Goal: Task Accomplishment & Management: Manage account settings

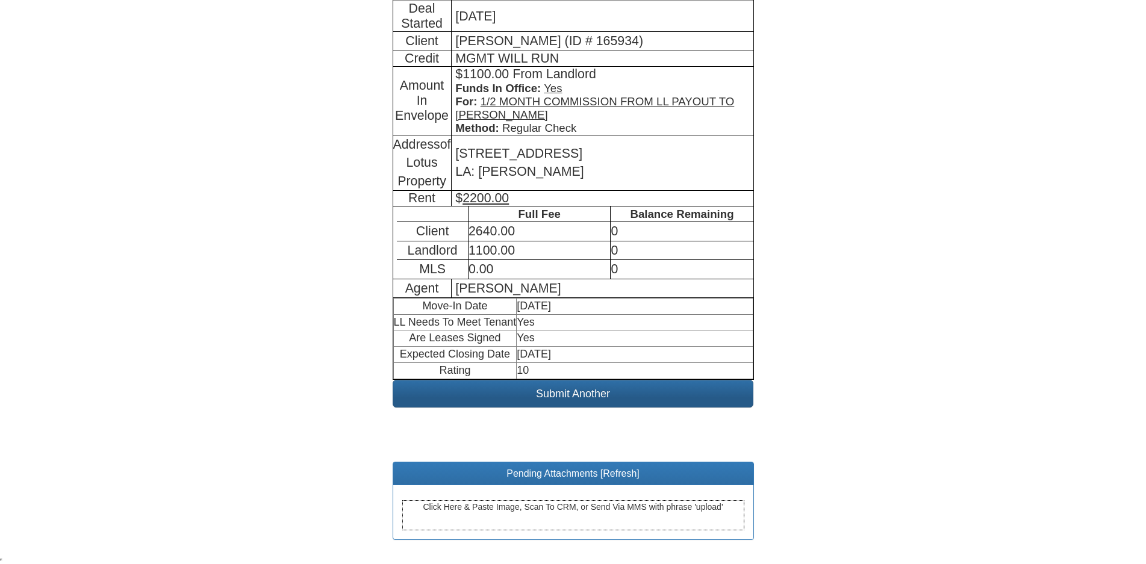
scroll to position [278, 0]
click at [626, 476] on link "Refresh" at bounding box center [620, 473] width 34 height 10
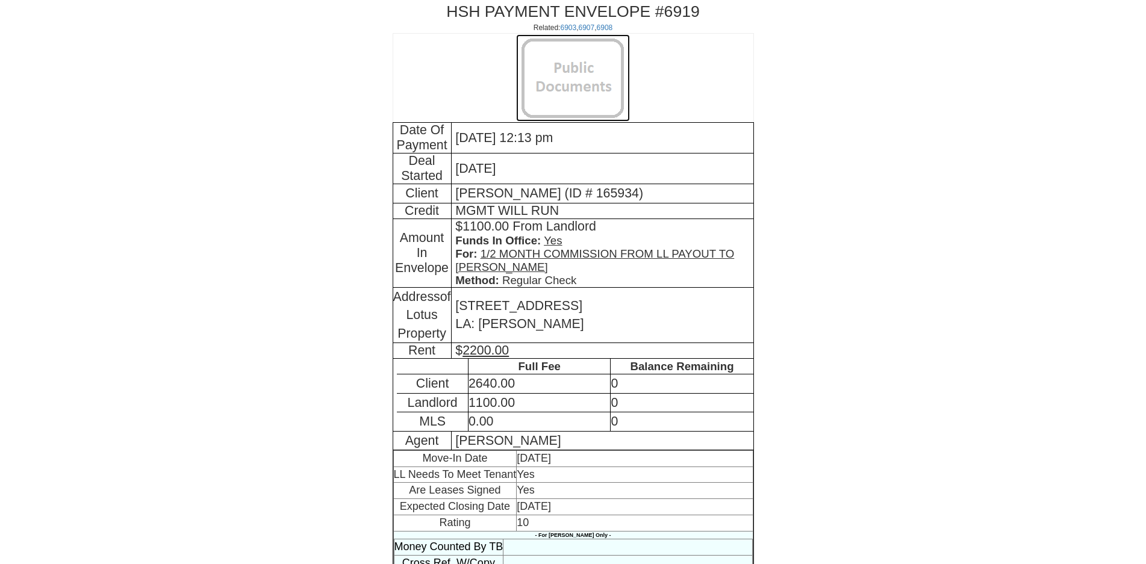
click at [534, 66] on img at bounding box center [573, 77] width 114 height 87
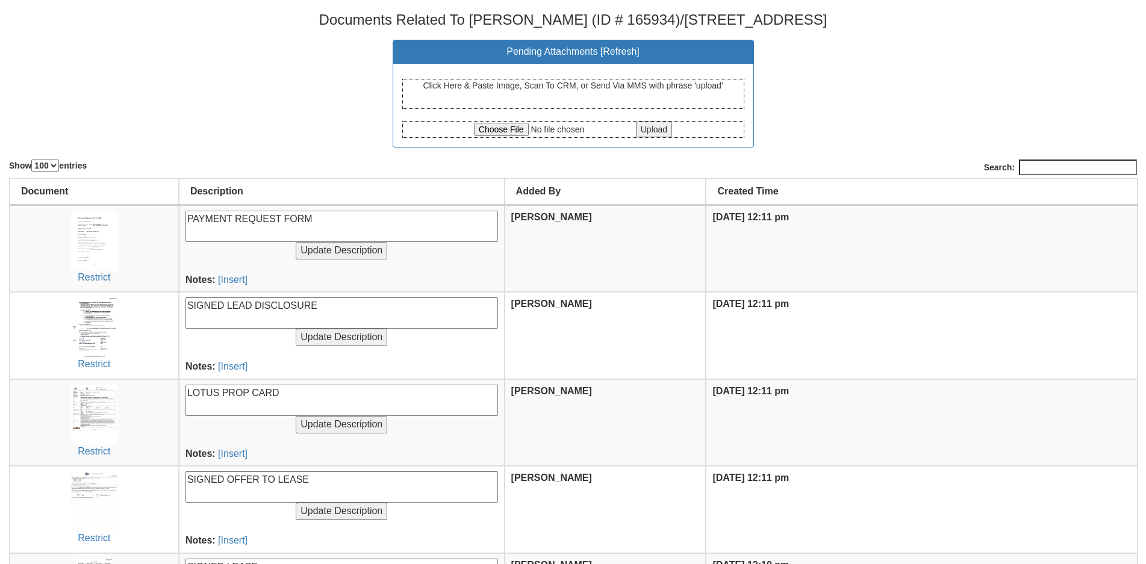
select select "100"
click at [496, 131] on input "file" at bounding box center [554, 129] width 160 height 13
type input "C:\fakepath\CCF_000235.pdf"
click at [656, 132] on input "Upload" at bounding box center [654, 130] width 36 height 16
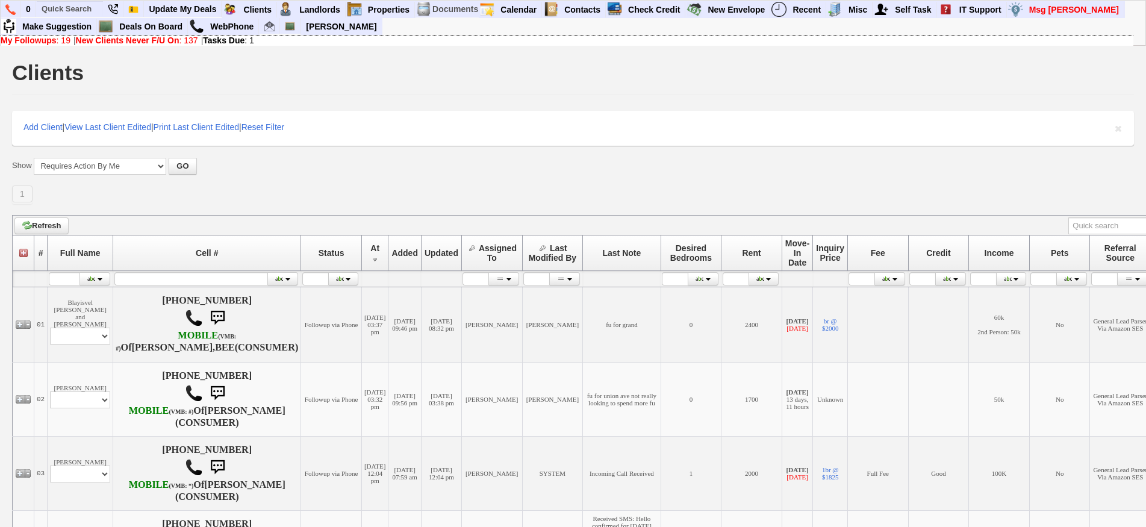
scroll to position [1255, 0]
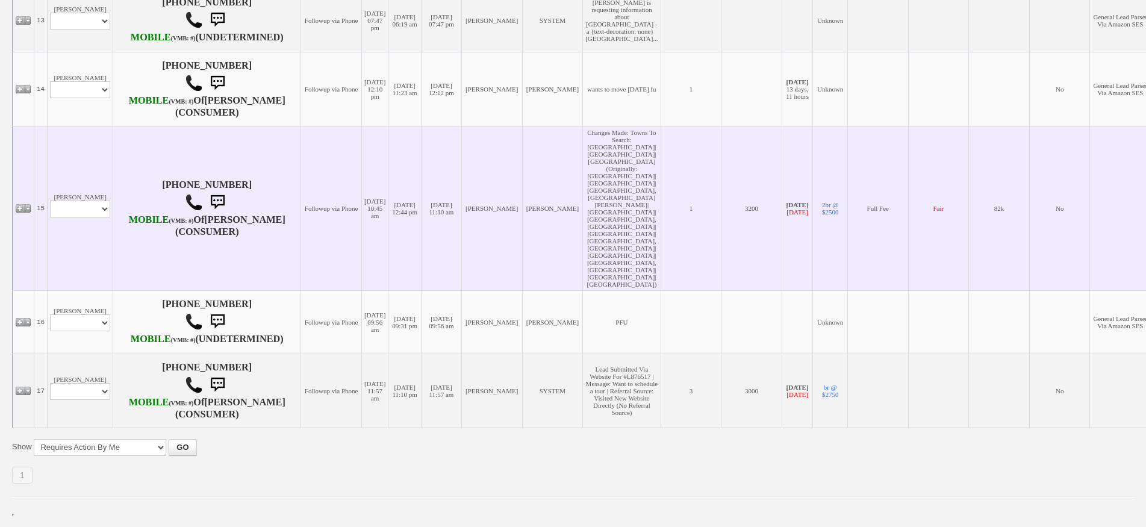
click at [80, 222] on td "Tanya Mclean Profile Edit Print Email Externally (Will Not Be Tracked In CRM) C…" at bounding box center [81, 208] width 66 height 164
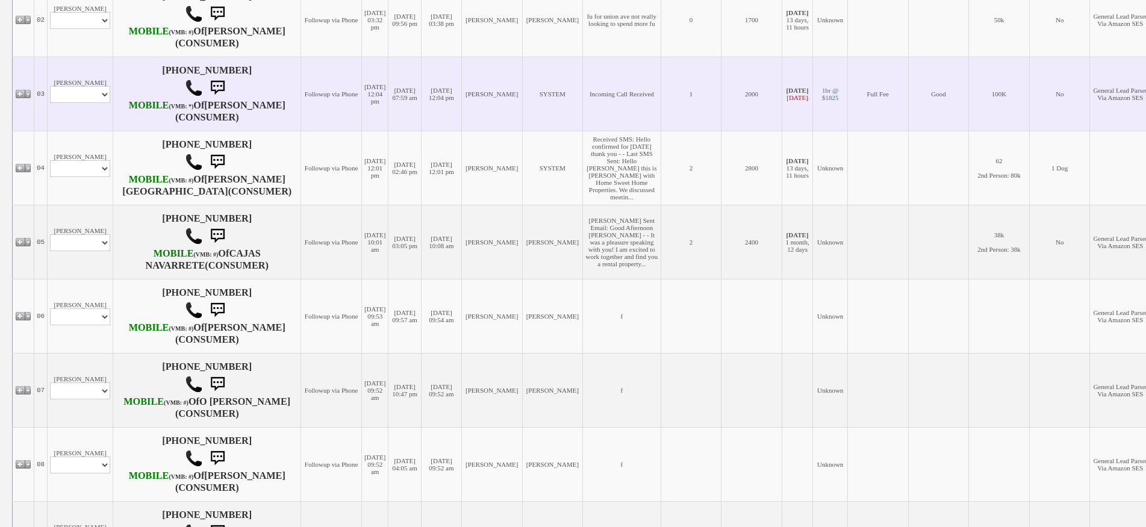
scroll to position [292, 0]
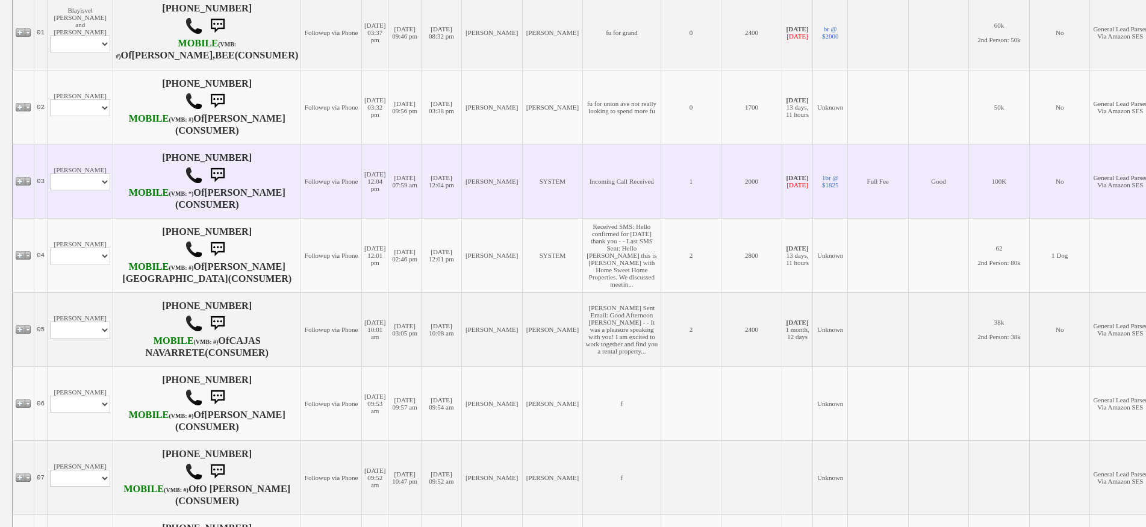
click at [93, 189] on td "Ted Utz Profile Edit Print Email Externally (Will Not Be Tracked In CRM) Closed…" at bounding box center [81, 181] width 66 height 74
click at [93, 190] on select "Profile Edit Print Email Externally (Will Not Be Tracked In CRM) Closed Deals" at bounding box center [80, 181] width 60 height 17
click at [583, 218] on td "Incoming Call Received" at bounding box center [622, 181] width 78 height 74
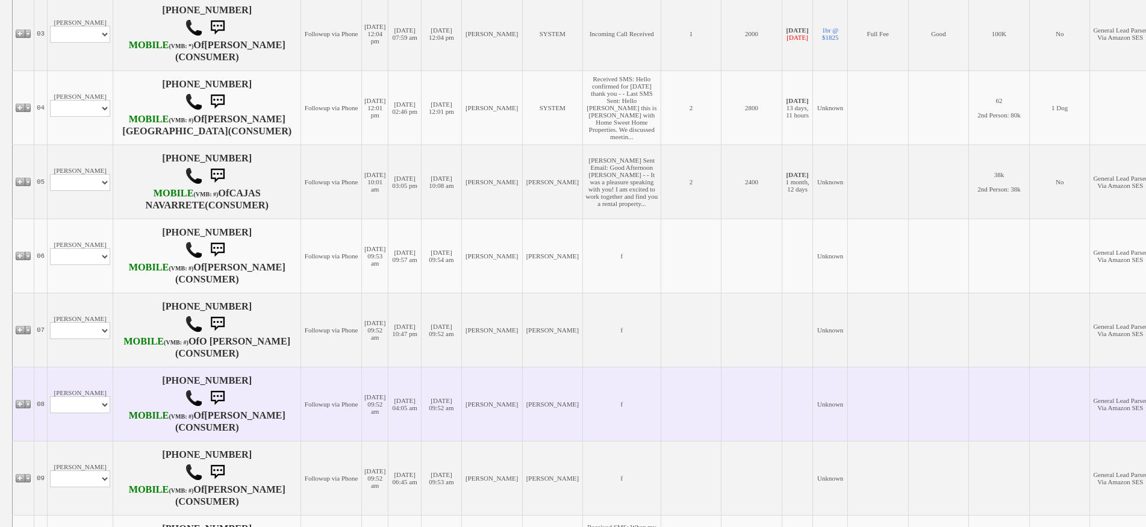
scroll to position [533, 0]
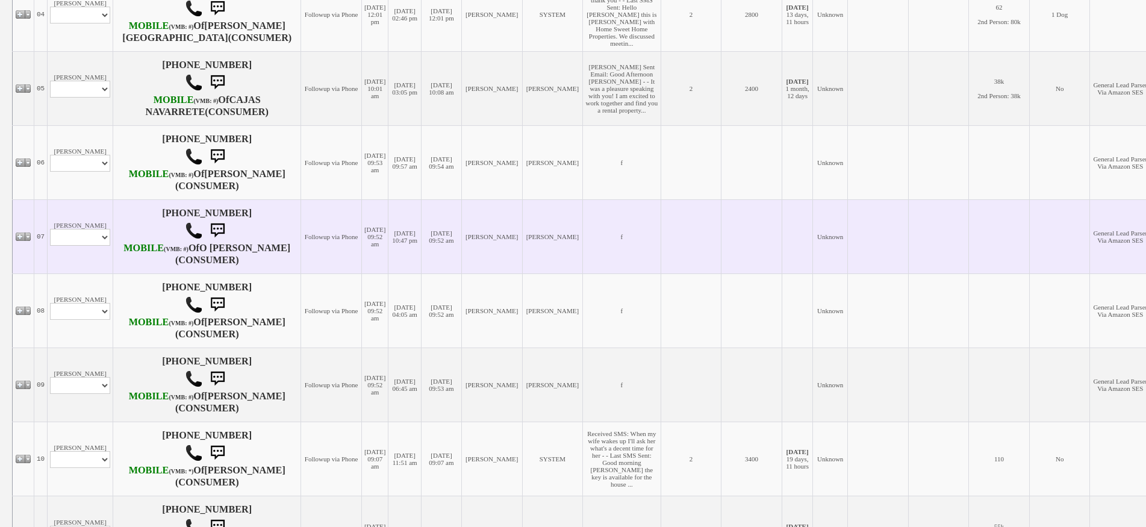
click at [361, 273] on td "08/18/2025 09:52 am" at bounding box center [374, 236] width 26 height 74
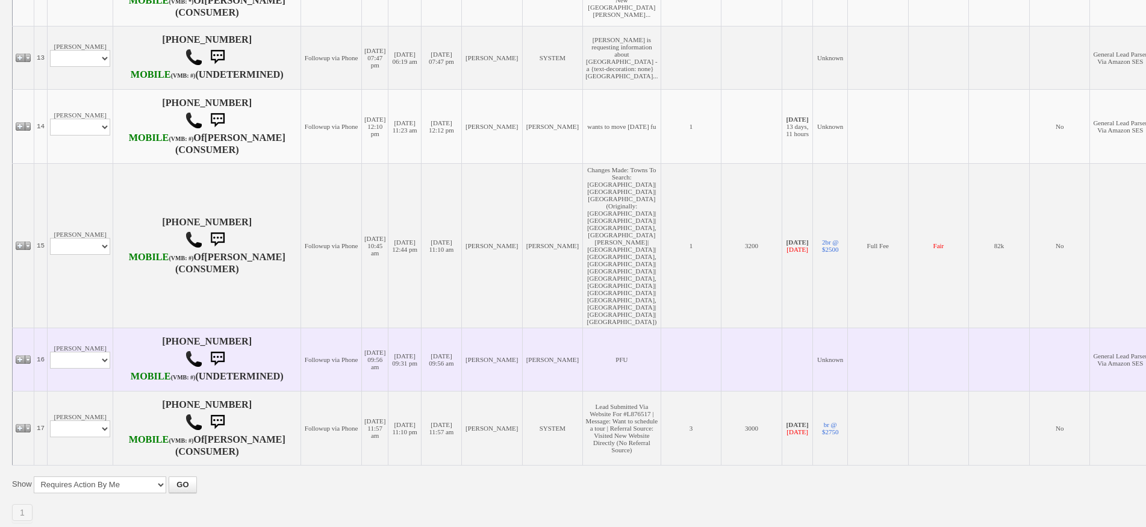
scroll to position [1014, 0]
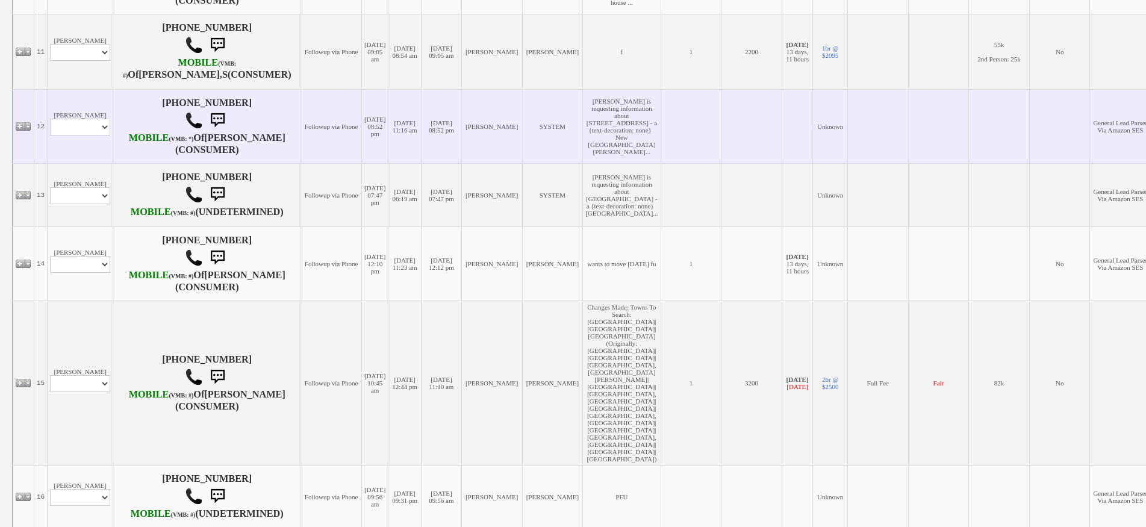
click at [90, 163] on td "Mara Lynn Profile Edit Print Email Externally (Will Not Be Tracked In CRM) Clos…" at bounding box center [81, 126] width 66 height 74
click at [461, 163] on td "Jorge Guerrero" at bounding box center [491, 126] width 61 height 74
click at [72, 163] on td "Mara Lynn Profile Edit Print Email Externally (Will Not Be Tracked In CRM) Clos…" at bounding box center [81, 126] width 66 height 74
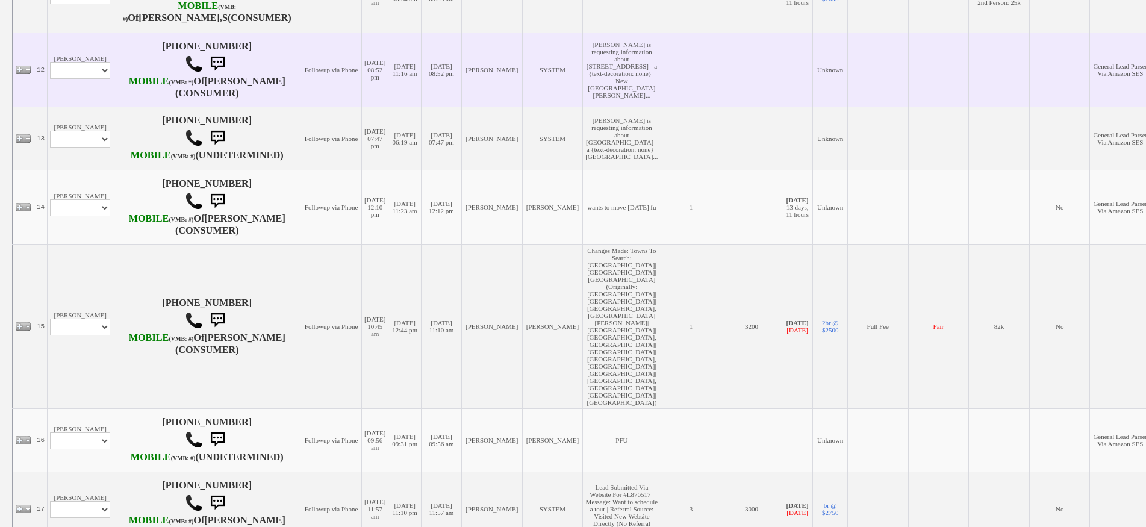
scroll to position [1135, 0]
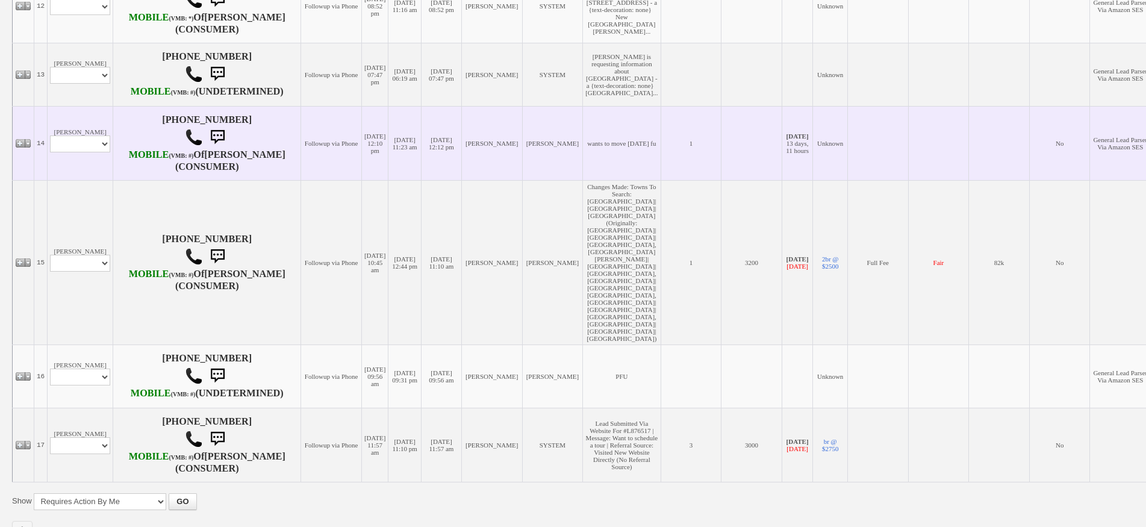
click at [69, 180] on td "Kurt Mathews Profile Edit Print Closed Deals" at bounding box center [81, 143] width 66 height 74
click at [81, 180] on td "Kurt Mathews Profile Edit Print Closed Deals" at bounding box center [81, 143] width 66 height 74
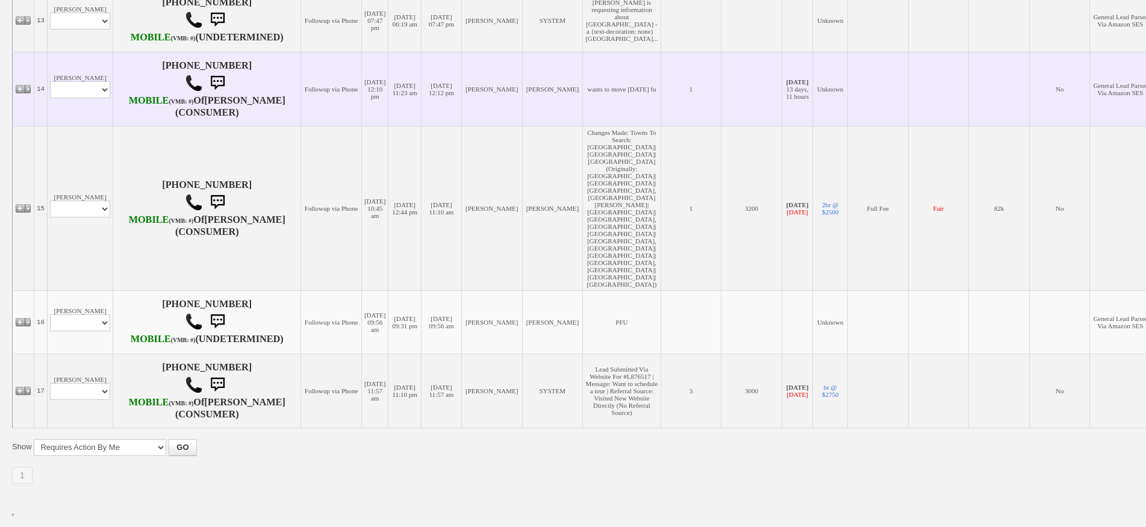
scroll to position [1291, 0]
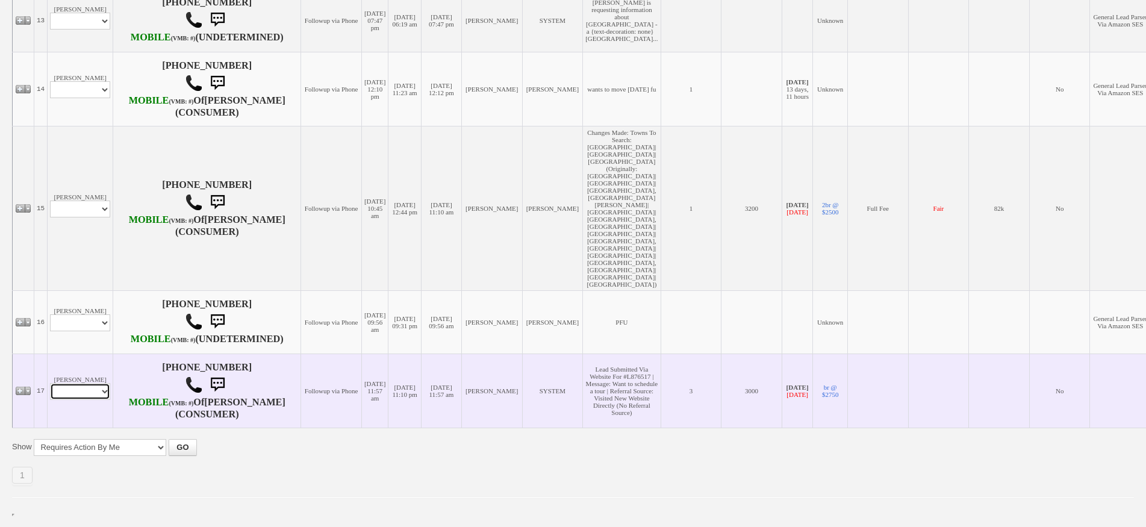
click at [95, 387] on select "Profile Edit Print Email Externally (Will Not Be Tracked In CRM) Closed Deals" at bounding box center [80, 391] width 60 height 17
select select "ChangeURL,/crm/custom/edit_client_form.php?redirect=%2Fcrm%2Fclients.php&id=123…"
click at [50, 383] on select "Profile Edit Print Email Externally (Will Not Be Tracked In CRM) Closed Deals" at bounding box center [80, 391] width 60 height 17
select select
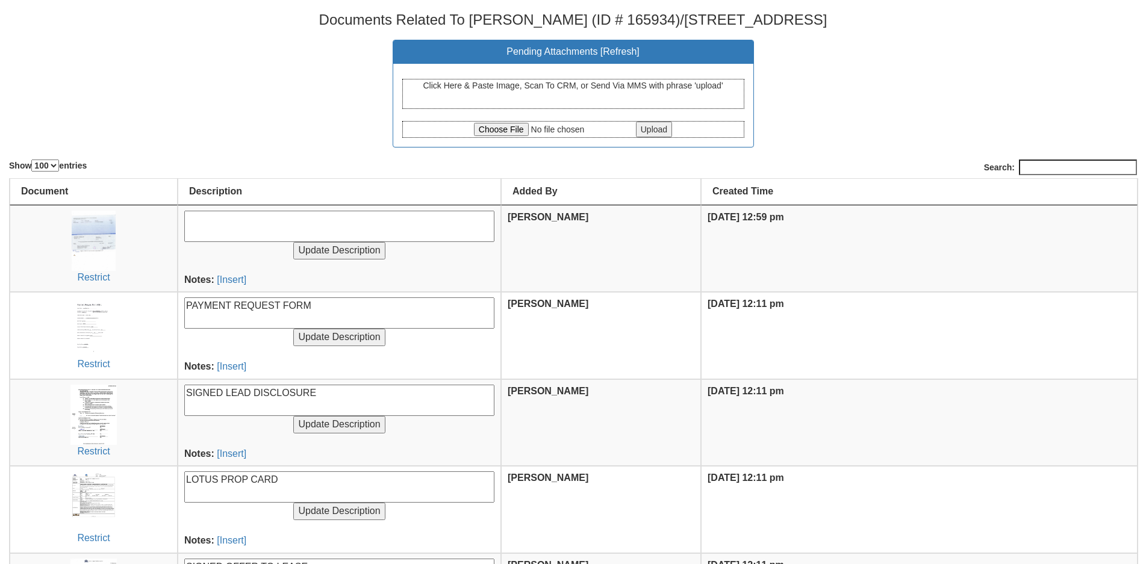
select select "100"
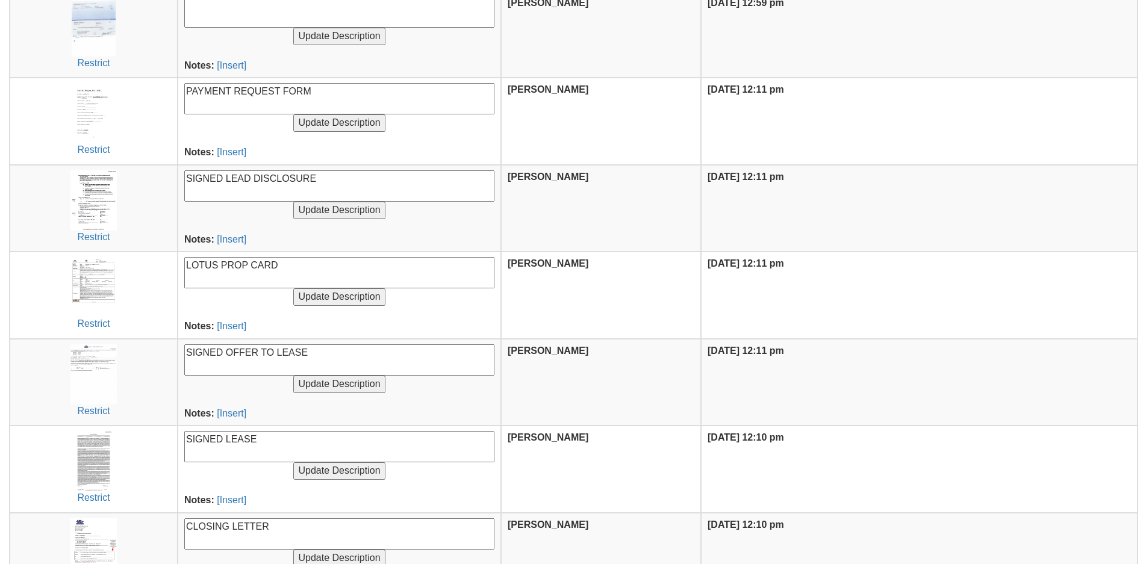
scroll to position [241, 0]
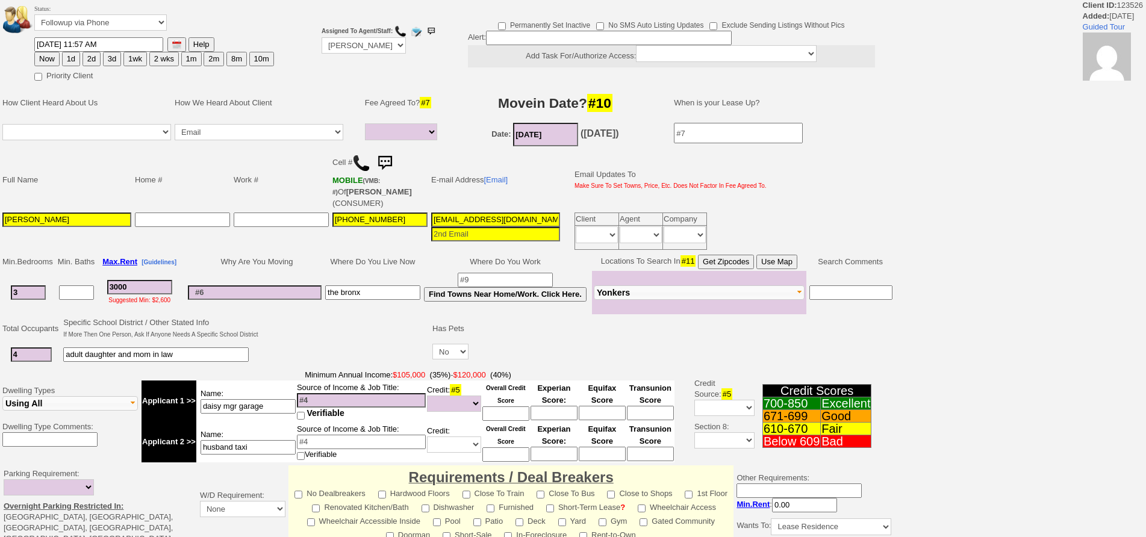
select select
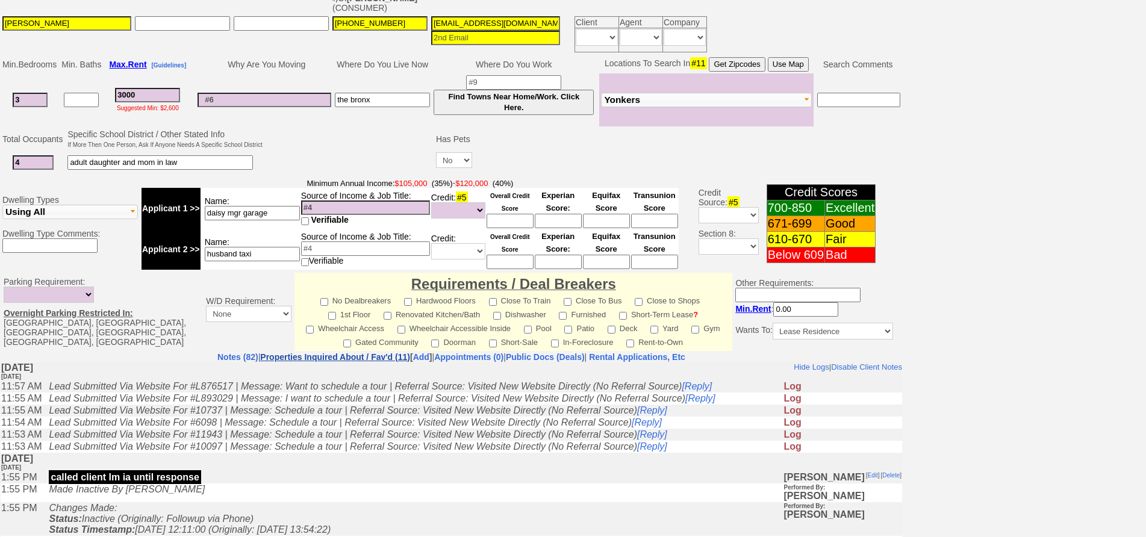
scroll to position [290, 0]
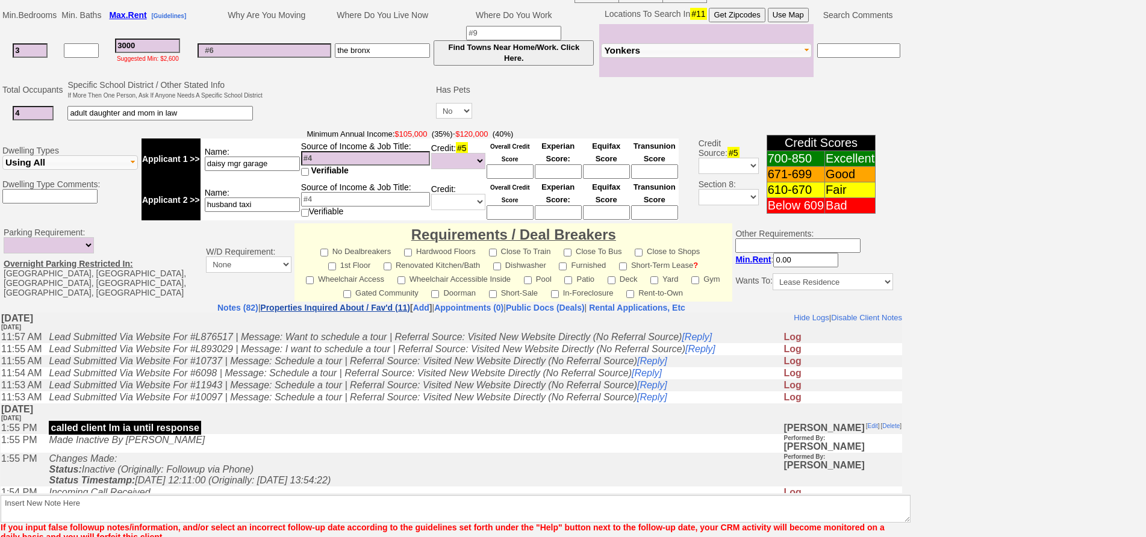
click at [340, 296] on center "Requirements / Deal Breakers No Dealbreakers Hardwood Floors Close To Train Clo…" at bounding box center [513, 262] width 432 height 72
click at [346, 310] on link "Properties Inquired About / Fav'd (11)" at bounding box center [335, 308] width 150 height 10
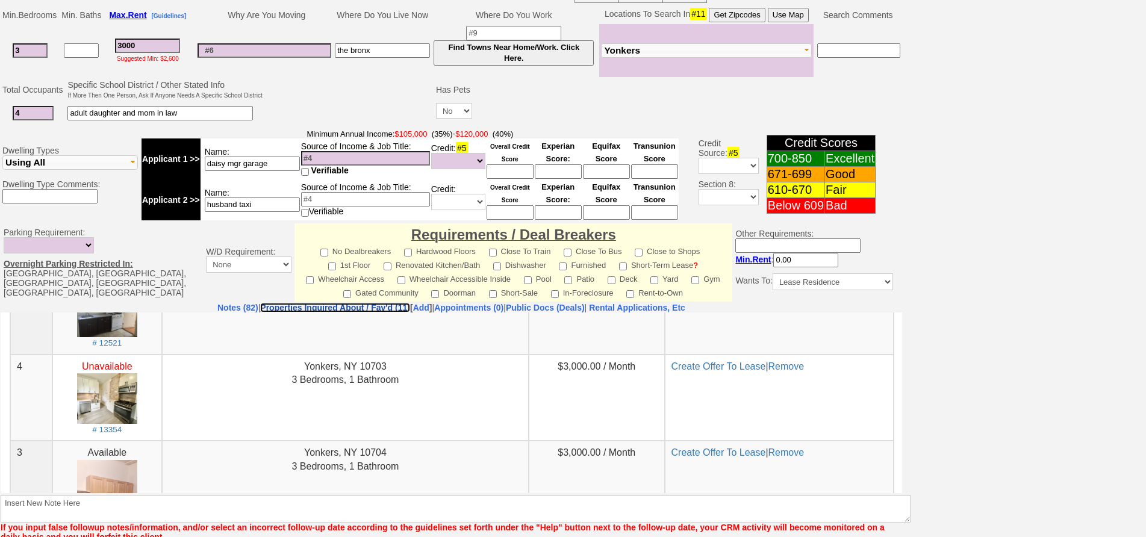
scroll to position [722, 0]
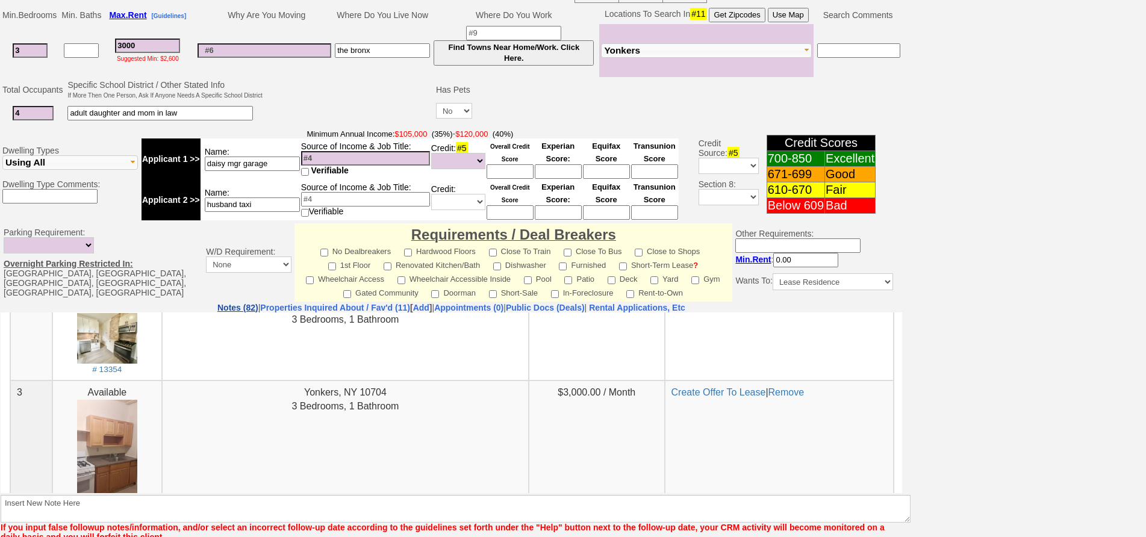
click at [217, 306] on link "Notes (82)" at bounding box center [237, 308] width 41 height 10
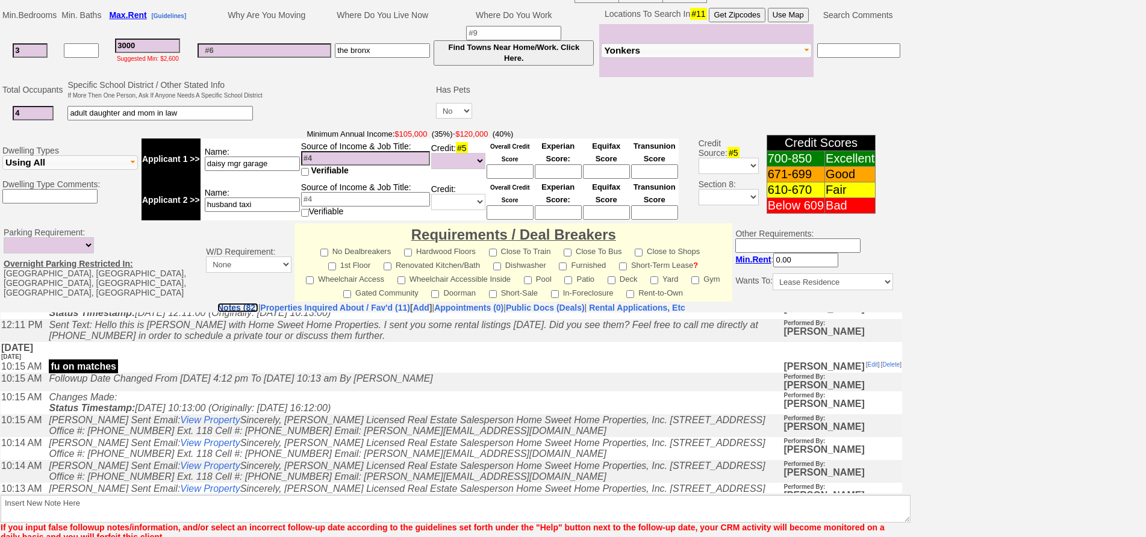
scroll to position [241, 0]
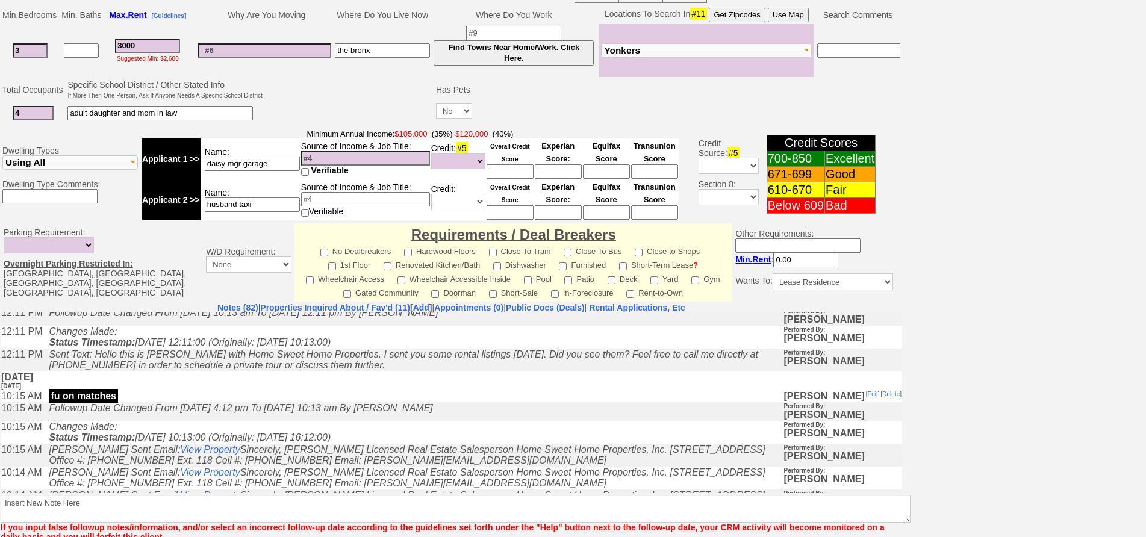
click at [417, 420] on td "Followup Date Changed From Tuesday, July 29th, 2025 4:12 pm To Wednesday, July …" at bounding box center [413, 411] width 740 height 19
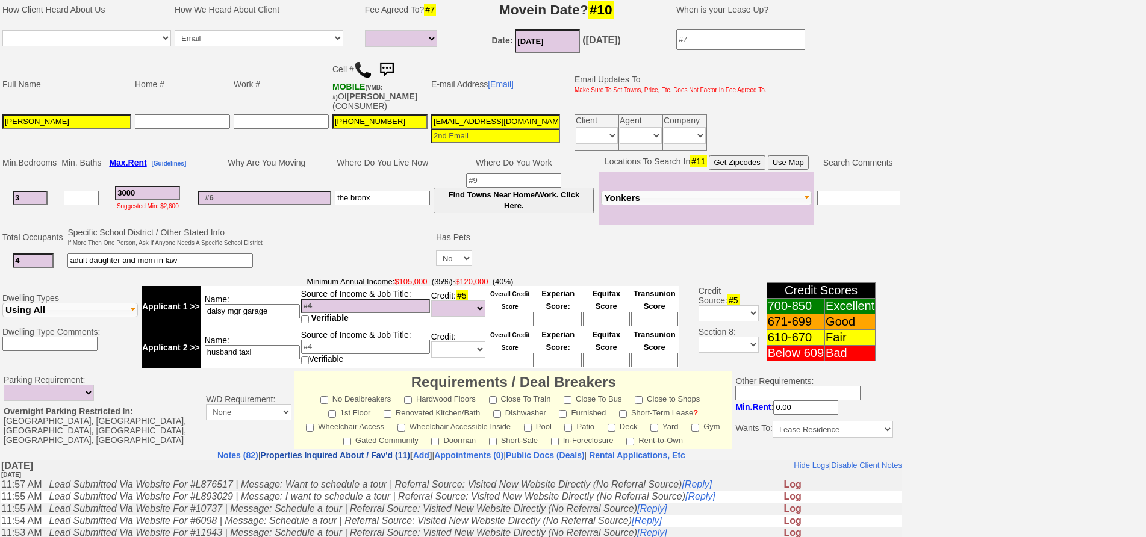
scroll to position [0, 0]
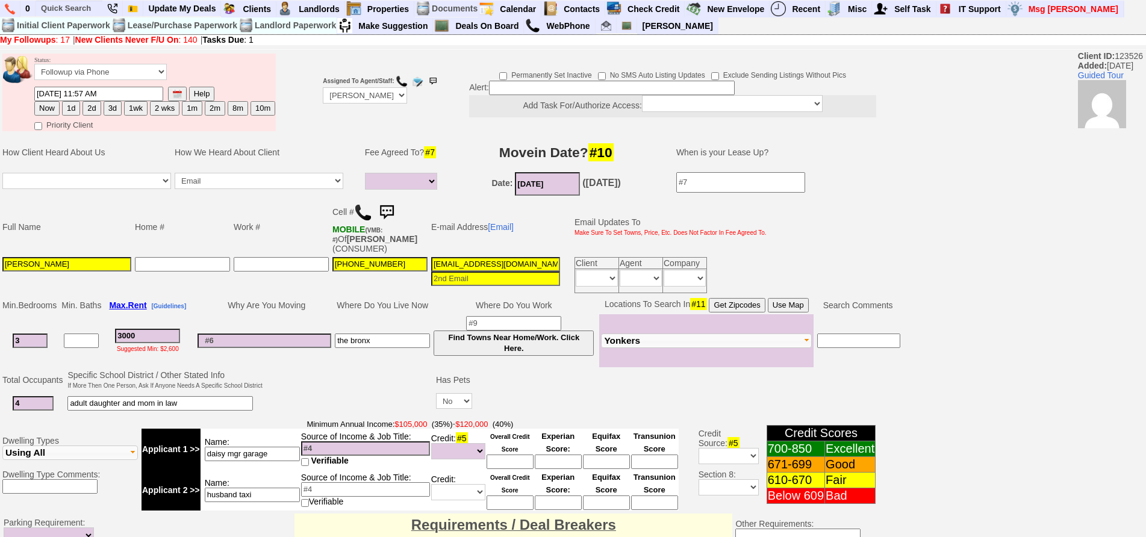
click at [363, 211] on img at bounding box center [363, 212] width 18 height 18
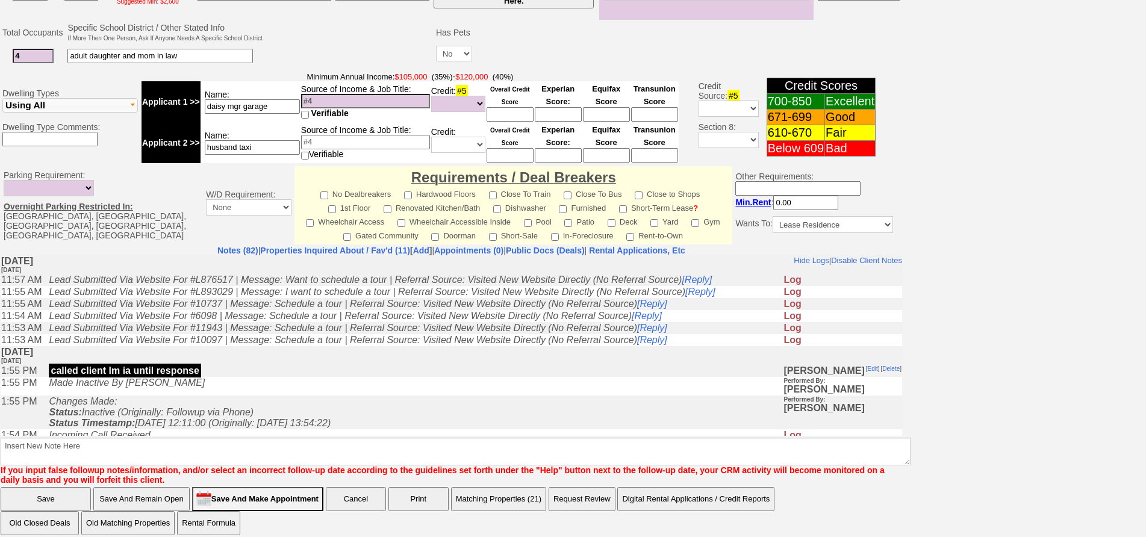
scroll to position [356, 0]
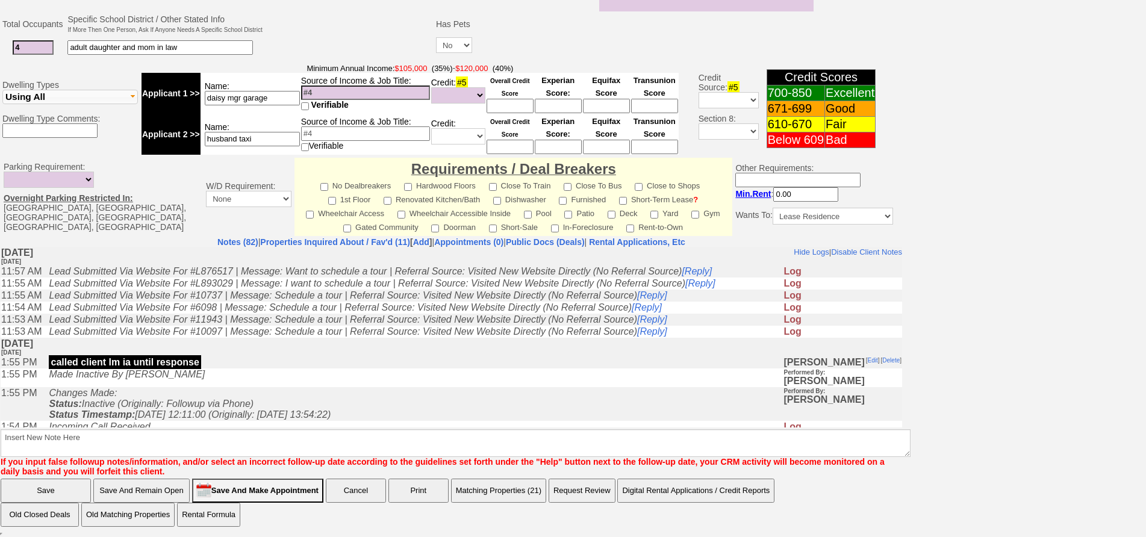
click at [392, 405] on td "Changes Made: Status: Inactive (Originally: Followup via Phone) Status Timestam…" at bounding box center [413, 404] width 740 height 34
click at [326, 240] on link "Properties Inquired About / Fav'd (11)" at bounding box center [335, 242] width 150 height 10
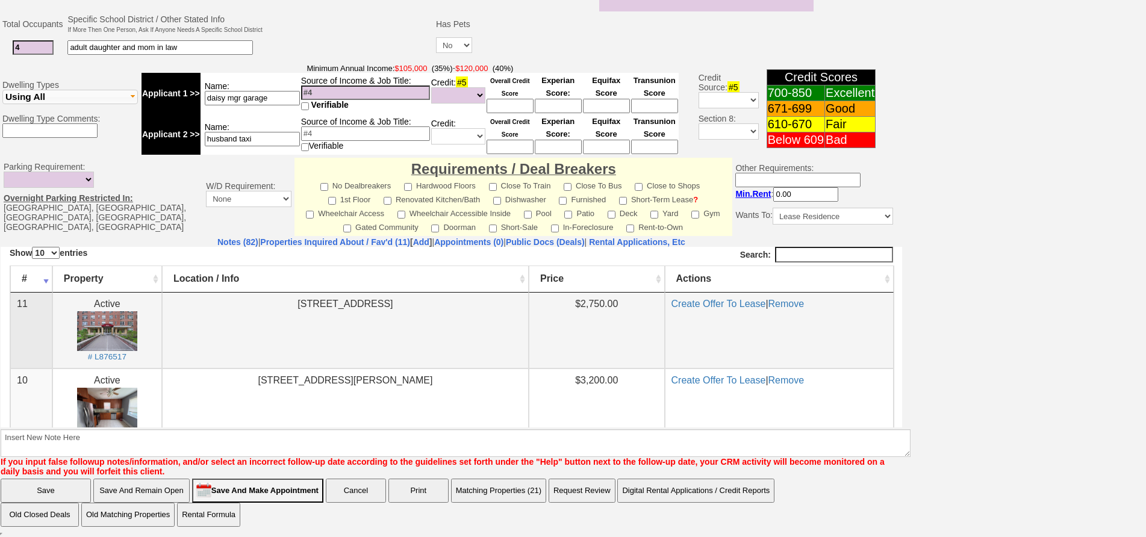
click at [300, 345] on td "1 Sadore Lane Unit # 7O Yonkers, NY 10710" at bounding box center [345, 330] width 367 height 76
click at [217, 246] on link "Notes (82)" at bounding box center [237, 242] width 41 height 10
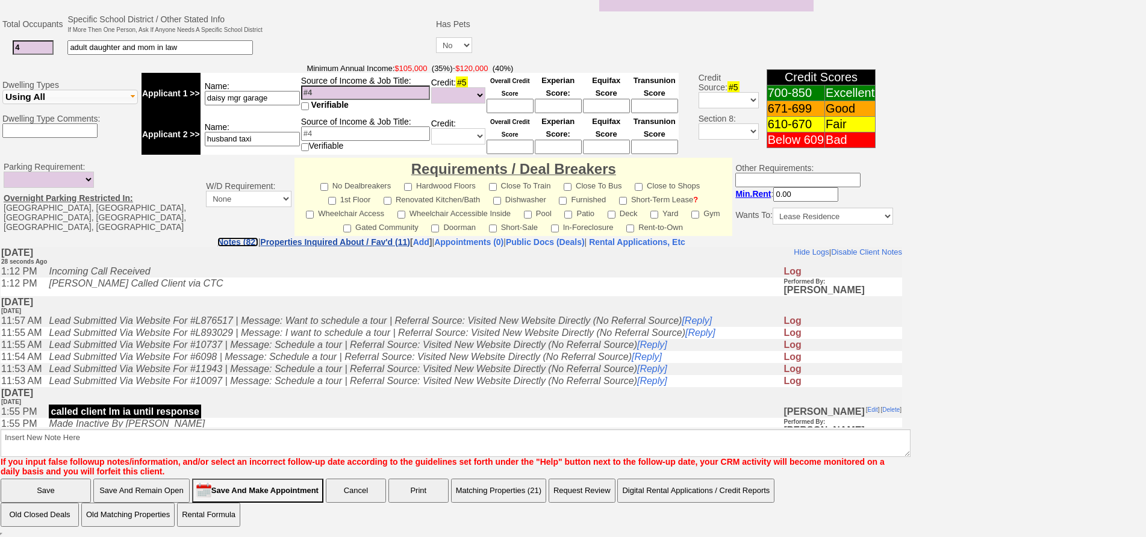
scroll to position [0, 0]
click at [261, 239] on link "Properties Inquired About / Fav'd (11)" at bounding box center [335, 242] width 150 height 10
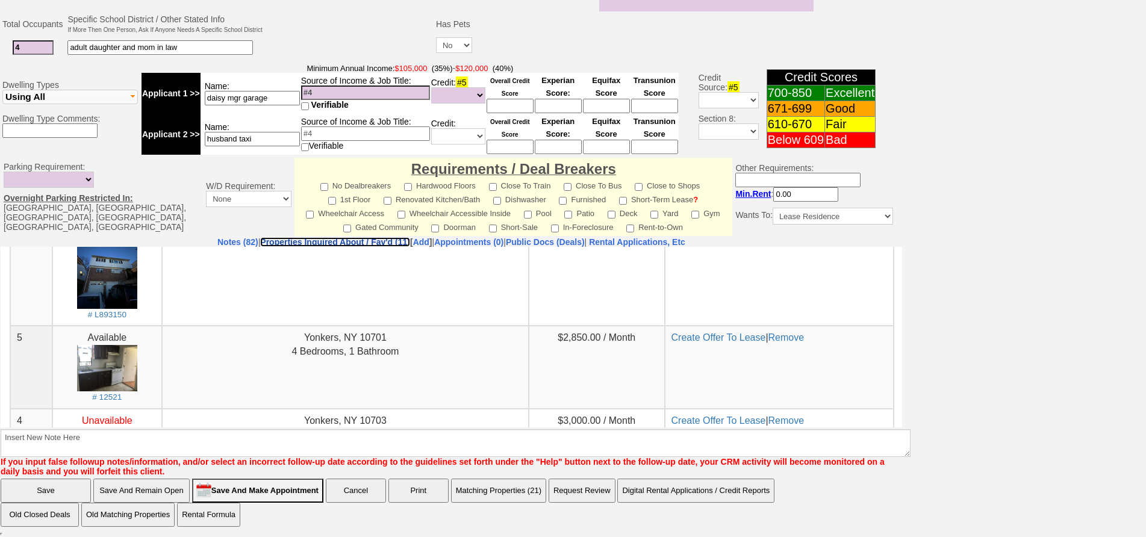
scroll to position [602, 0]
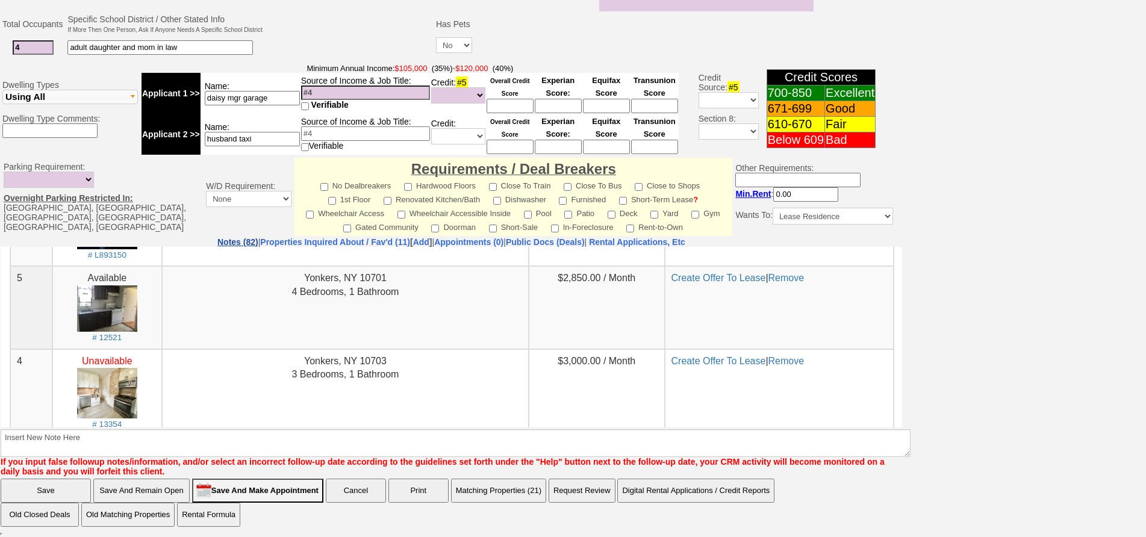
click at [217, 241] on link "Notes (82)" at bounding box center [237, 242] width 41 height 10
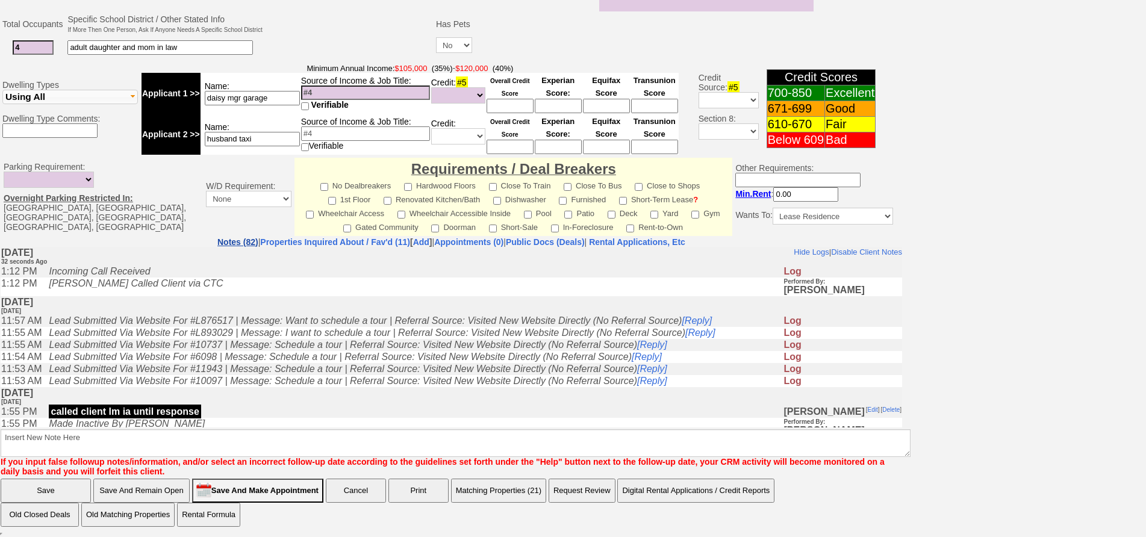
scroll to position [0, 0]
click at [292, 243] on link "Properties Inquired About / Fav'd (11)" at bounding box center [335, 242] width 150 height 10
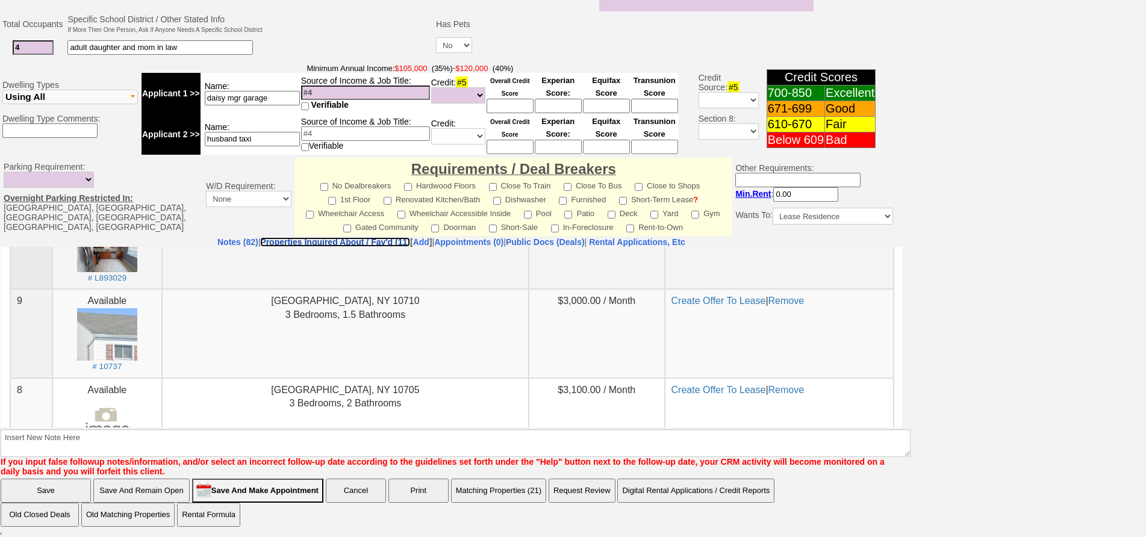
scroll to position [181, 0]
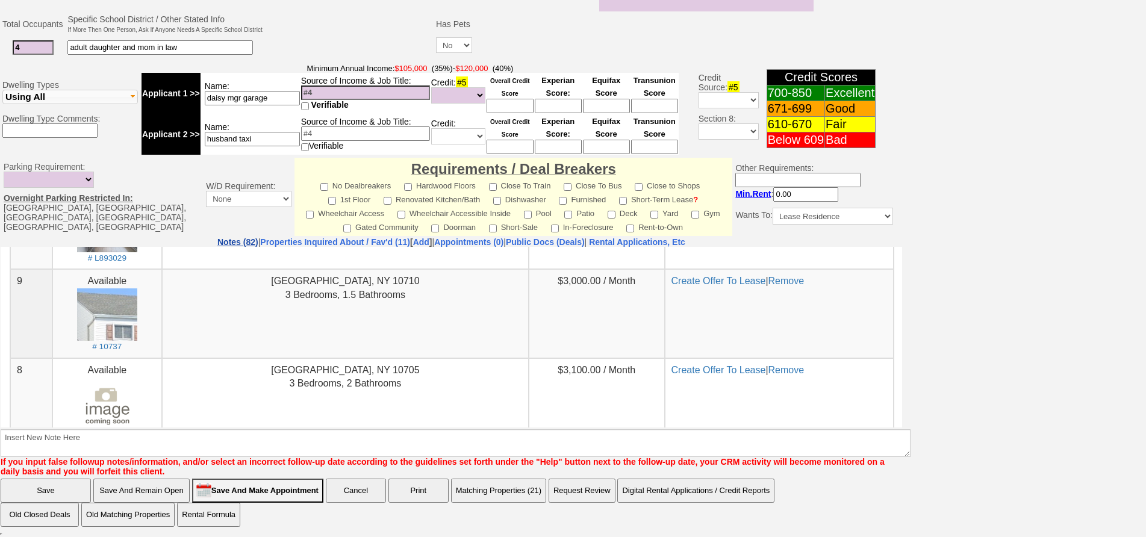
click at [217, 243] on link "Notes (82)" at bounding box center [237, 242] width 41 height 10
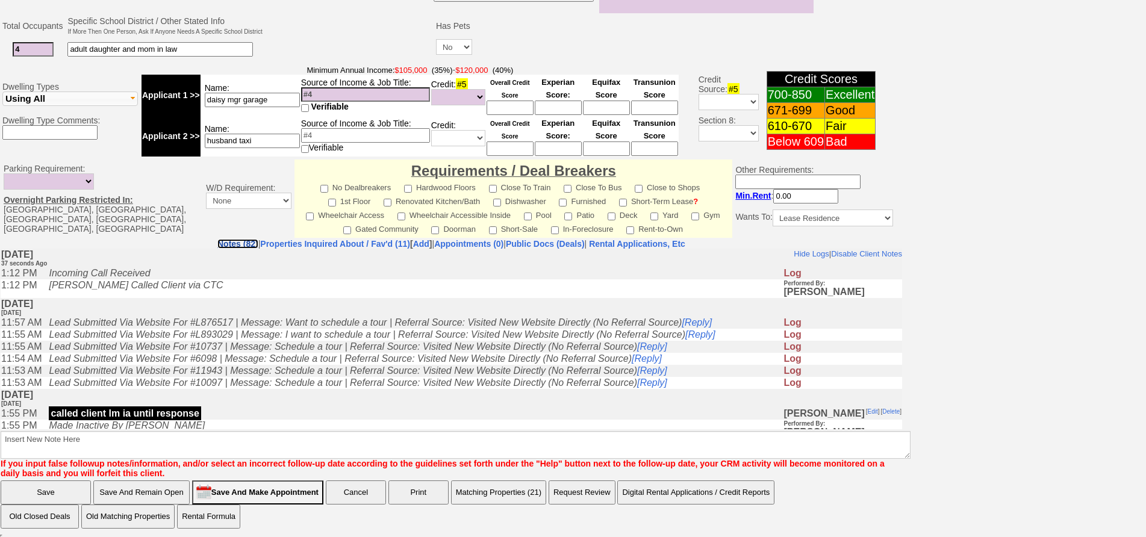
scroll to position [356, 0]
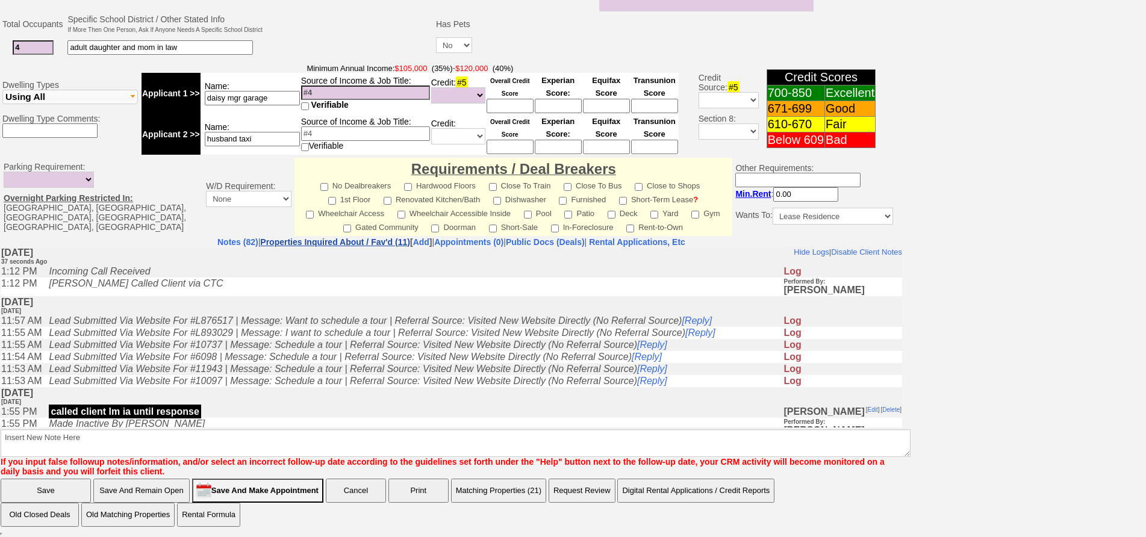
click at [309, 239] on link "Properties Inquired About / Fav'd (11)" at bounding box center [335, 242] width 150 height 10
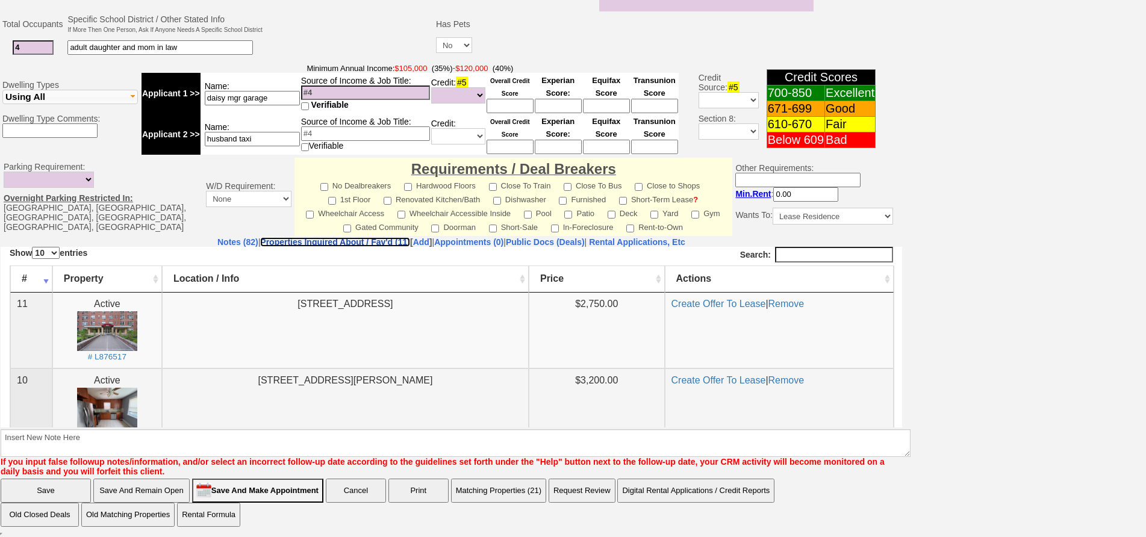
scroll to position [55, 0]
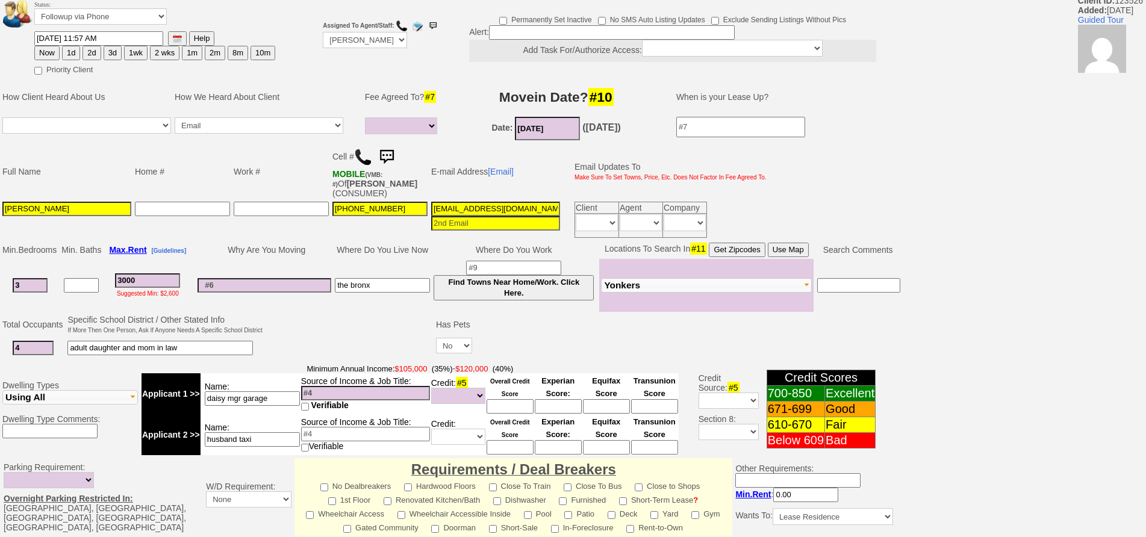
click at [547, 134] on input "08/15/2025" at bounding box center [547, 128] width 65 height 23
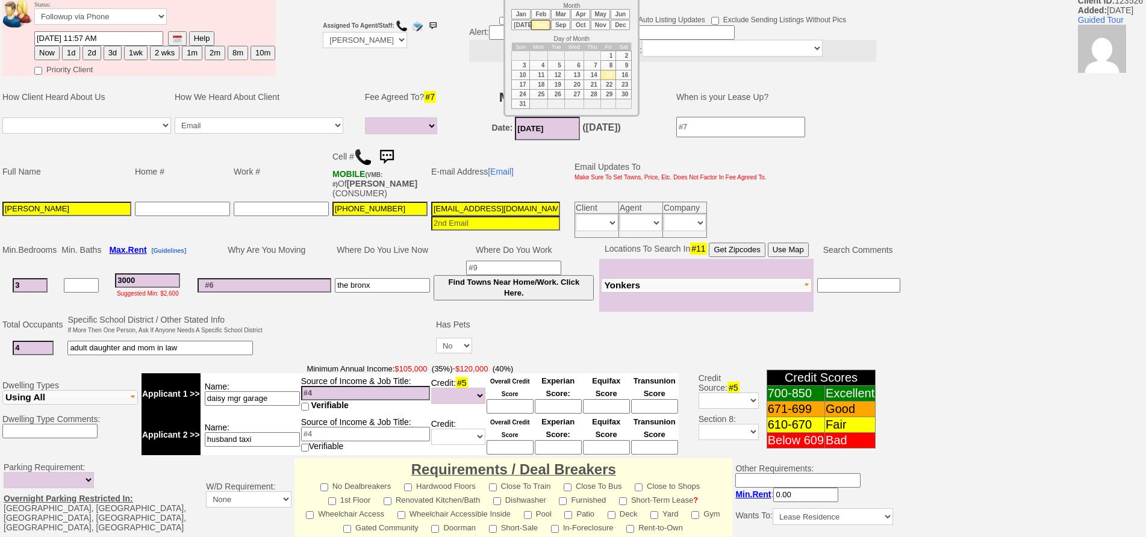
click at [561, 23] on li "Sep" at bounding box center [560, 25] width 19 height 10
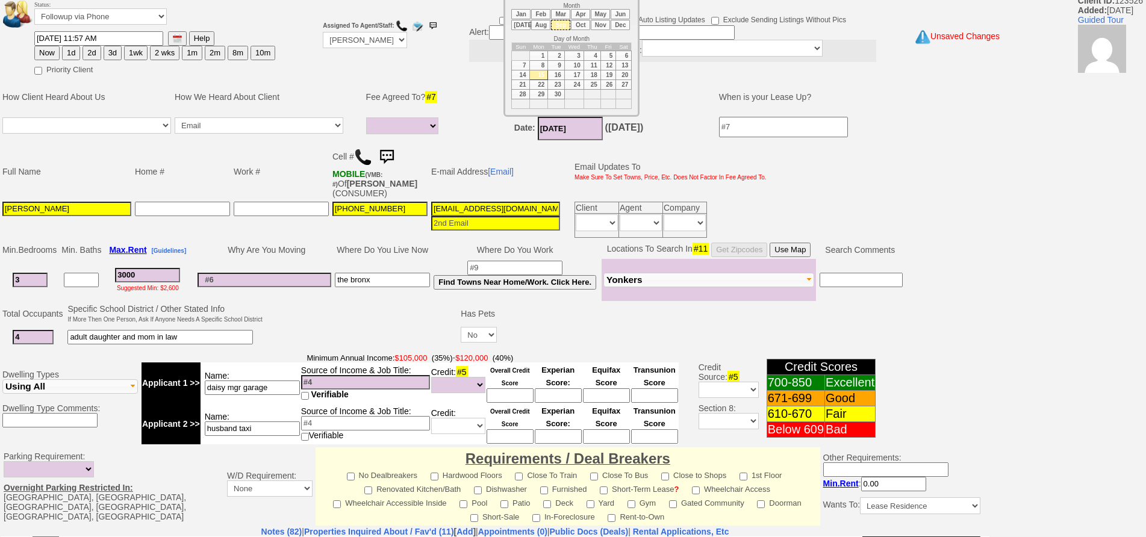
click at [540, 52] on td "1" at bounding box center [538, 56] width 19 height 10
type input "09/01/2025"
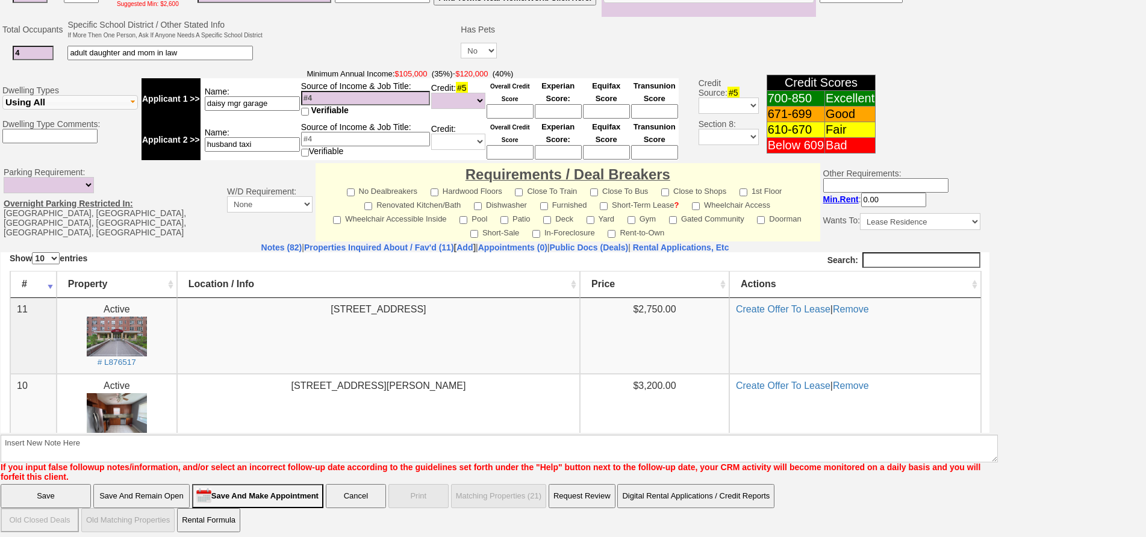
scroll to position [219, 0]
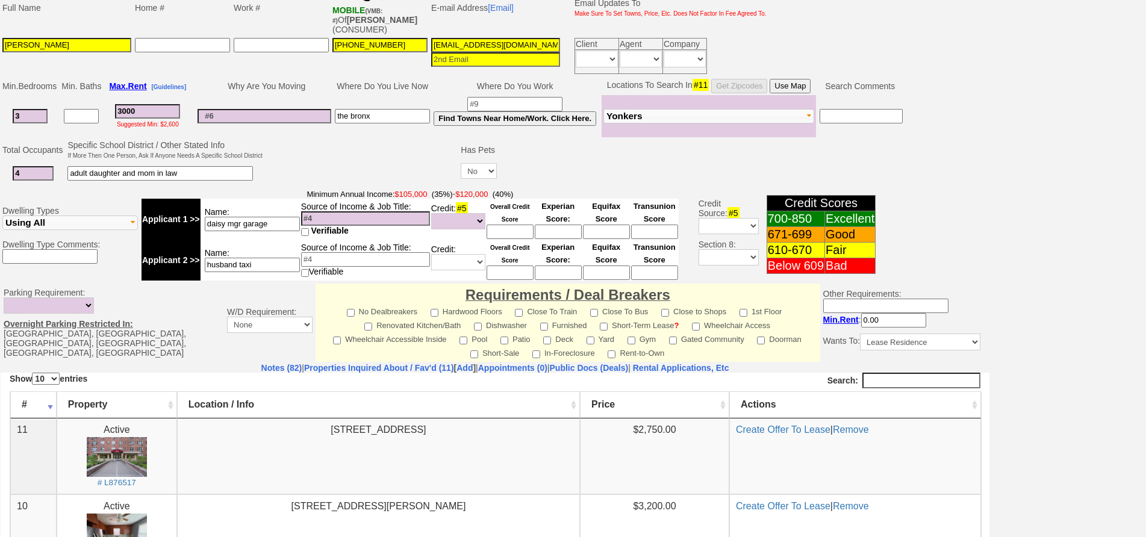
click at [149, 113] on input "3000" at bounding box center [147, 111] width 65 height 14
drag, startPoint x: 149, startPoint y: 113, endPoint x: 29, endPoint y: 115, distance: 119.8
click at [29, 115] on tr "3 3000 Suggested Min: $2,600 the bronx Find Towns Near Home/Work. Click Here." at bounding box center [453, 116] width 904 height 42
type input "3"
select select
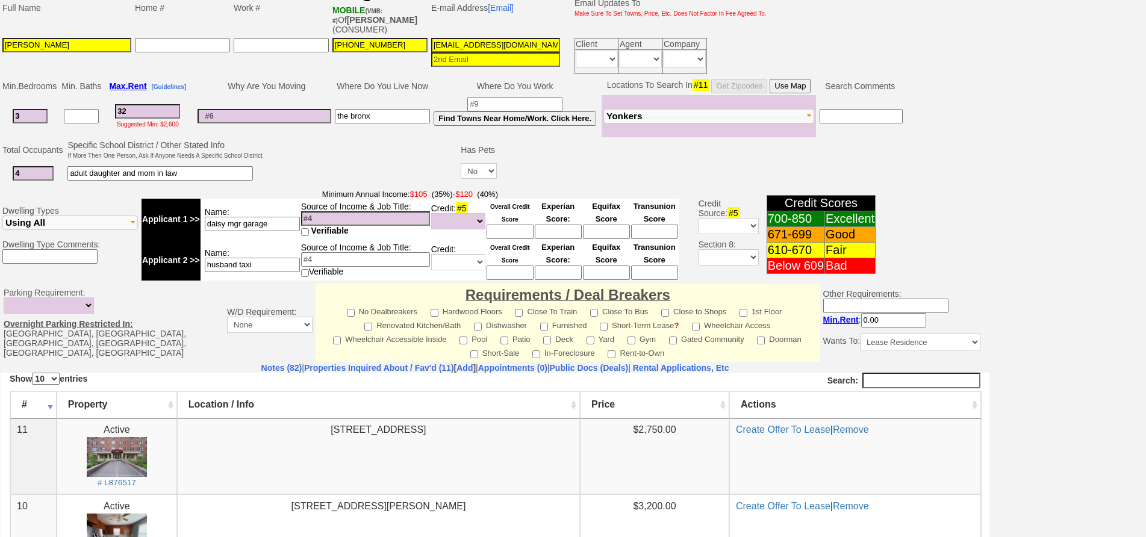
type input "320"
select select
type input "3200"
select select
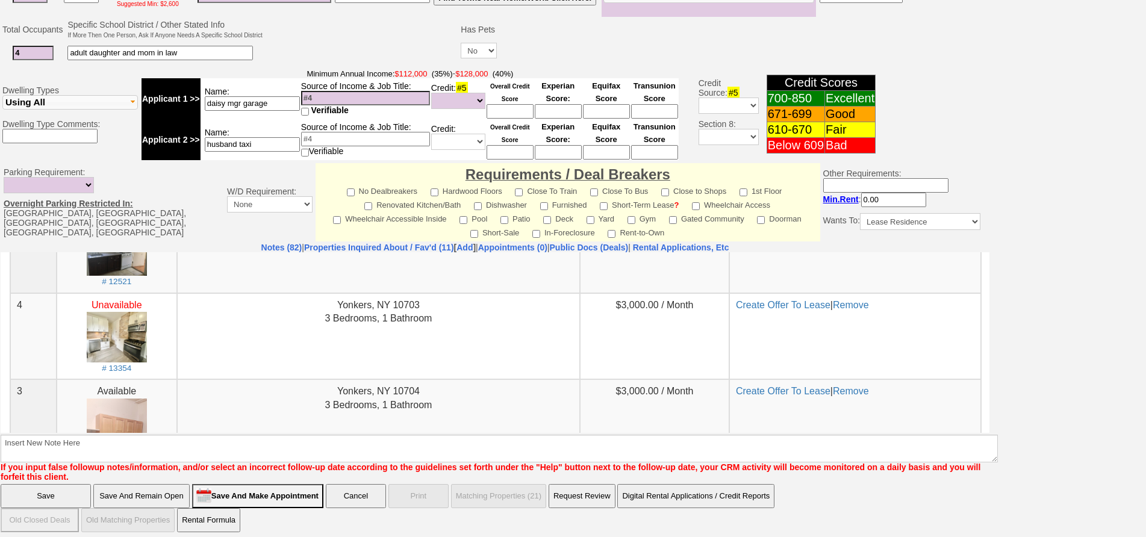
scroll to position [662, 0]
type input "3200"
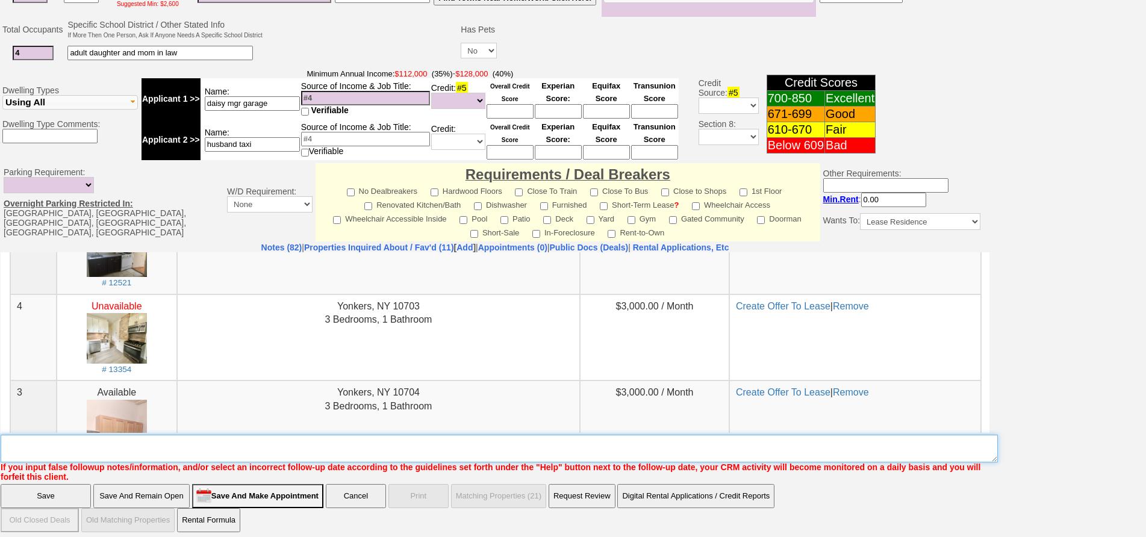
select select
click at [302, 440] on textarea "Insert New Note Here" at bounding box center [499, 449] width 997 height 28
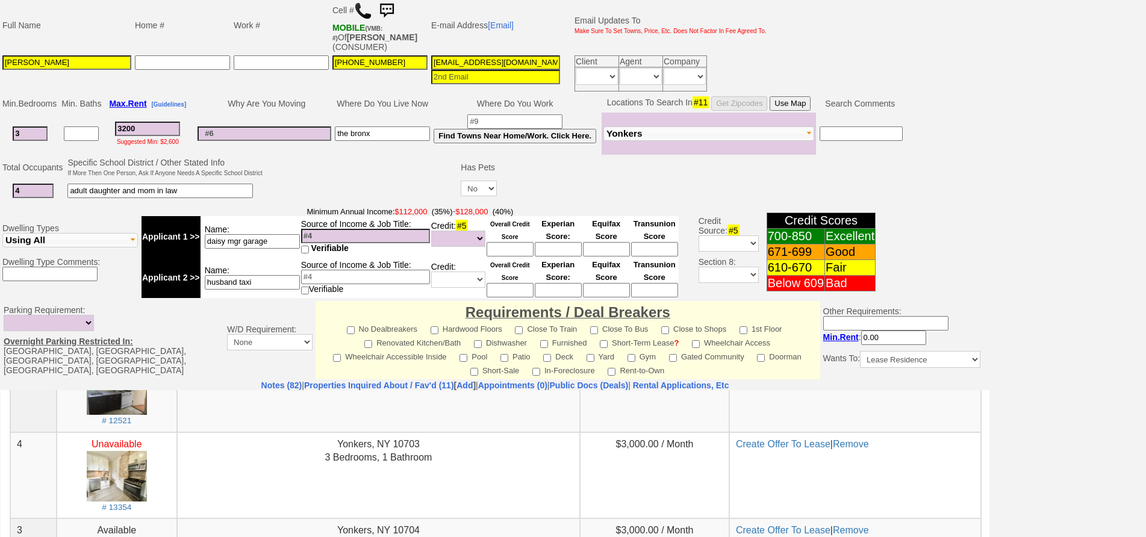
scroll to position [0, 0]
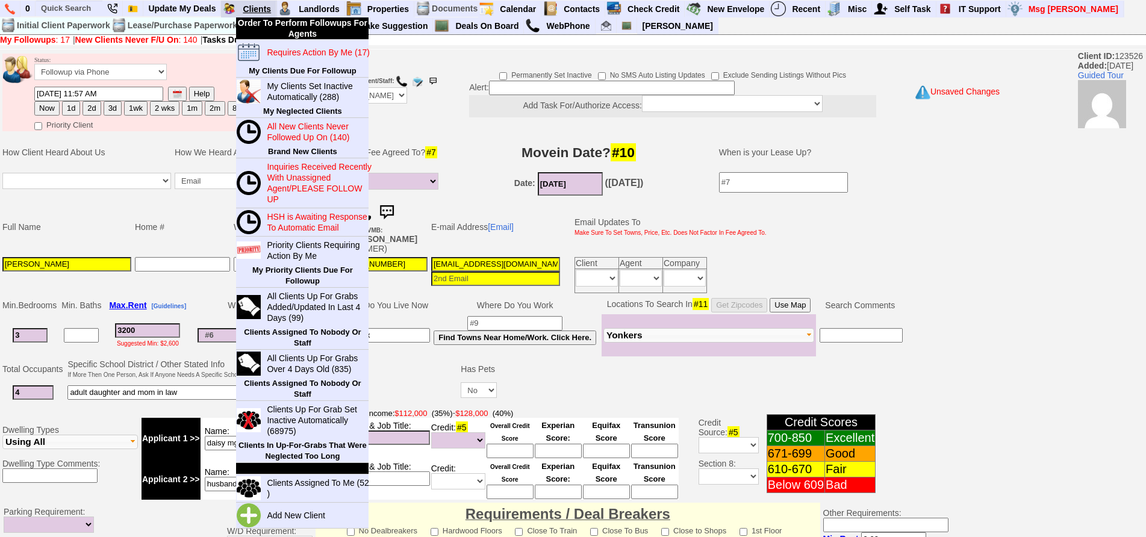
type textarea "HAS COMMERCIAL PLATES NEEDS ASSIGNED PARKING DEALBREAKER"
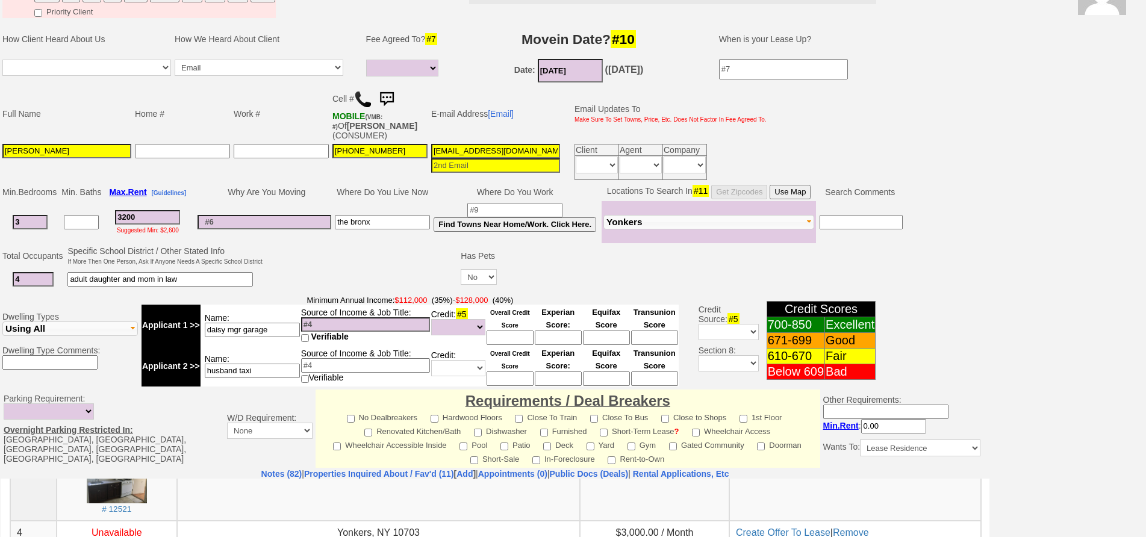
scroll to position [340, 0]
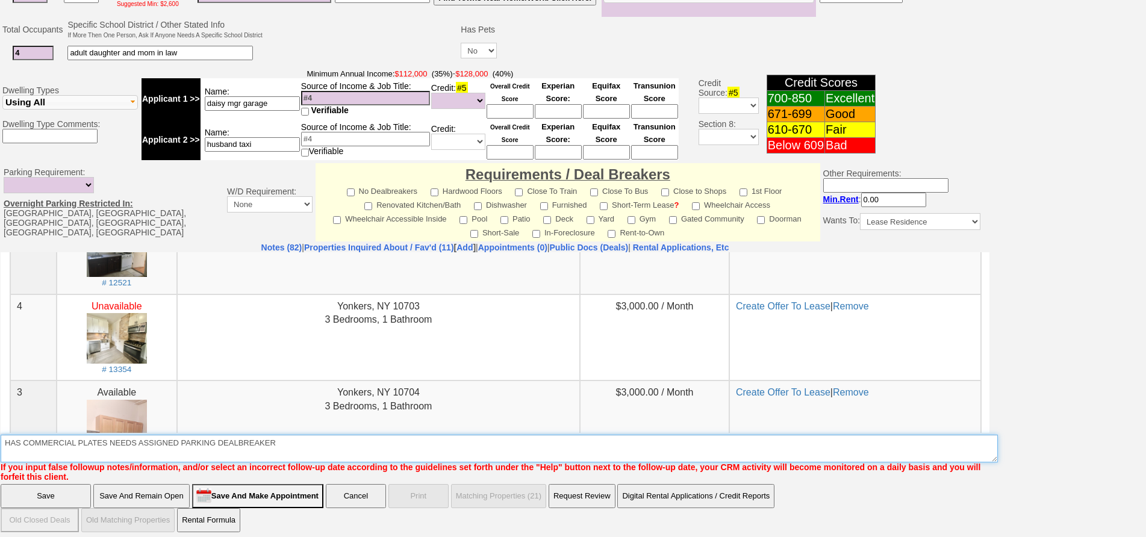
click at [317, 440] on textarea "Insert New Note Here" at bounding box center [499, 449] width 997 height 28
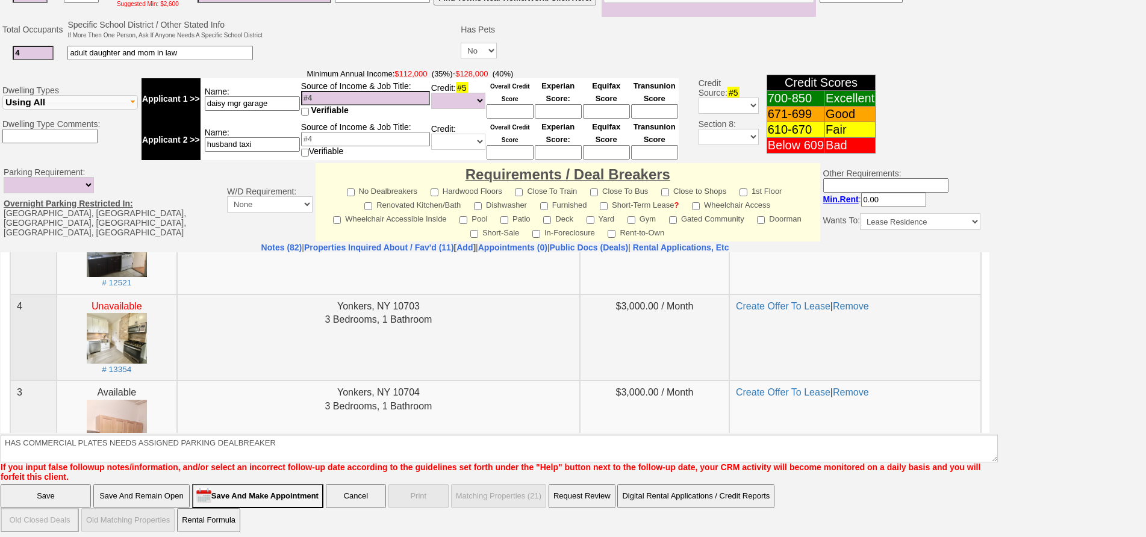
click at [379, 335] on td "Yonkers, NY 10703 3 Bedrooms, 1 Bathroom" at bounding box center [378, 337] width 403 height 87
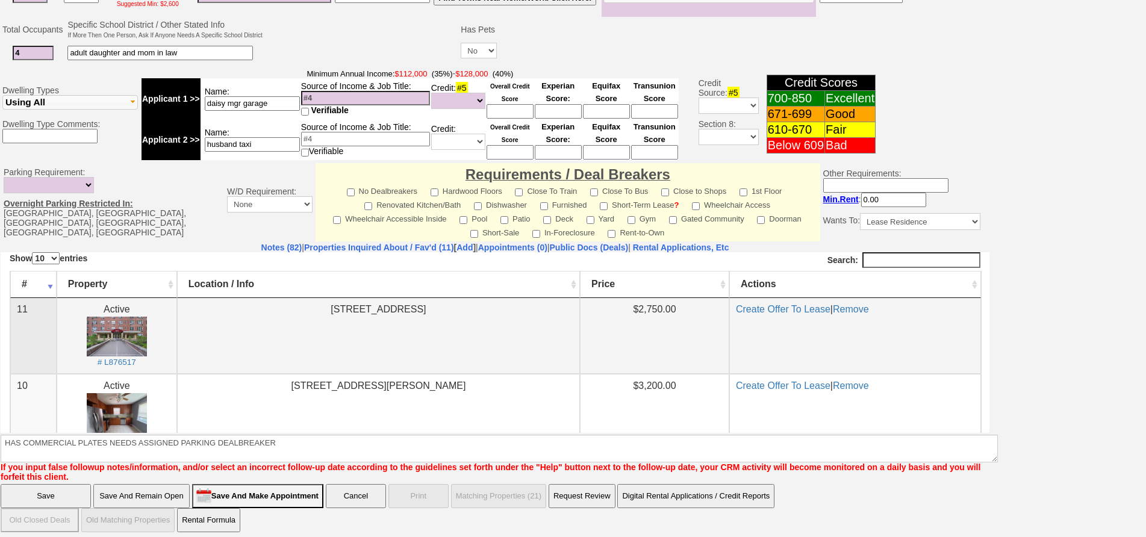
scroll to position [241, 0]
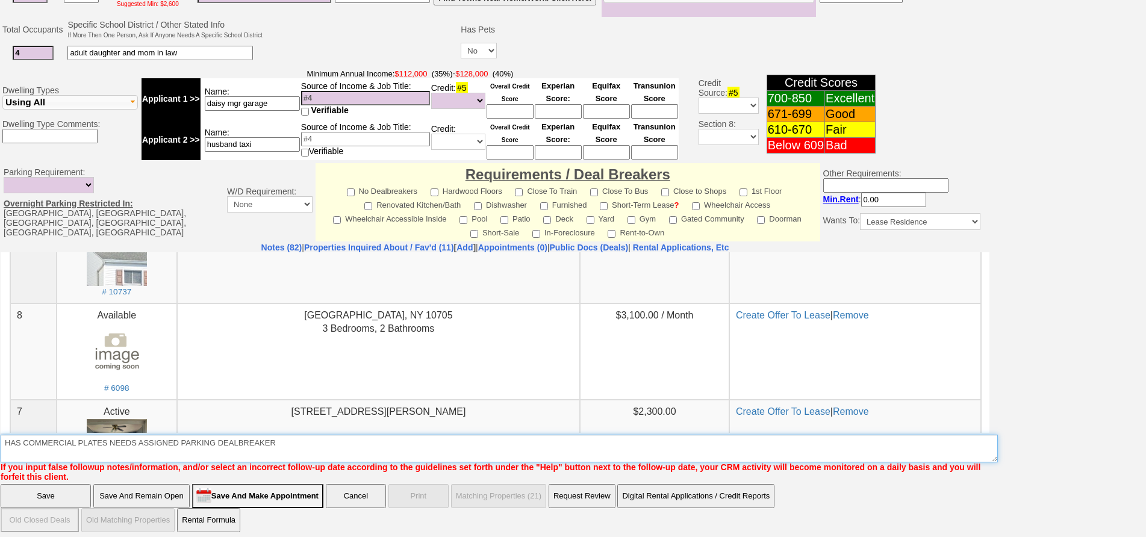
click at [264, 441] on textarea "Insert New Note Here" at bounding box center [499, 449] width 997 height 28
click at [321, 438] on textarea "Insert New Note Here" at bounding box center [499, 449] width 997 height 28
click at [218, 435] on textarea "Insert New Note Here" at bounding box center [499, 449] width 997 height 28
click at [183, 436] on textarea "Insert New Note Here" at bounding box center [499, 449] width 997 height 28
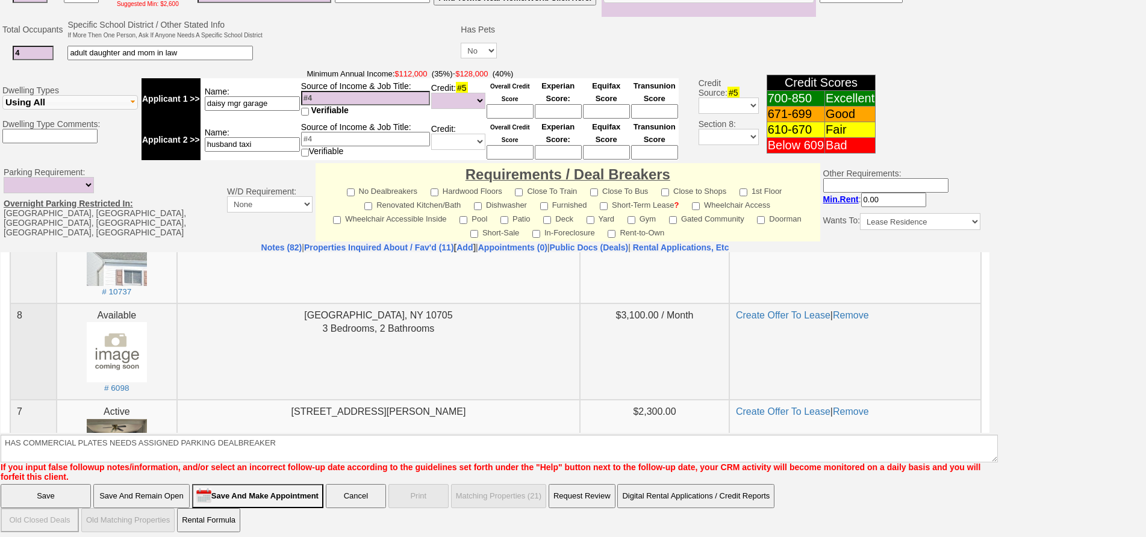
click at [234, 373] on td "Yonkers, NY 10705 3 Bedrooms, 2 Bathrooms" at bounding box center [378, 351] width 403 height 96
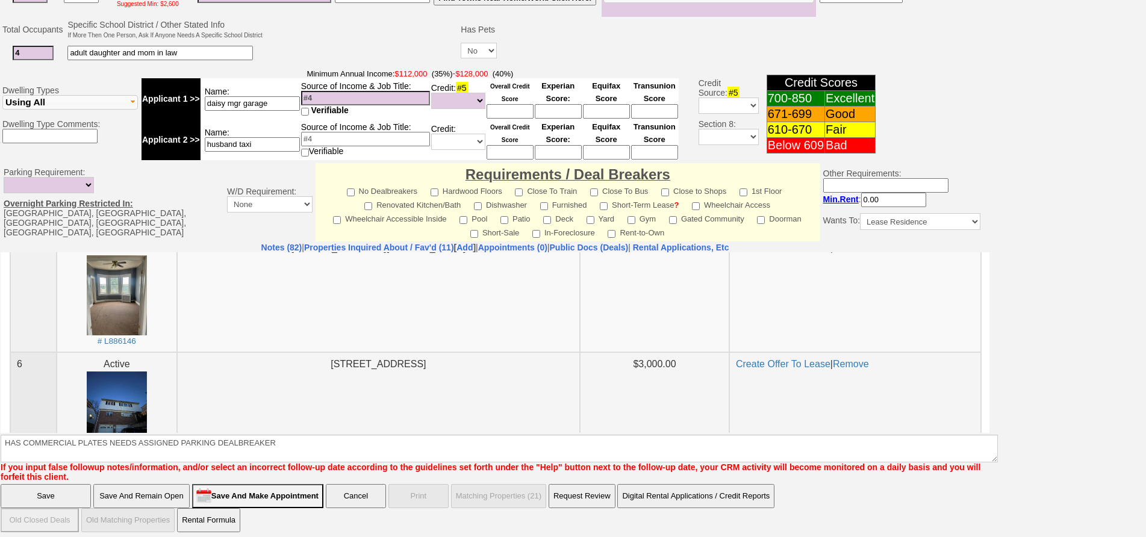
scroll to position [421, 0]
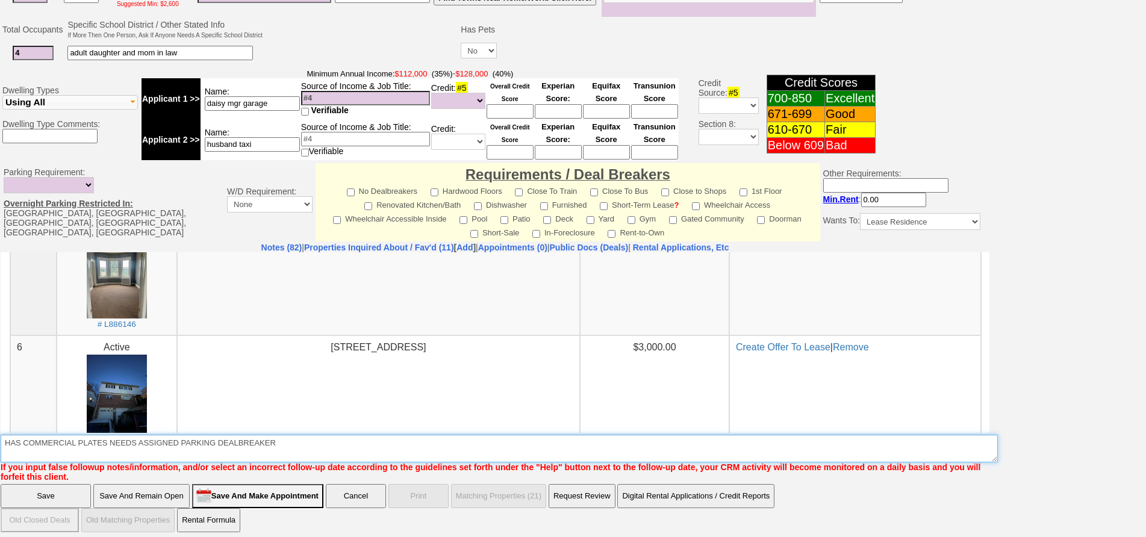
click at [142, 440] on textarea "Insert New Note Here" at bounding box center [499, 449] width 997 height 28
click at [231, 437] on textarea "Insert New Note Here" at bounding box center [499, 449] width 997 height 28
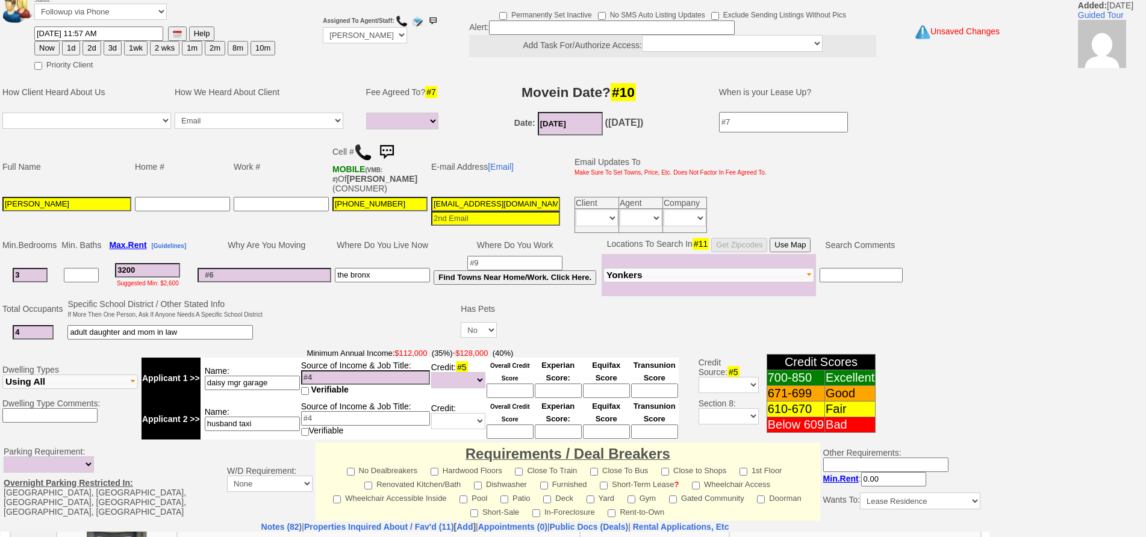
scroll to position [0, 0]
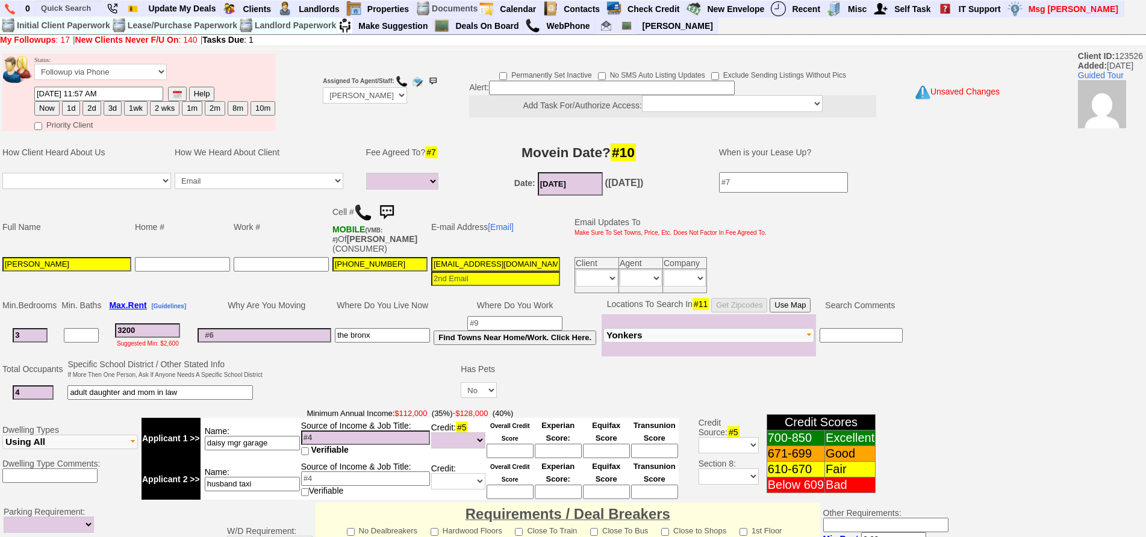
click at [263, 391] on td "adult daughter and mom in law" at bounding box center [165, 393] width 198 height 25
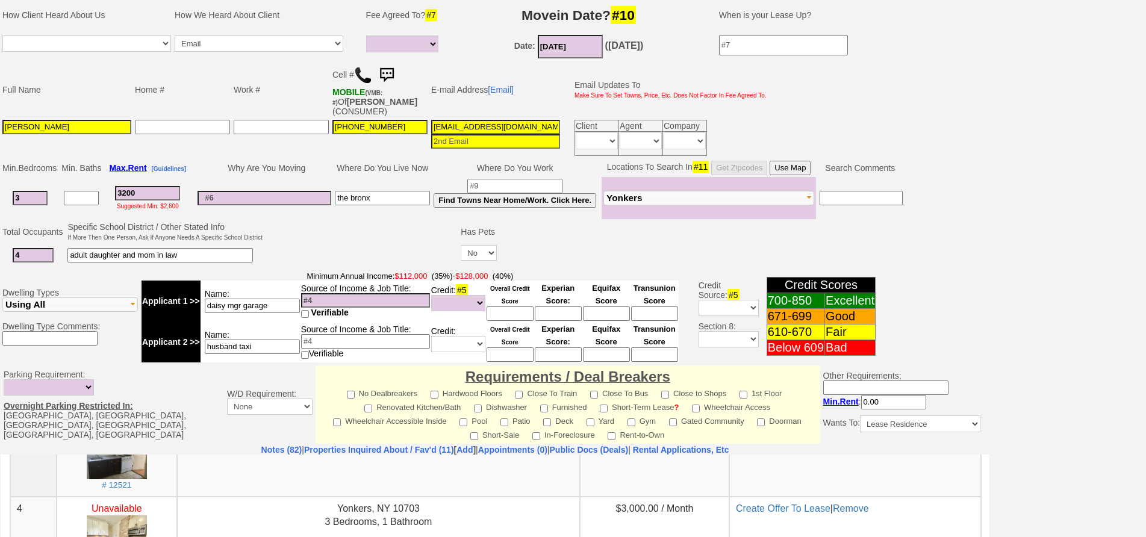
scroll to position [39, 0]
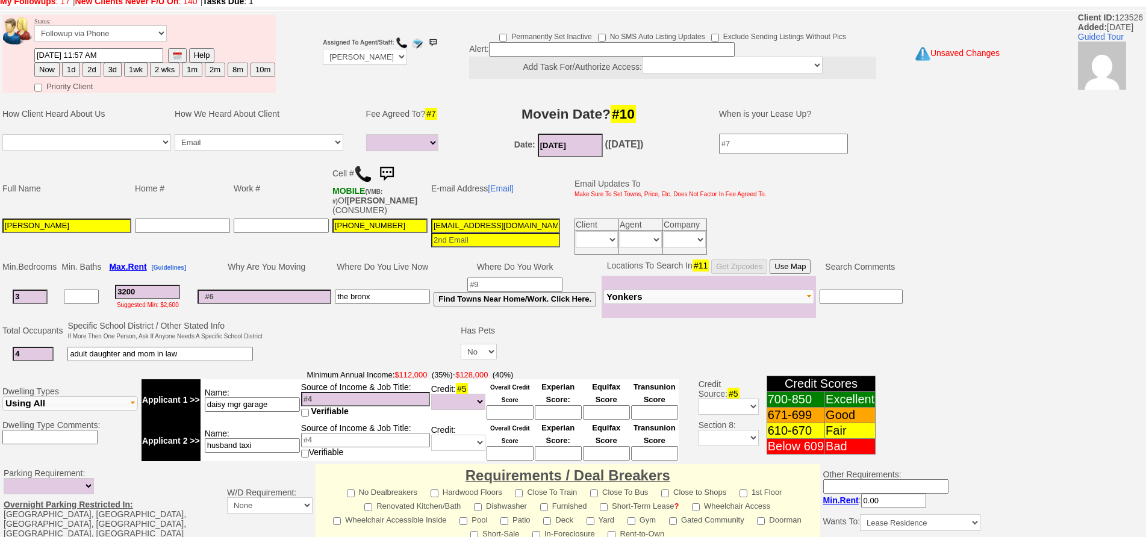
click at [69, 70] on button "1d" at bounding box center [71, 70] width 18 height 14
type input "08/19/2025 01:11 PM"
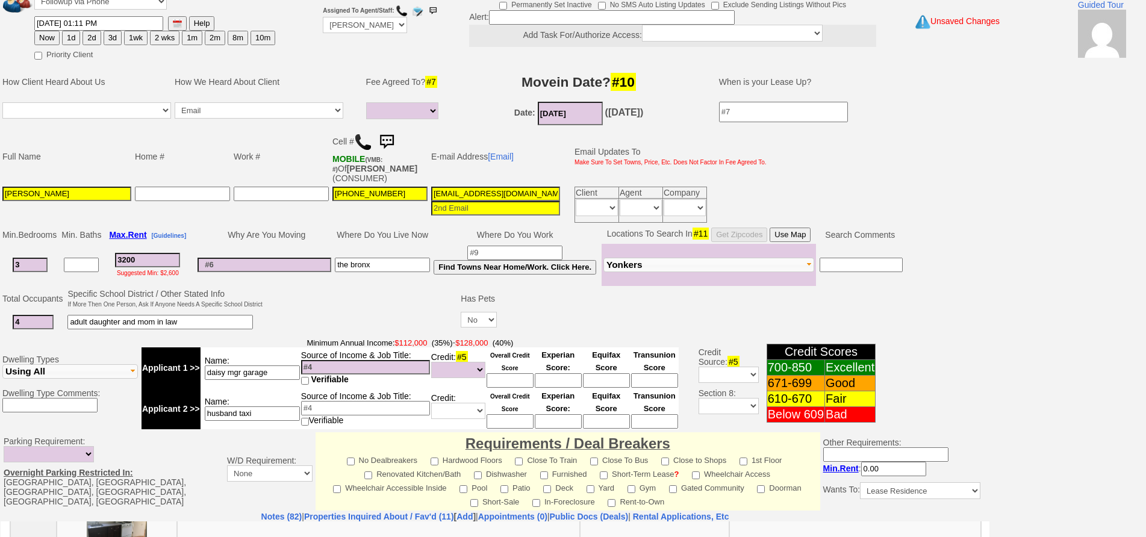
scroll to position [340, 0]
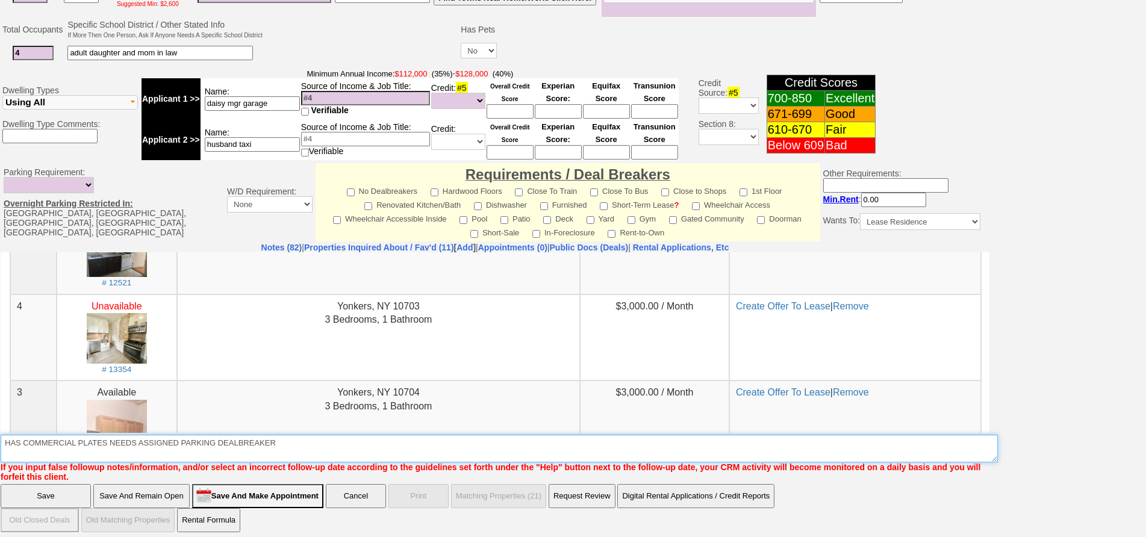
click at [297, 446] on textarea "Insert New Note Here" at bounding box center [499, 449] width 997 height 28
type textarea "HAS COMMERCIAL PLATES NEEDS ASSIGNED PARKING DEALBREAKER - FU"
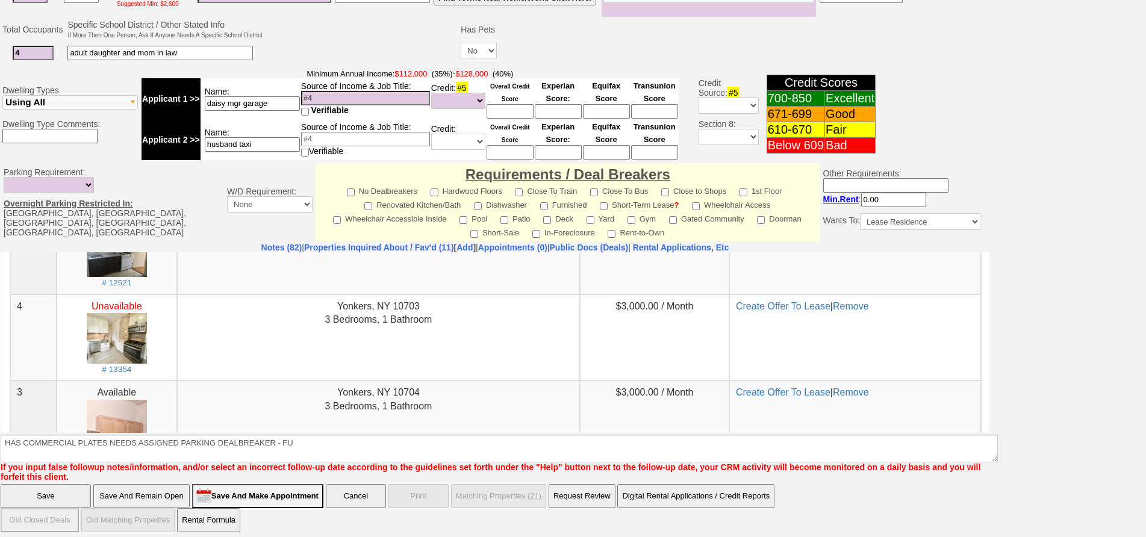
click input "Save And Remain Open" at bounding box center [141, 496] width 96 height 24
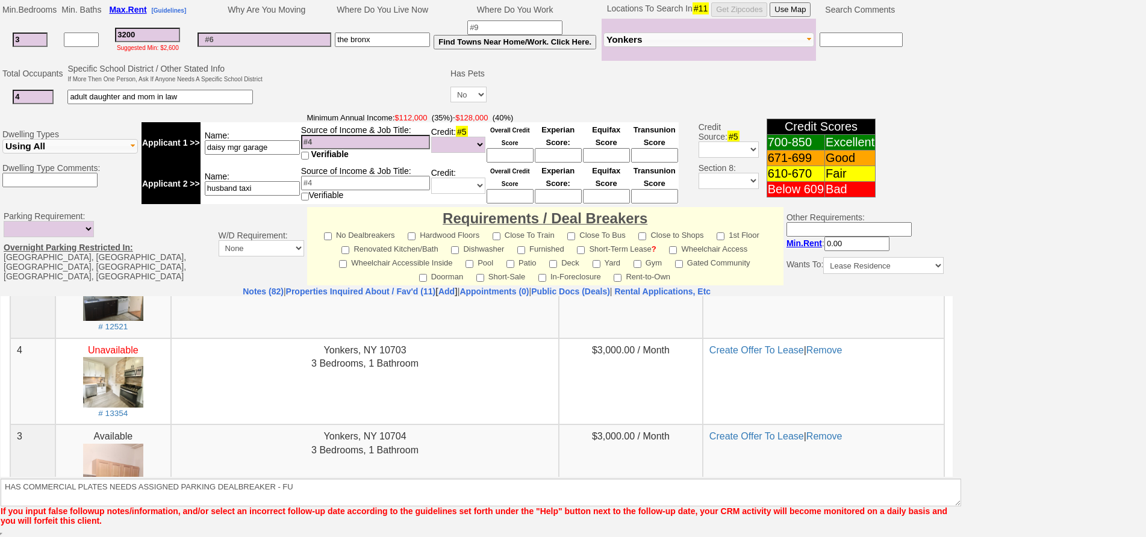
scroll to position [296, 0]
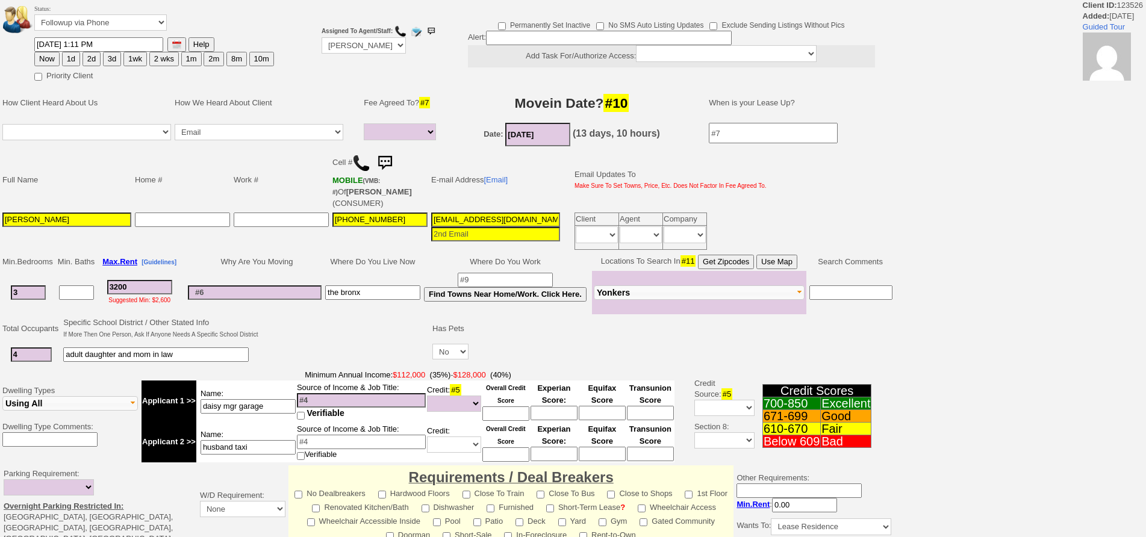
select select
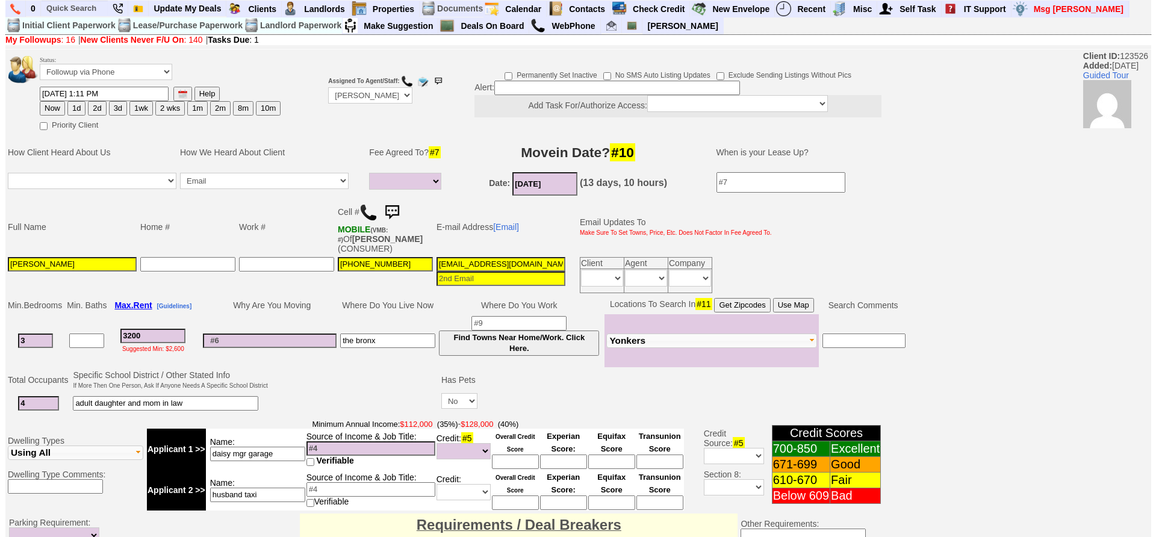
scroll to position [356, 0]
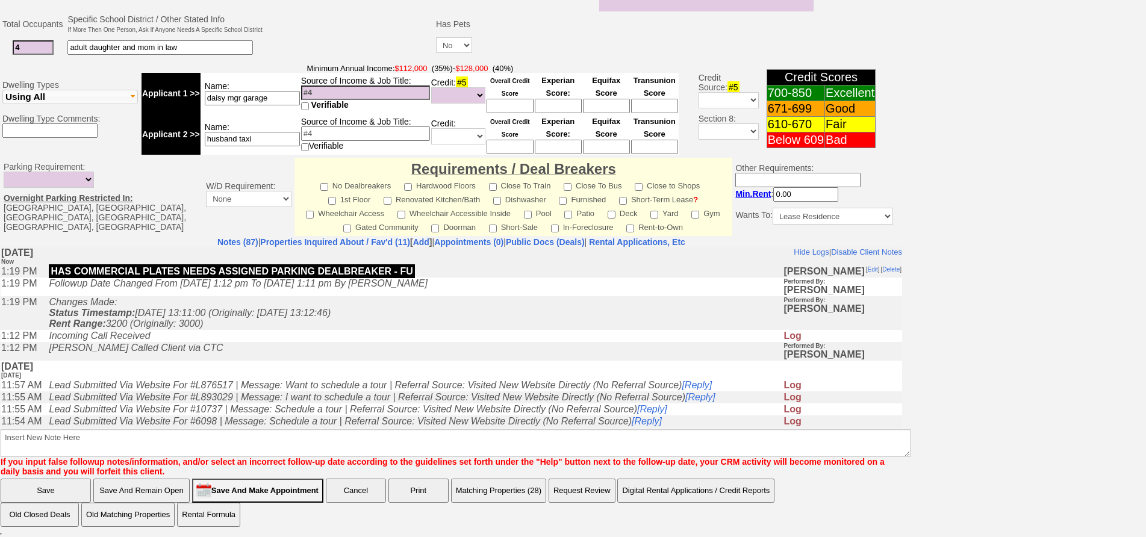
click at [518, 486] on button "Matching Properties (28)" at bounding box center [498, 491] width 95 height 24
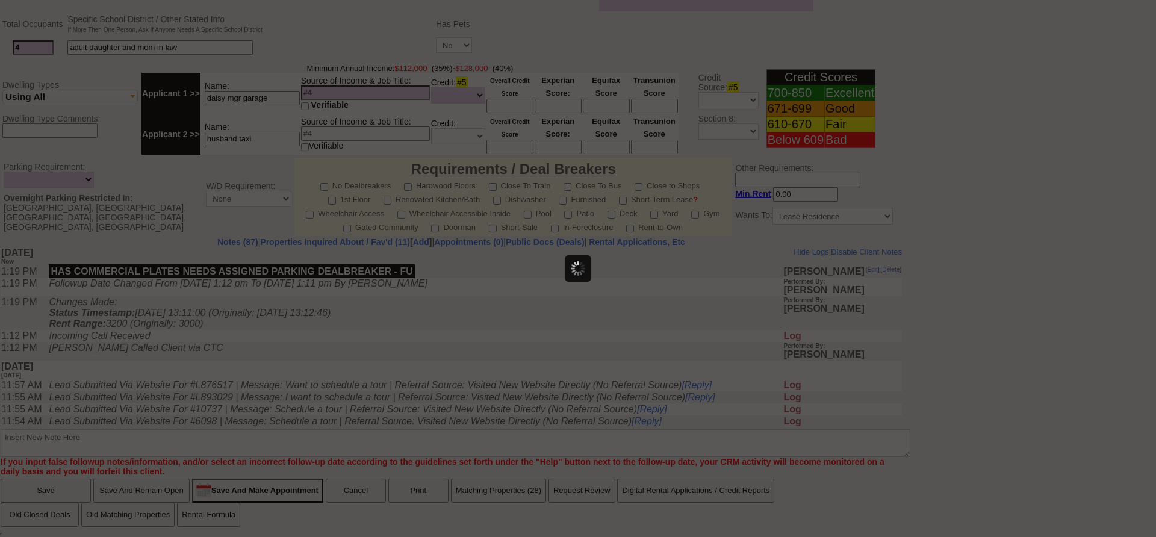
scroll to position [0, 0]
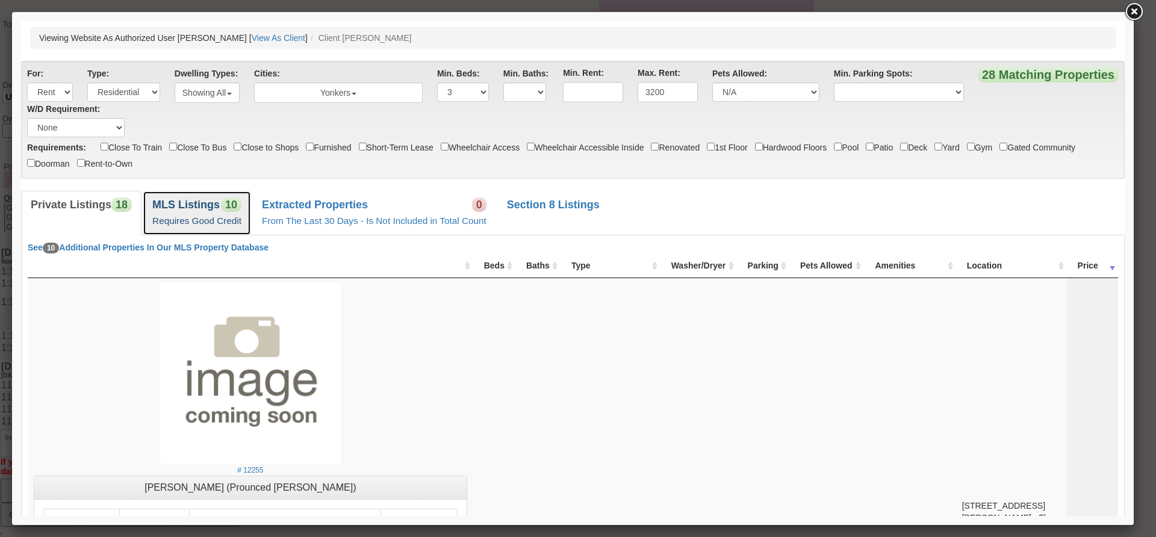
click at [206, 210] on b "MLS Listings" at bounding box center [185, 205] width 67 height 12
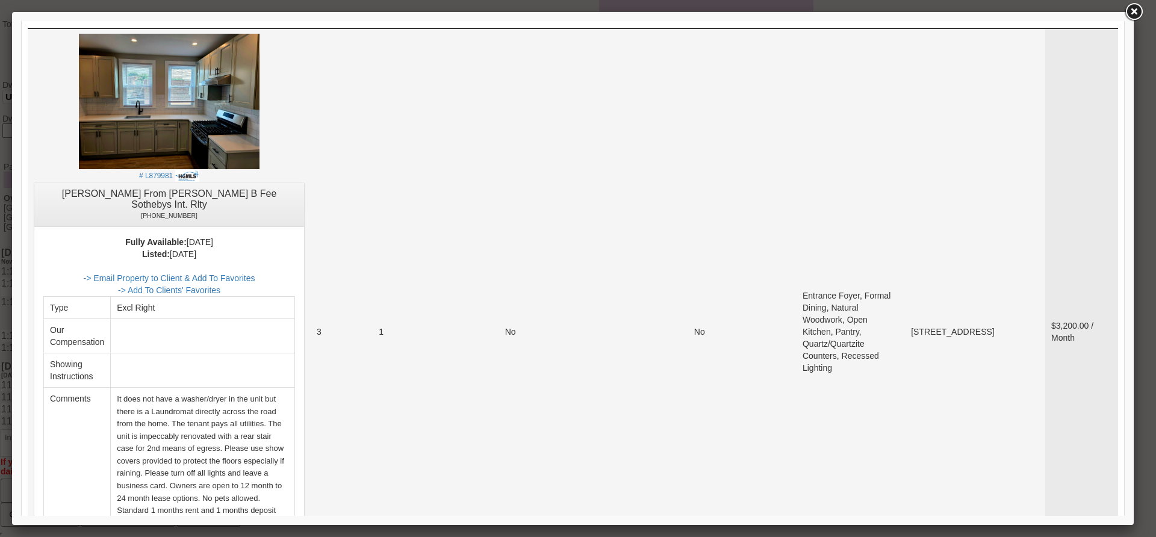
scroll to position [241, 0]
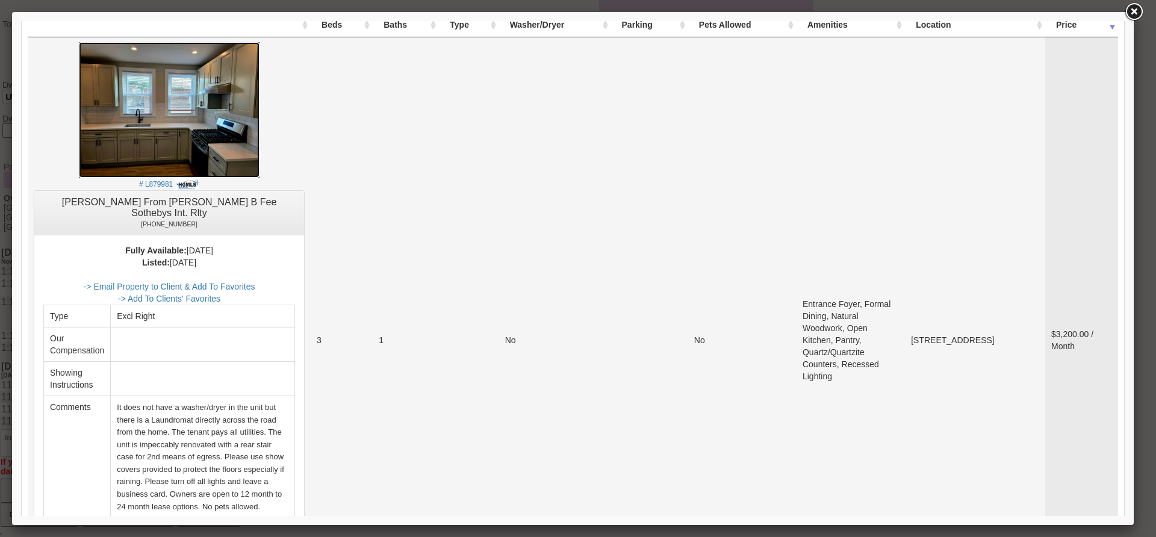
click at [251, 126] on img at bounding box center [169, 109] width 181 height 135
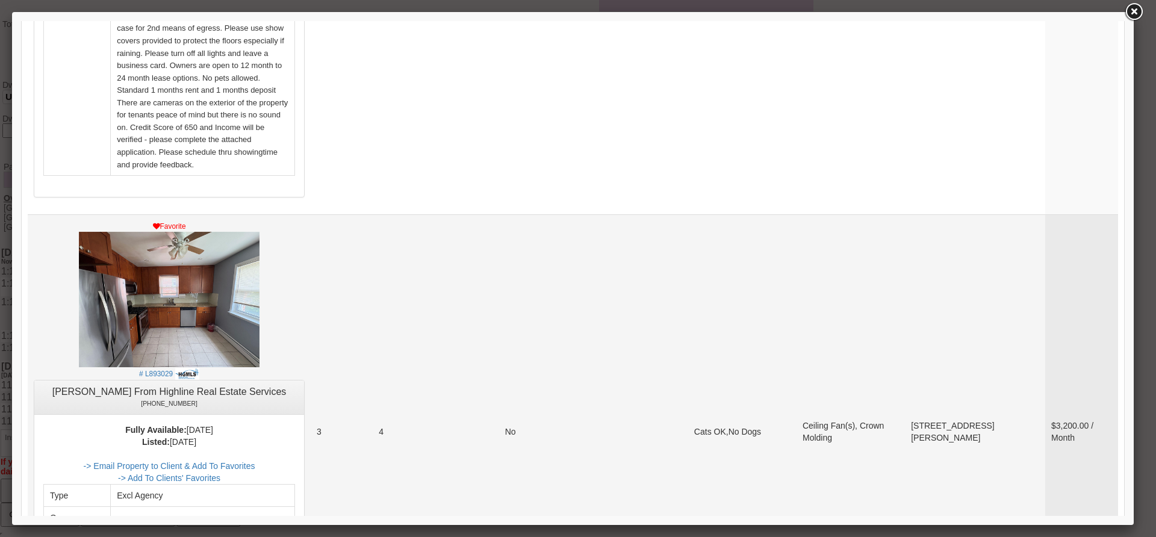
scroll to position [1385, 0]
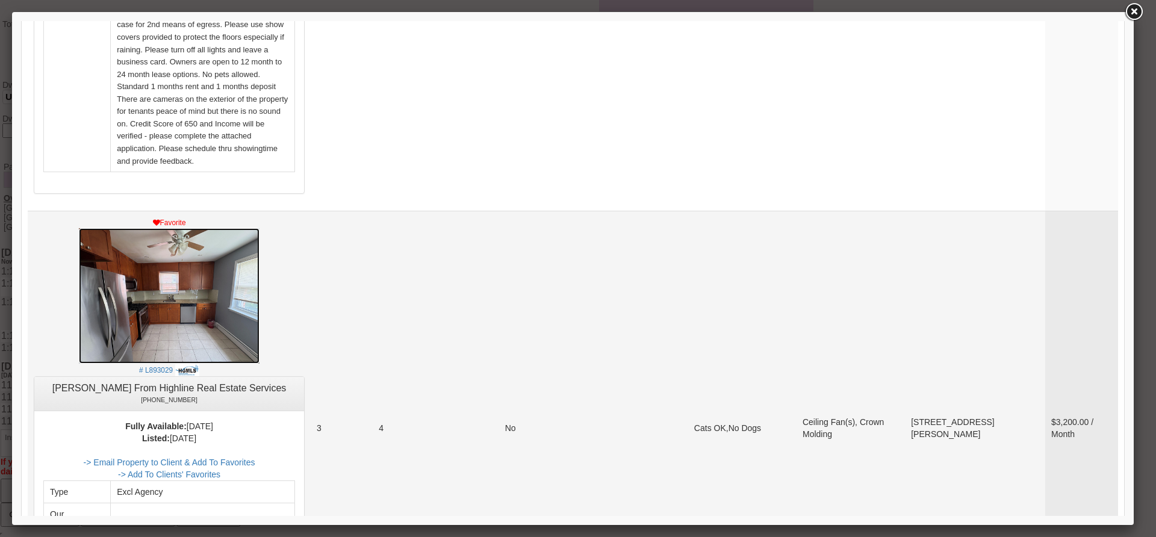
click at [259, 228] on img at bounding box center [169, 295] width 181 height 135
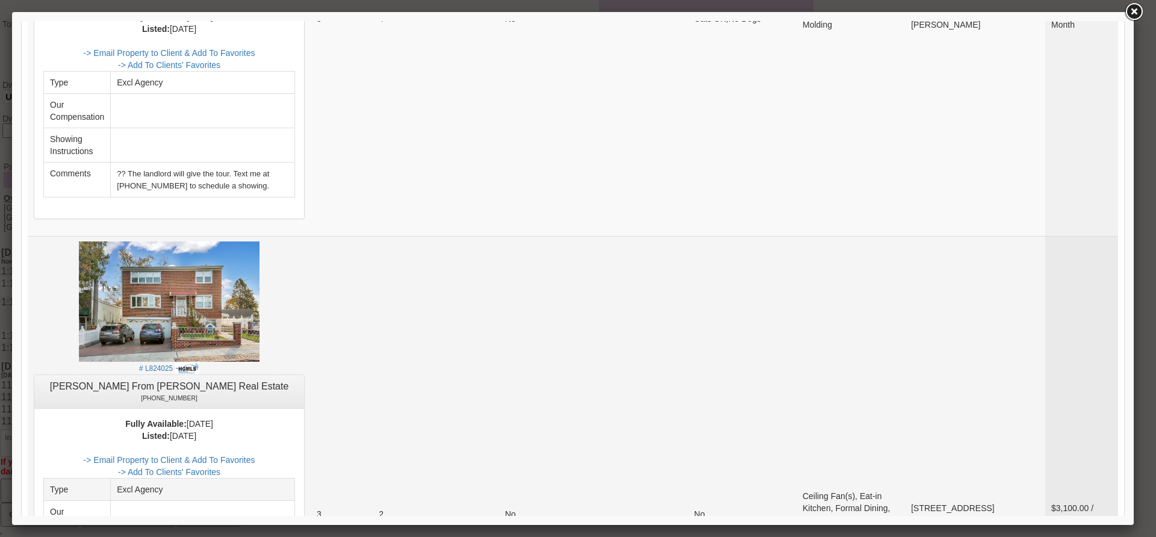
scroll to position [1806, 0]
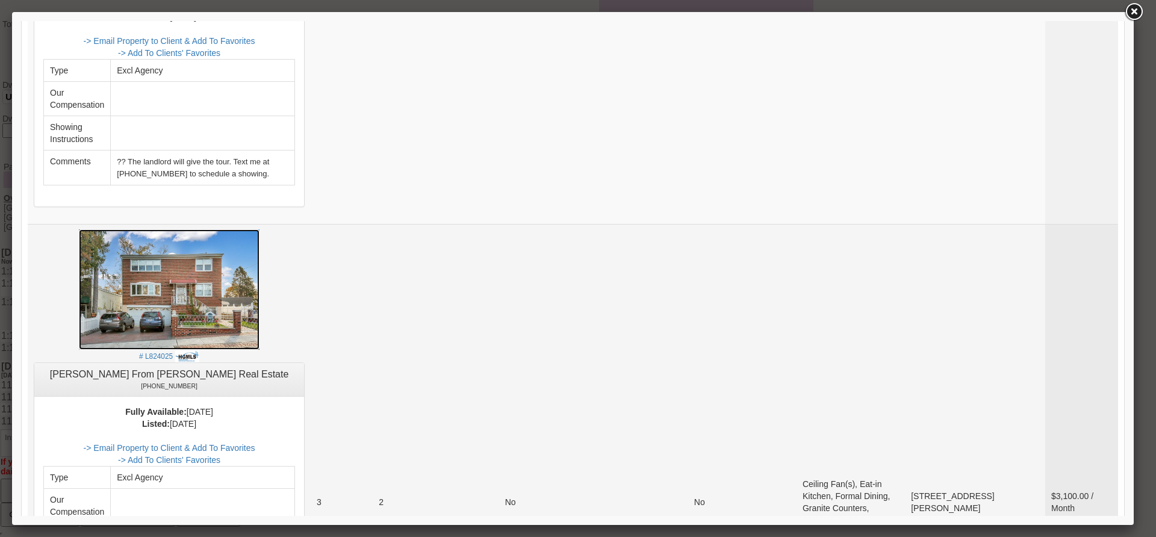
click at [214, 229] on img at bounding box center [169, 289] width 181 height 120
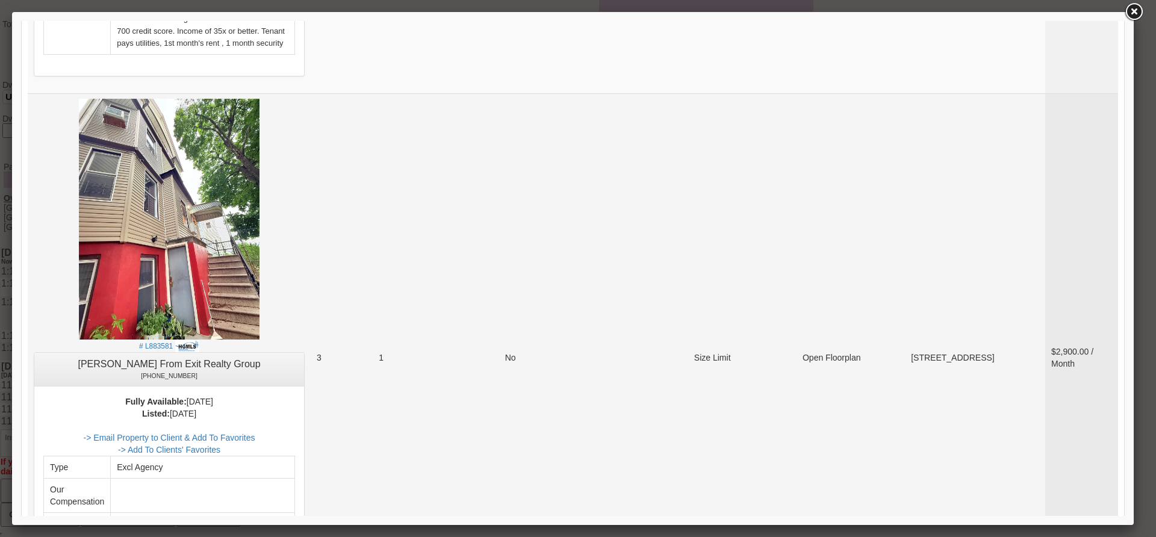
scroll to position [2890, 0]
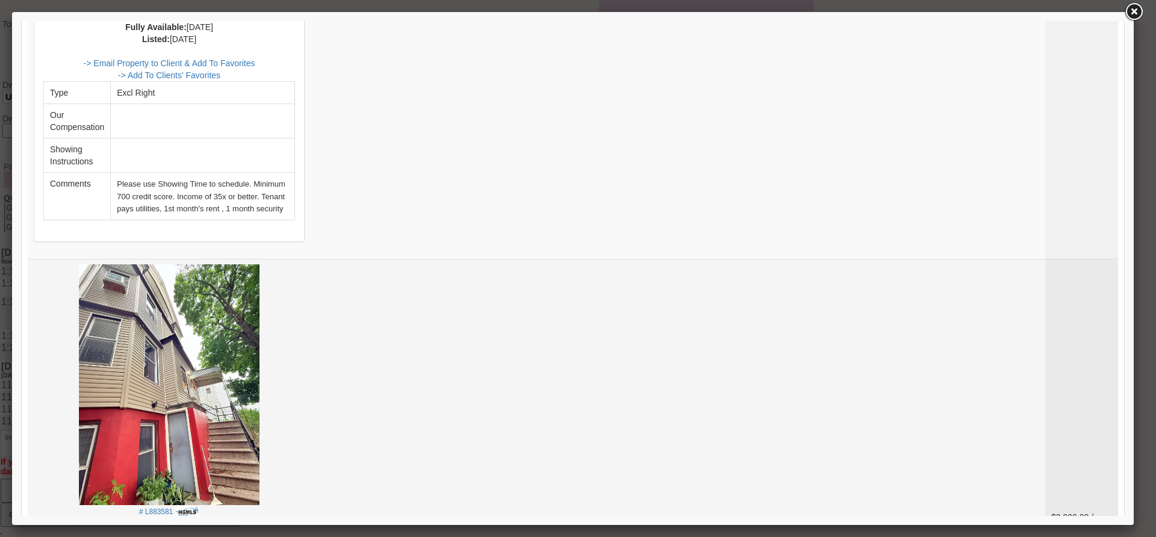
click at [129, 264] on center "# L883581 Eduarta Ejlli From Exit Realty Group 347-873-2986 Fully Available: Mo…" at bounding box center [169, 517] width 271 height 506
click at [191, 264] on img at bounding box center [169, 384] width 181 height 241
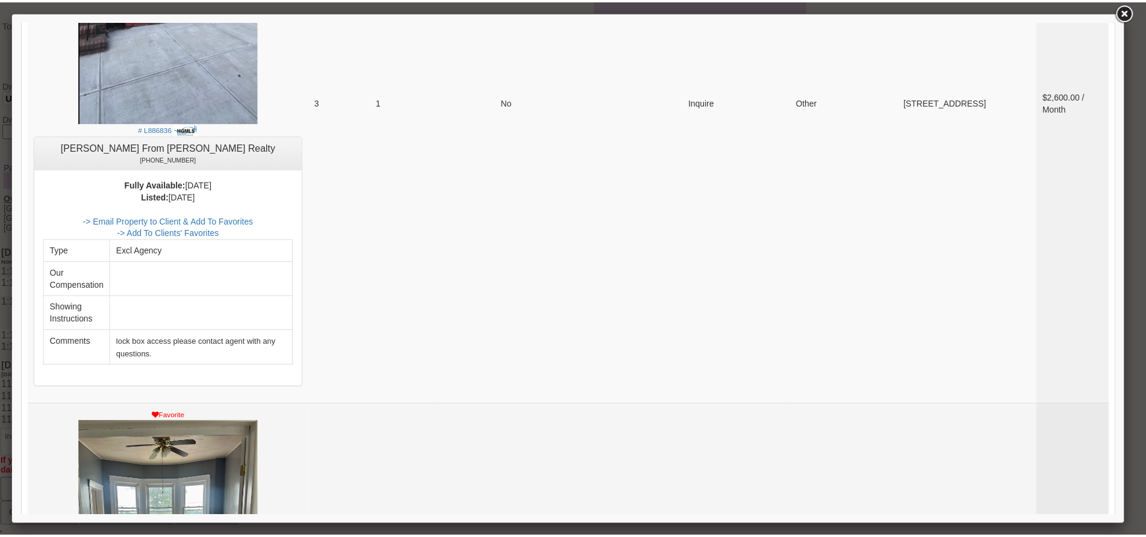
scroll to position [5189, 0]
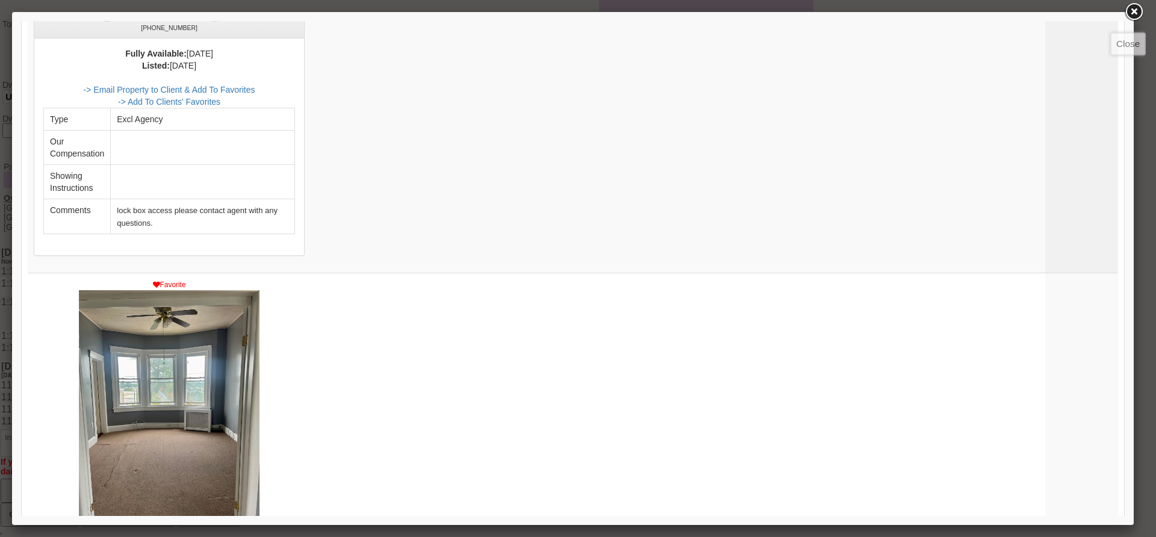
drag, startPoint x: 1139, startPoint y: 15, endPoint x: 847, endPoint y: 77, distance: 298.5
click at [1139, 15] on link at bounding box center [1134, 12] width 22 height 22
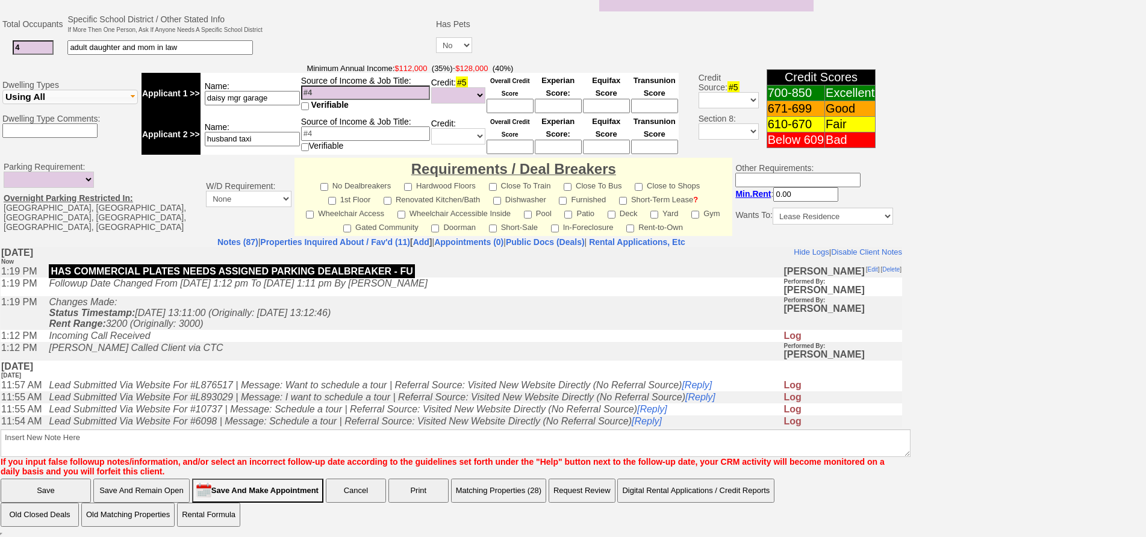
scroll to position [0, 0]
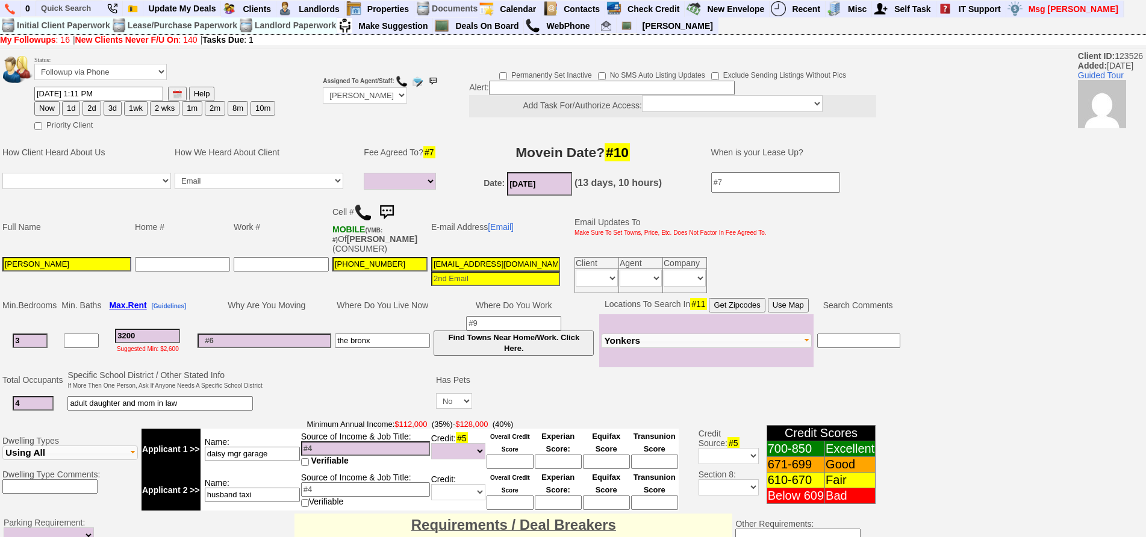
click at [392, 207] on img at bounding box center [386, 212] width 24 height 24
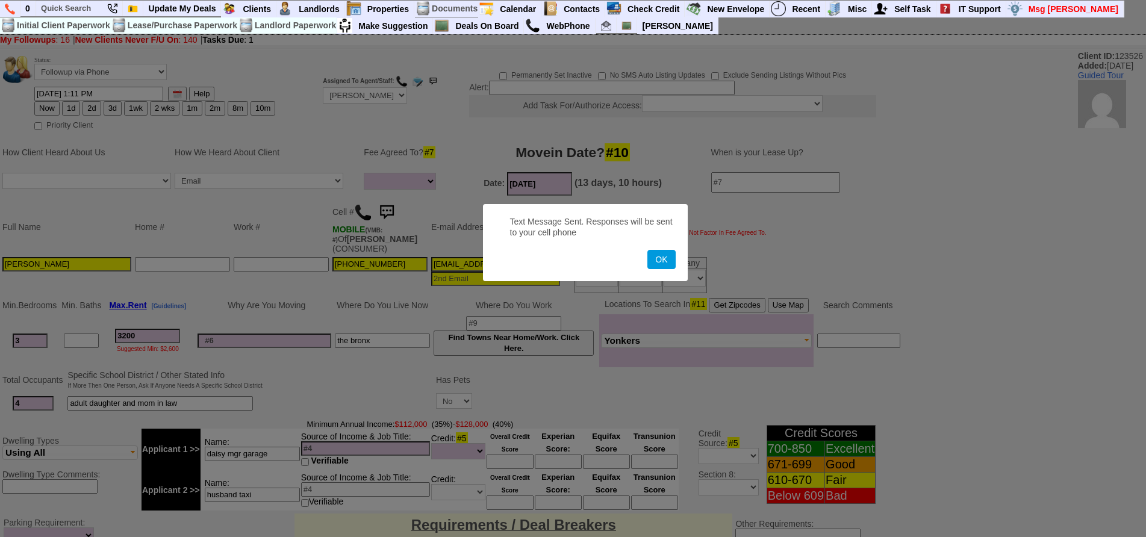
click at [647, 250] on button "OK" at bounding box center [661, 259] width 28 height 19
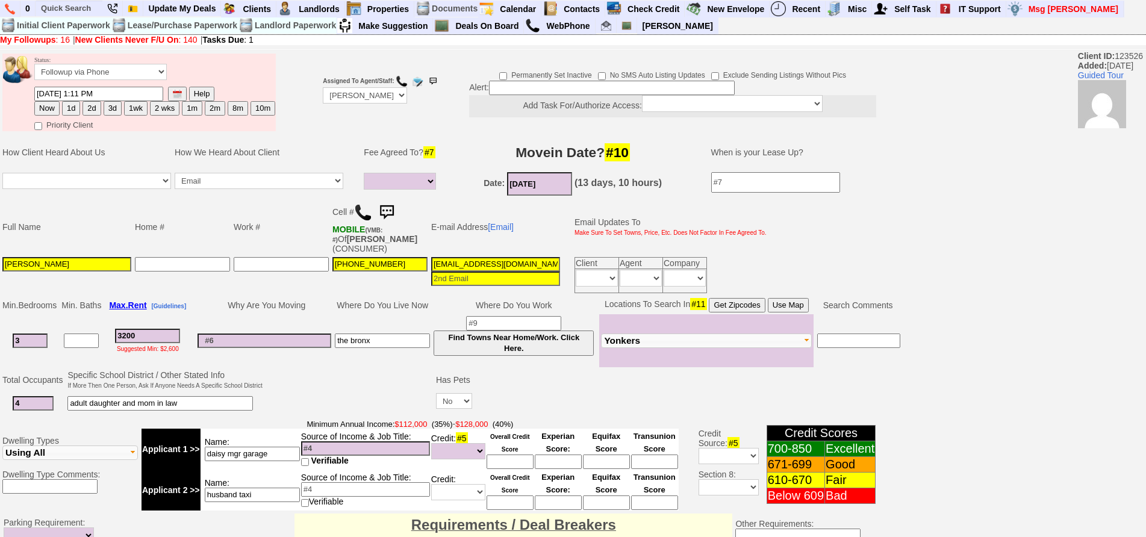
click at [392, 207] on img at bounding box center [386, 212] width 24 height 24
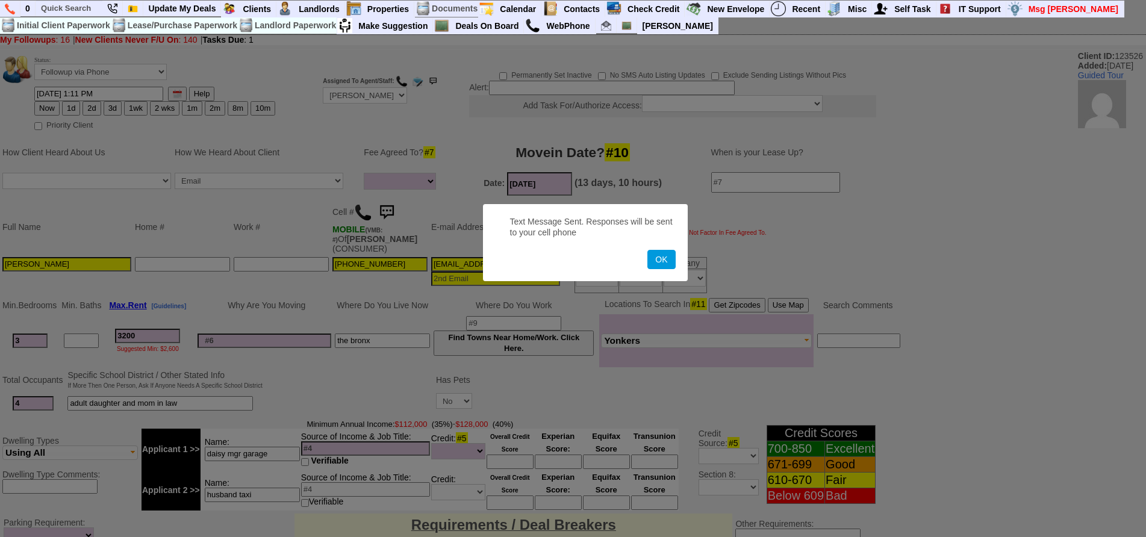
click at [647, 250] on button "OK" at bounding box center [661, 259] width 28 height 19
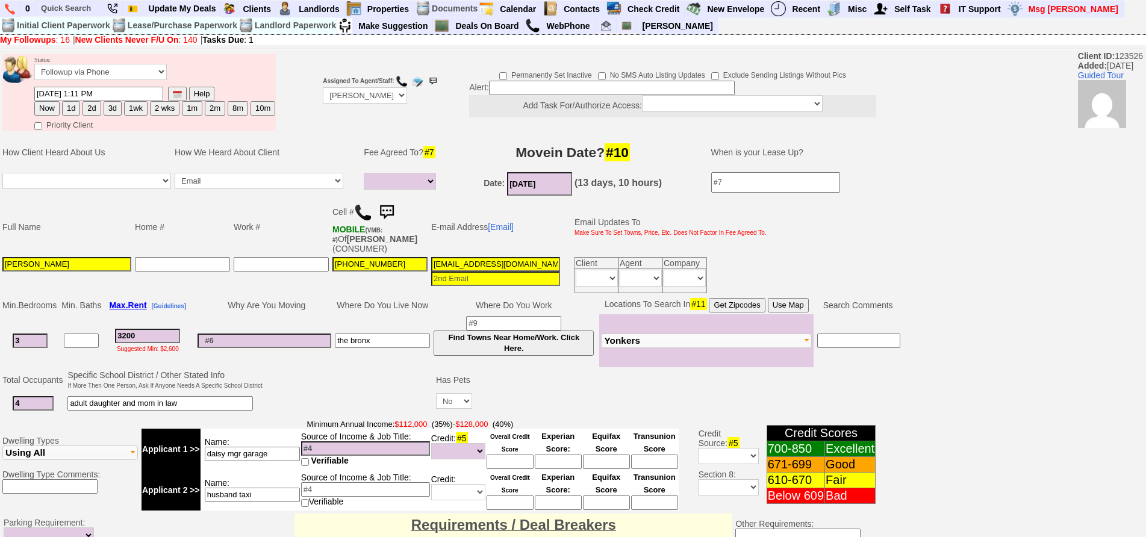
click at [392, 207] on img at bounding box center [386, 212] width 24 height 24
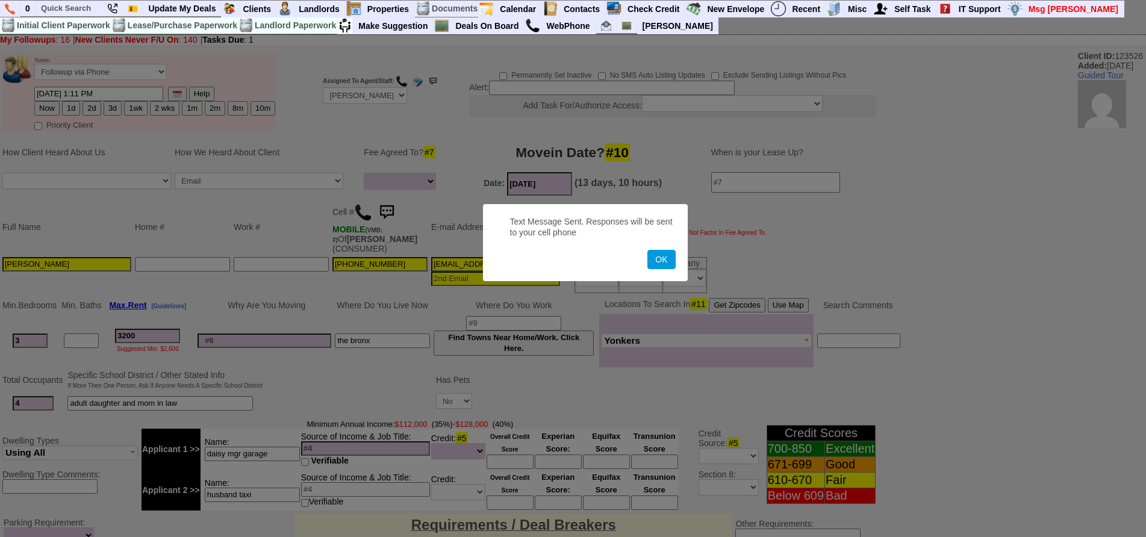
click at [647, 250] on button "OK" at bounding box center [661, 259] width 28 height 19
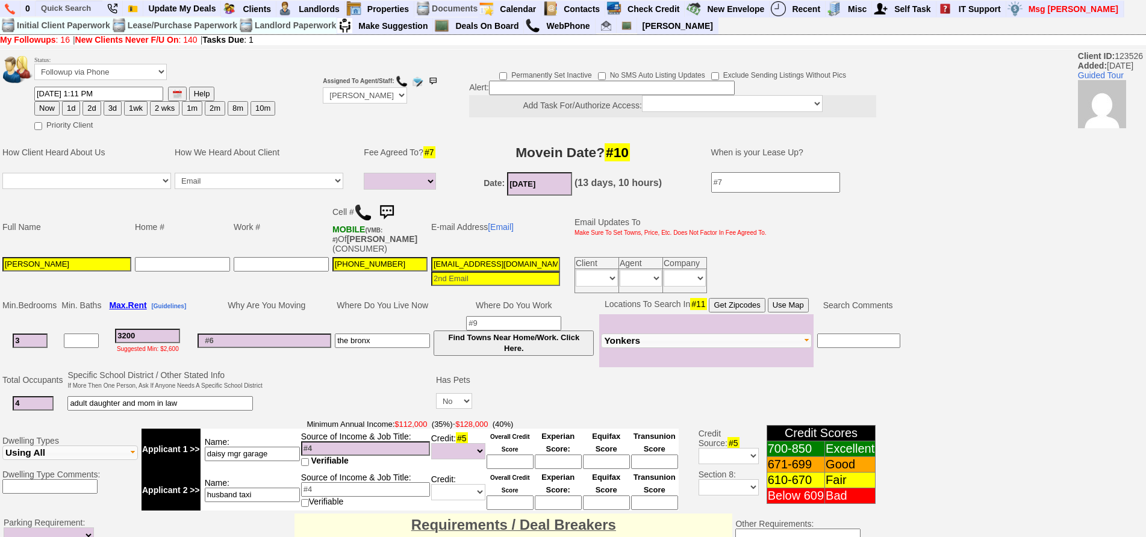
click at [392, 207] on img at bounding box center [386, 212] width 24 height 24
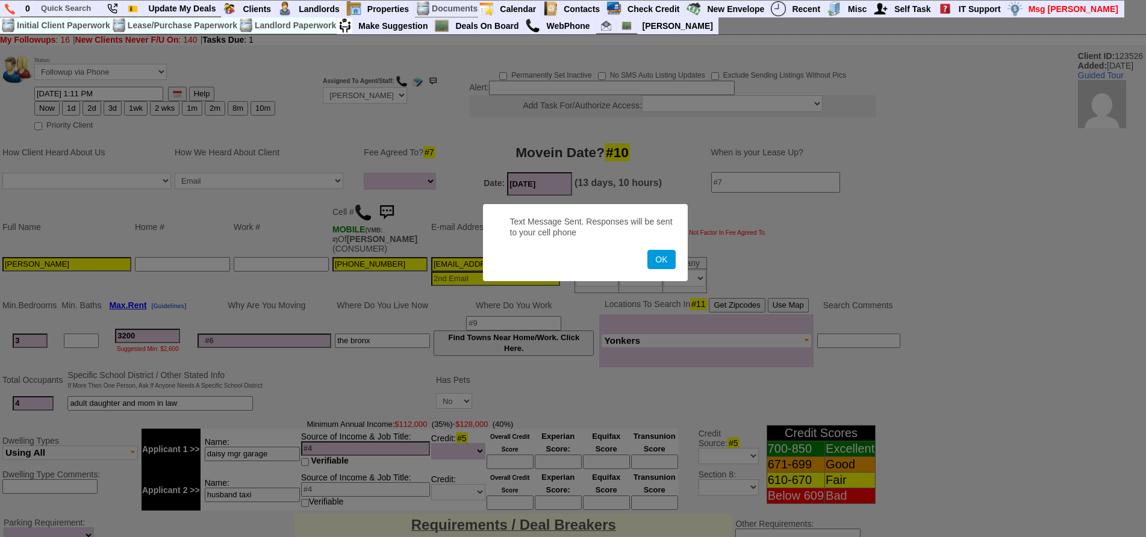
click at [647, 250] on button "OK" at bounding box center [661, 259] width 28 height 19
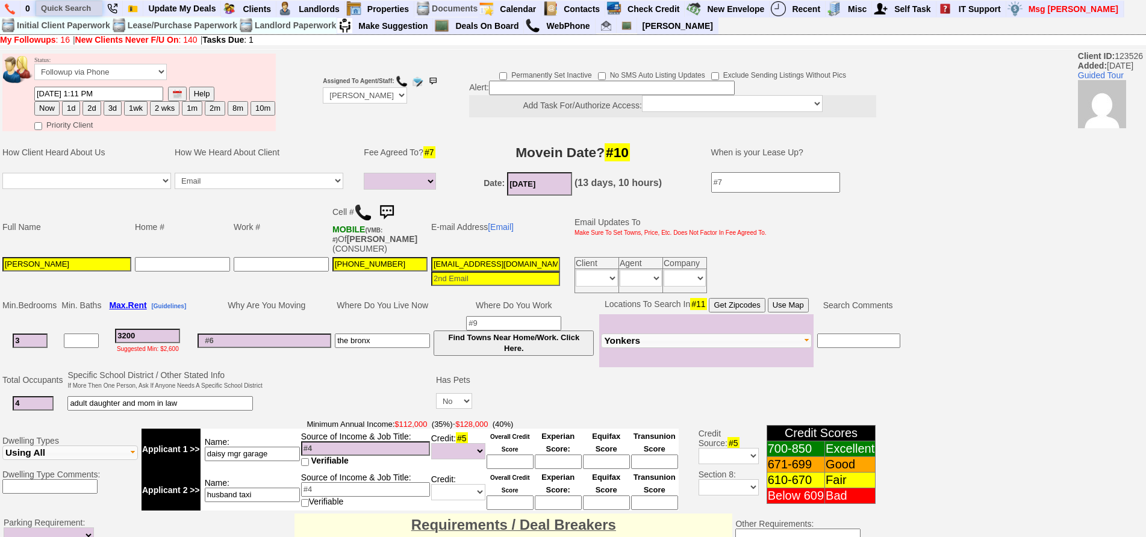
click at [85, 12] on input "text" at bounding box center [69, 8] width 66 height 15
type input "53 rose"
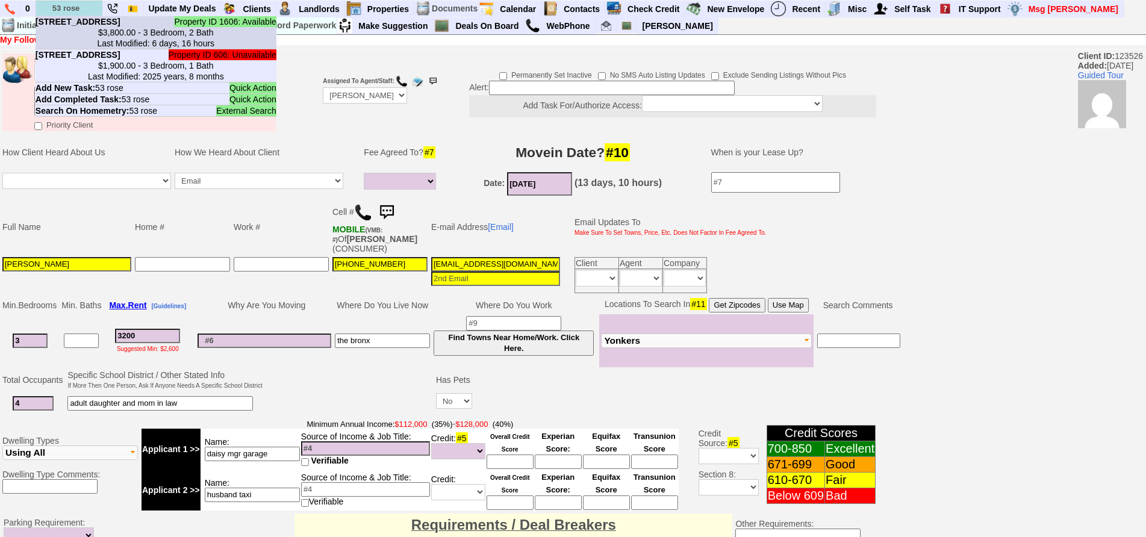
click at [100, 25] on li "Property ID 1606: Available 53 Rose Ave - Floor: 1st in Harrison, NY $3,800.00 …" at bounding box center [156, 32] width 241 height 33
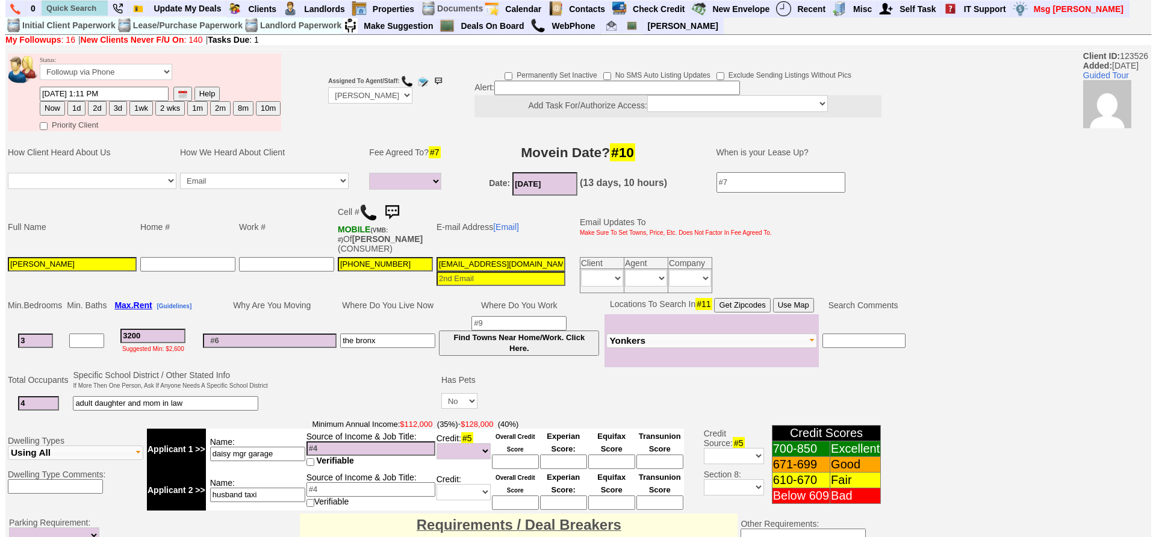
scroll to position [356, 0]
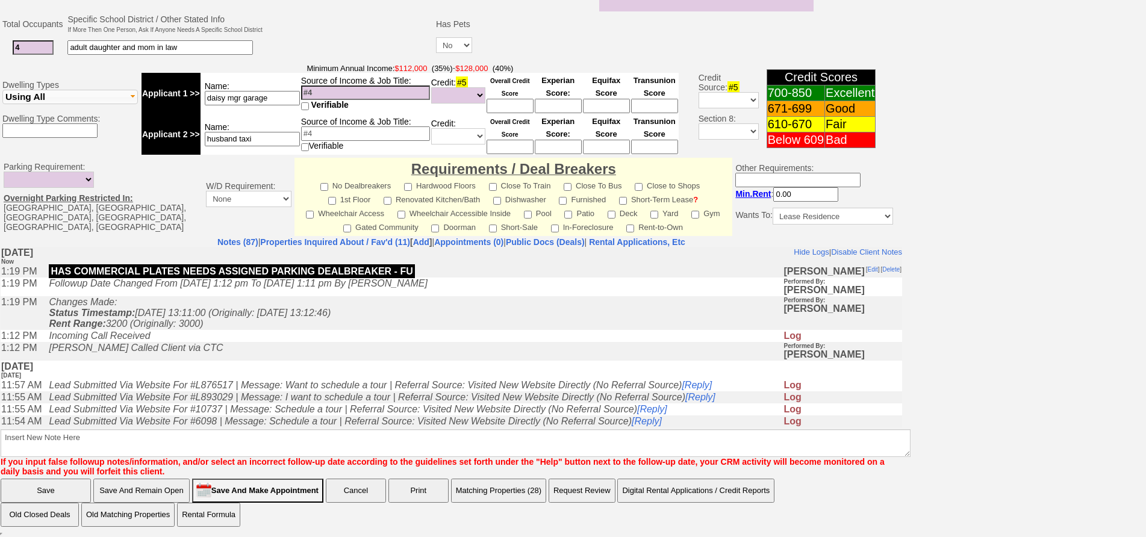
click at [529, 497] on button "Matching Properties (28)" at bounding box center [498, 491] width 95 height 24
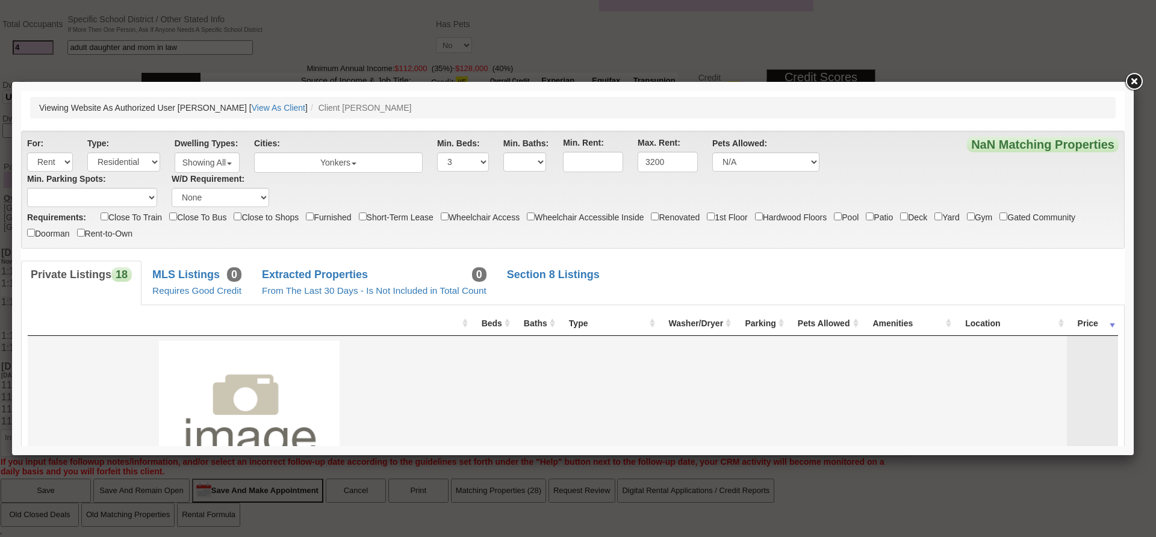
scroll to position [0, 0]
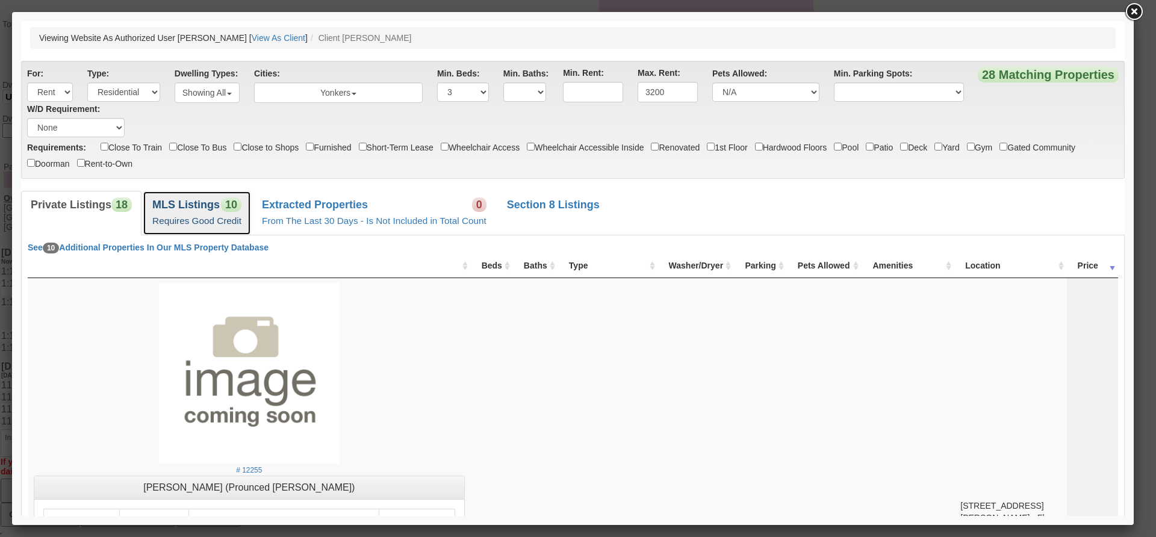
click at [235, 218] on small "Requires Good Credit" at bounding box center [196, 221] width 89 height 10
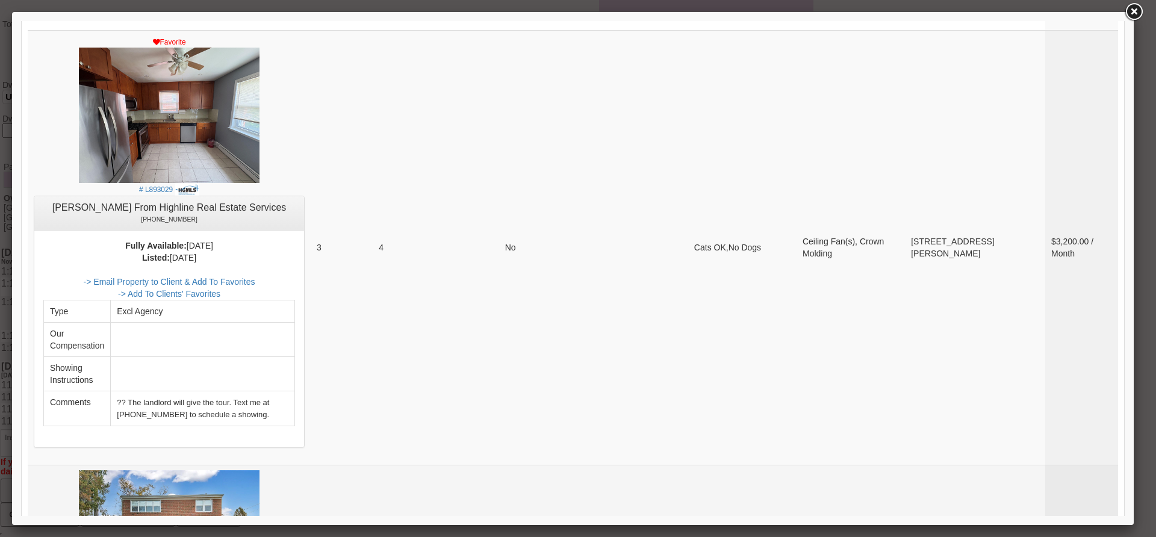
scroll to position [1325, 0]
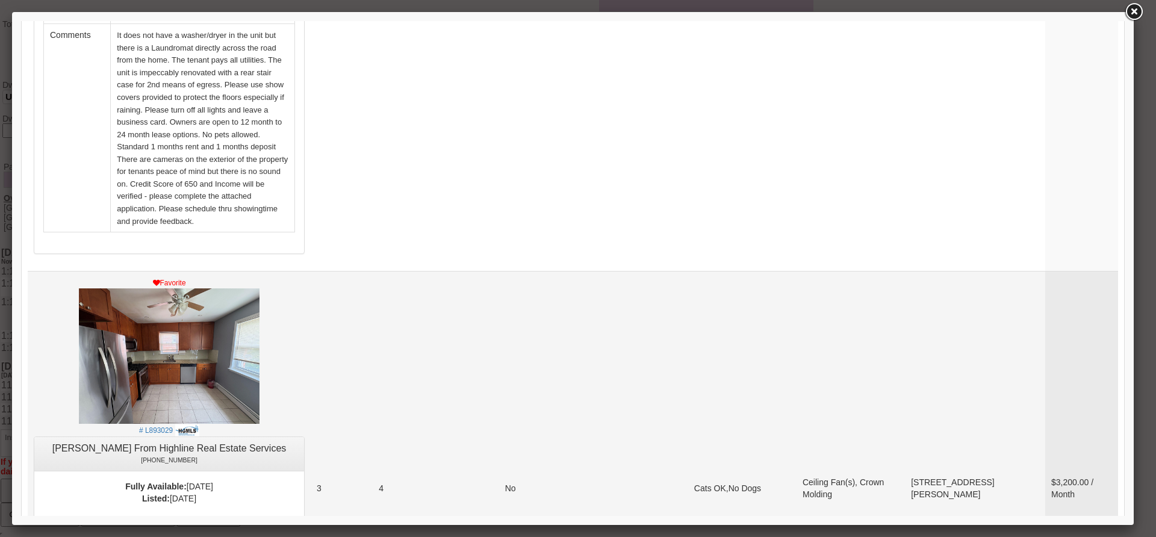
click at [255, 518] on link "-> Email Property to Client & Add To Favorites" at bounding box center [170, 523] width 172 height 10
click at [1137, 21] on link at bounding box center [1134, 12] width 22 height 22
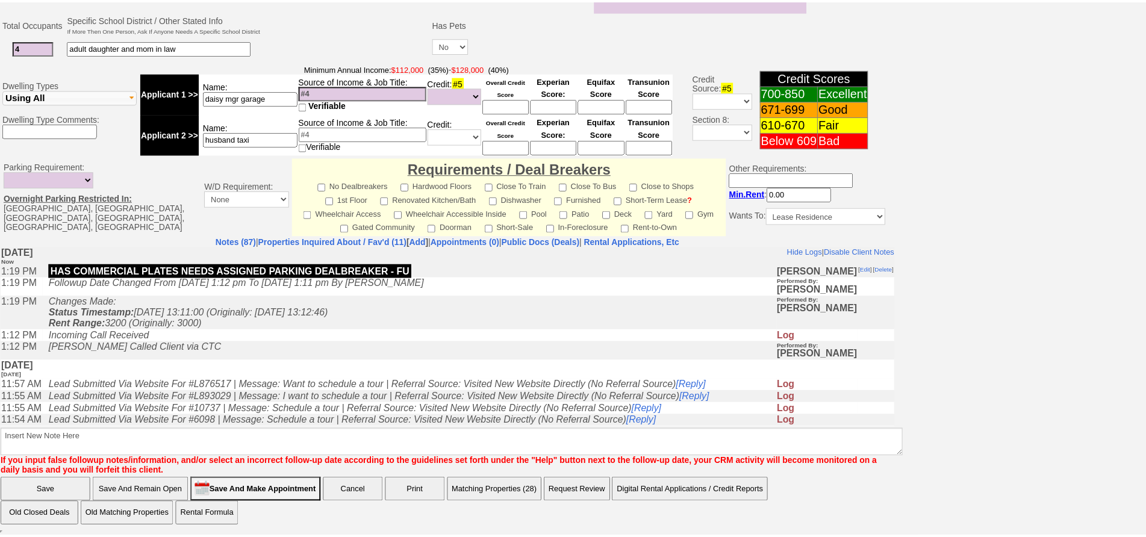
scroll to position [0, 0]
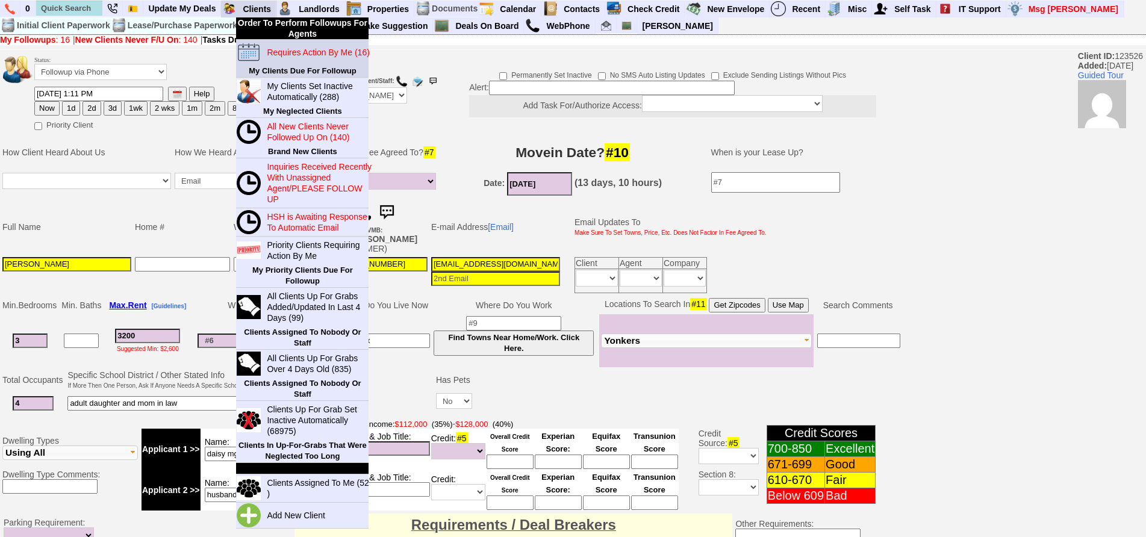
click at [296, 57] on blink "Requires Action By Me (16)" at bounding box center [318, 53] width 102 height 10
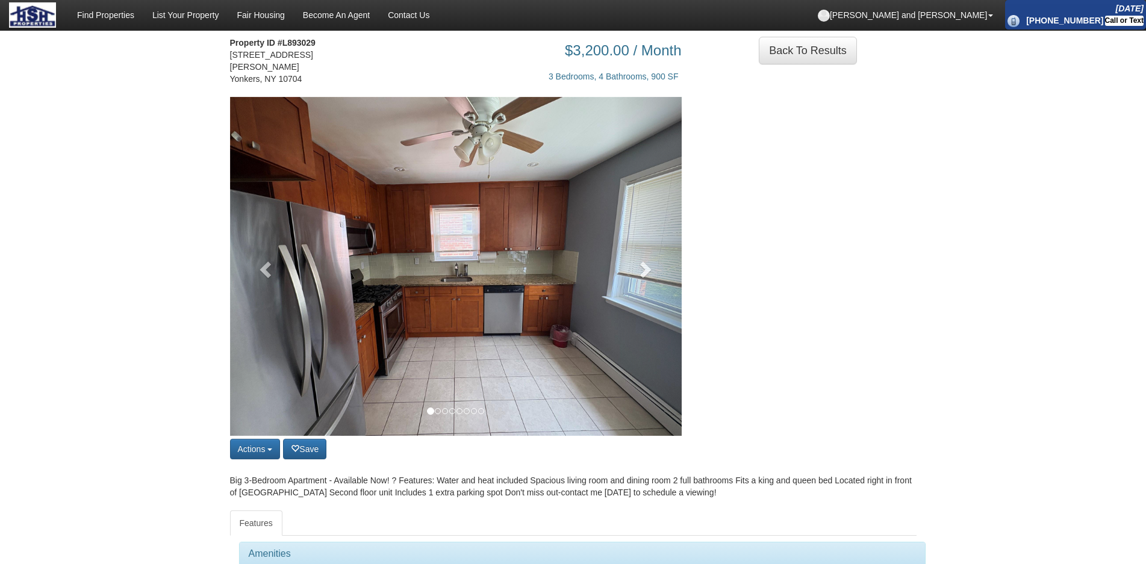
scroll to position [60, 0]
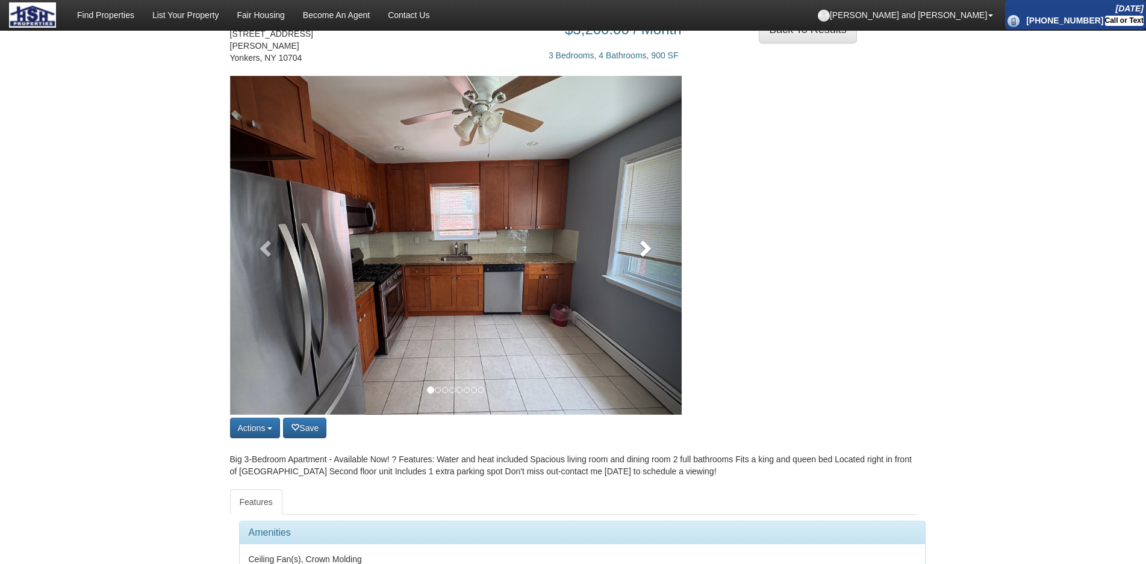
click at [657, 235] on link at bounding box center [648, 245] width 68 height 339
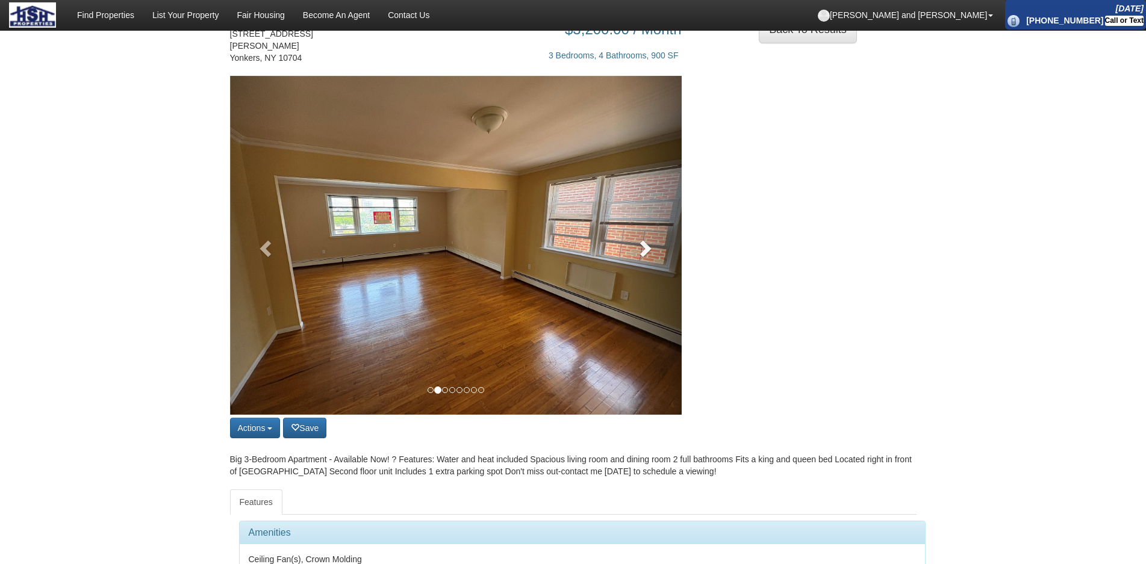
click at [652, 253] on span at bounding box center [644, 248] width 18 height 18
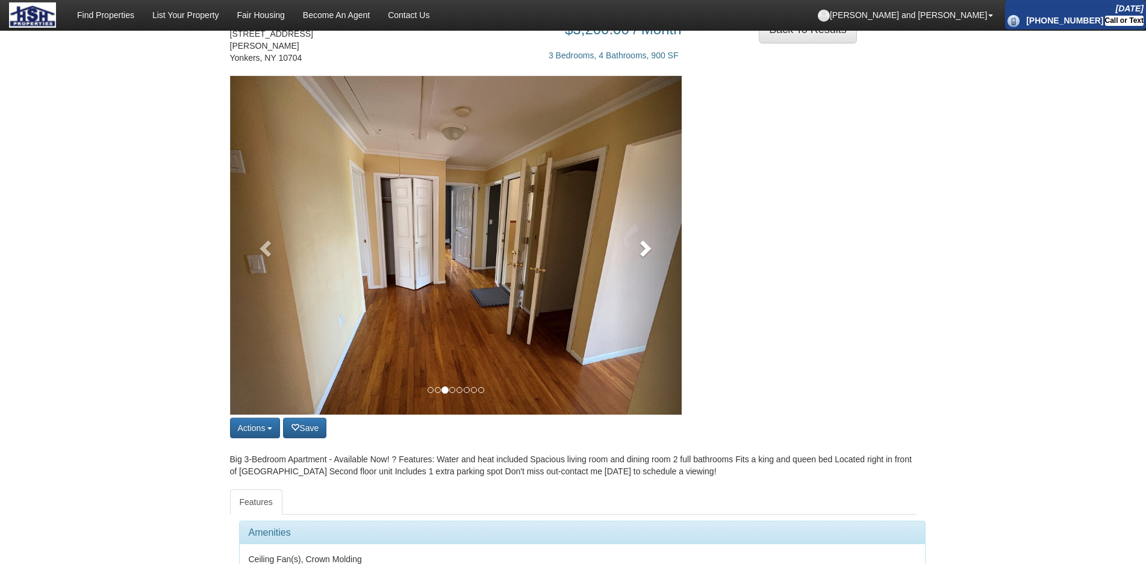
click at [652, 253] on span at bounding box center [644, 248] width 18 height 18
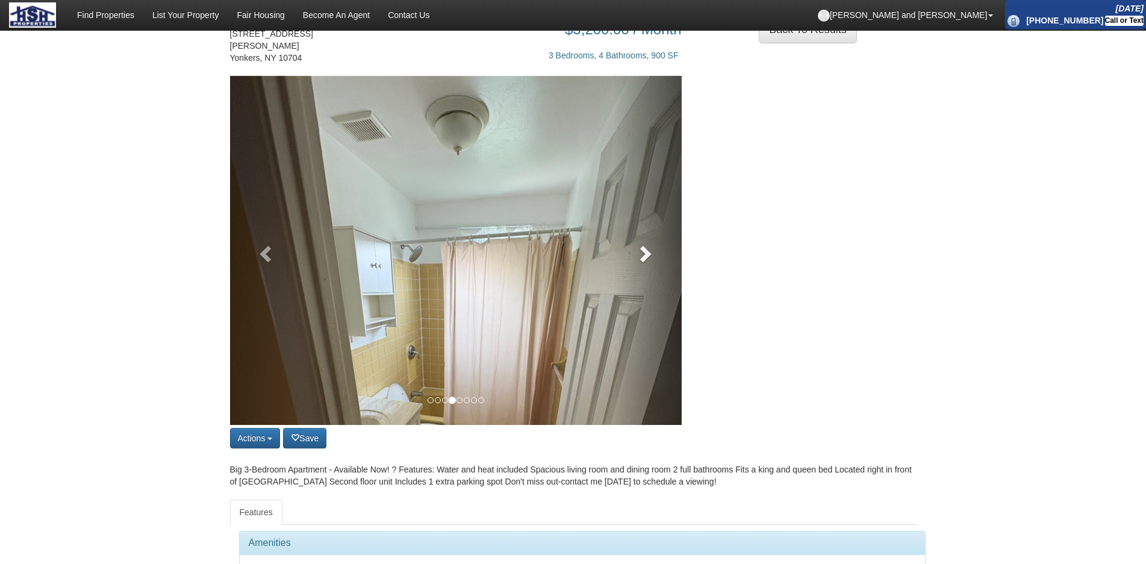
click at [652, 253] on span at bounding box center [644, 253] width 18 height 18
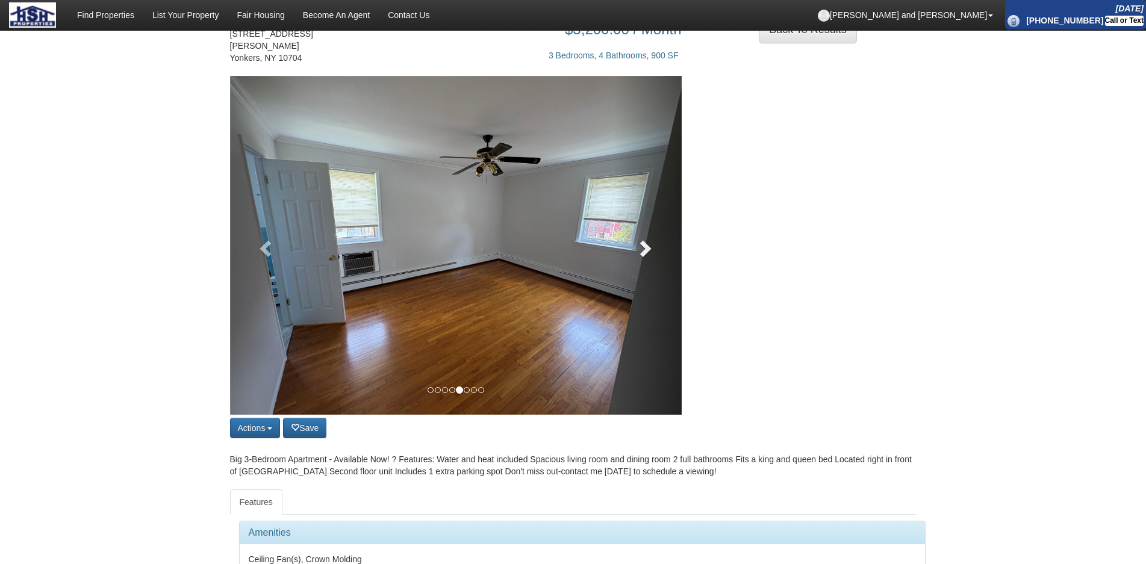
click at [652, 253] on span at bounding box center [644, 248] width 18 height 18
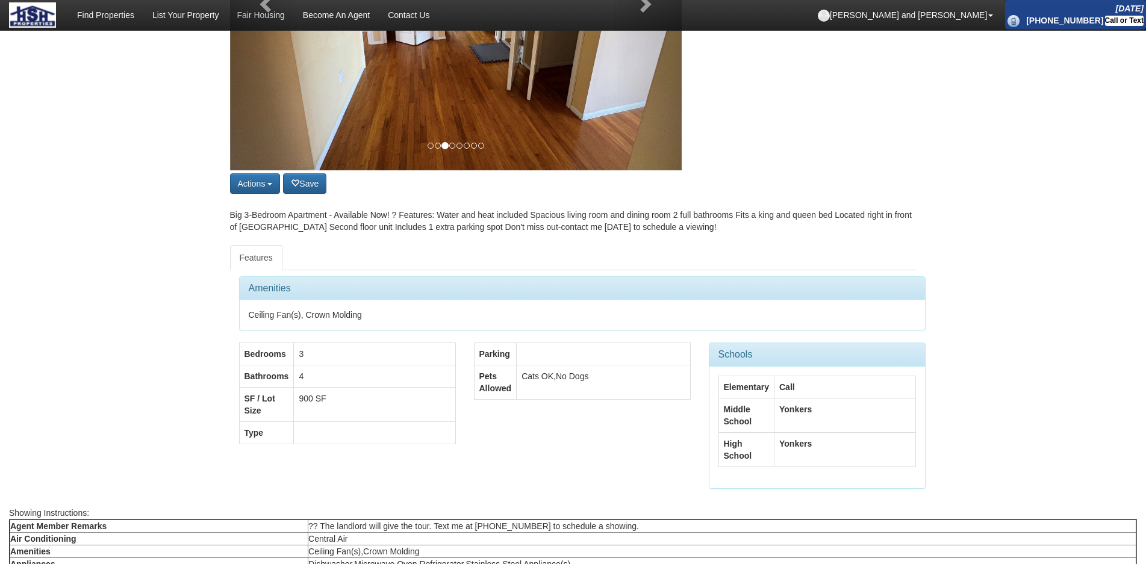
scroll to position [120, 0]
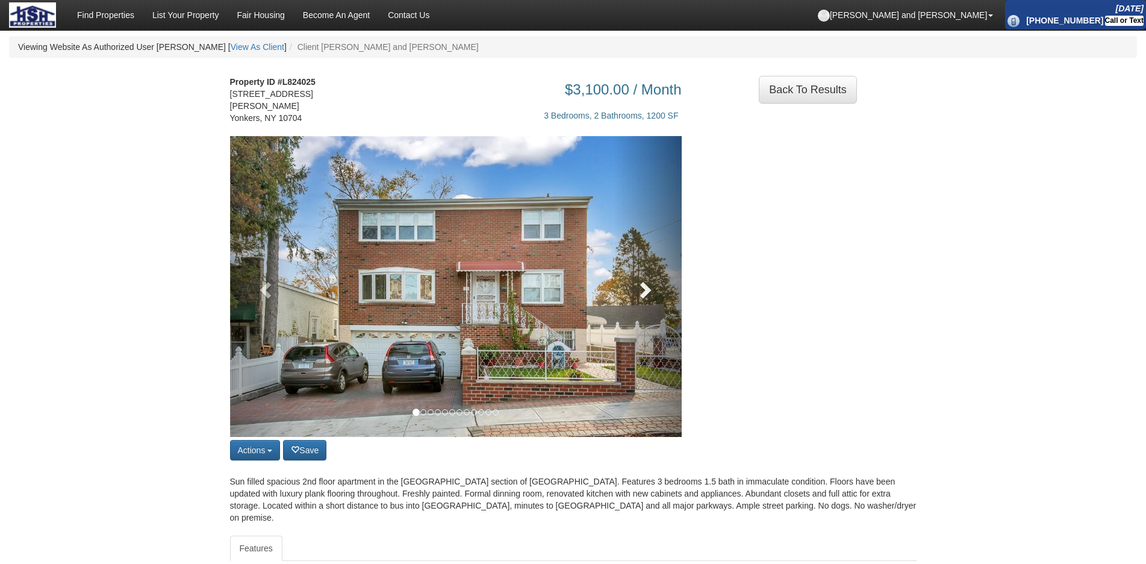
click at [659, 310] on link at bounding box center [648, 286] width 68 height 301
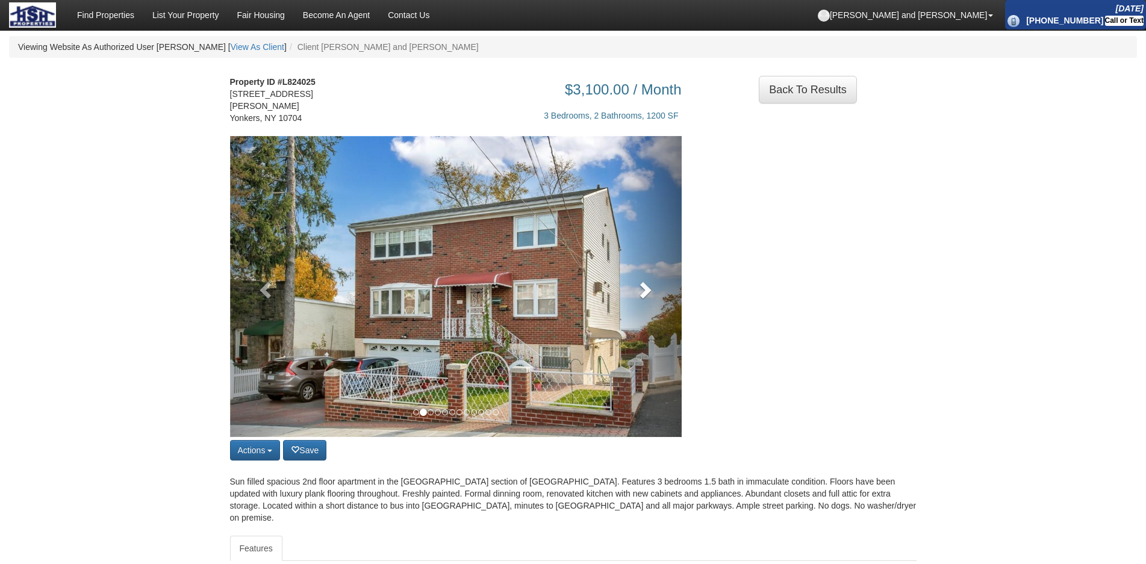
click at [659, 310] on link at bounding box center [648, 286] width 68 height 301
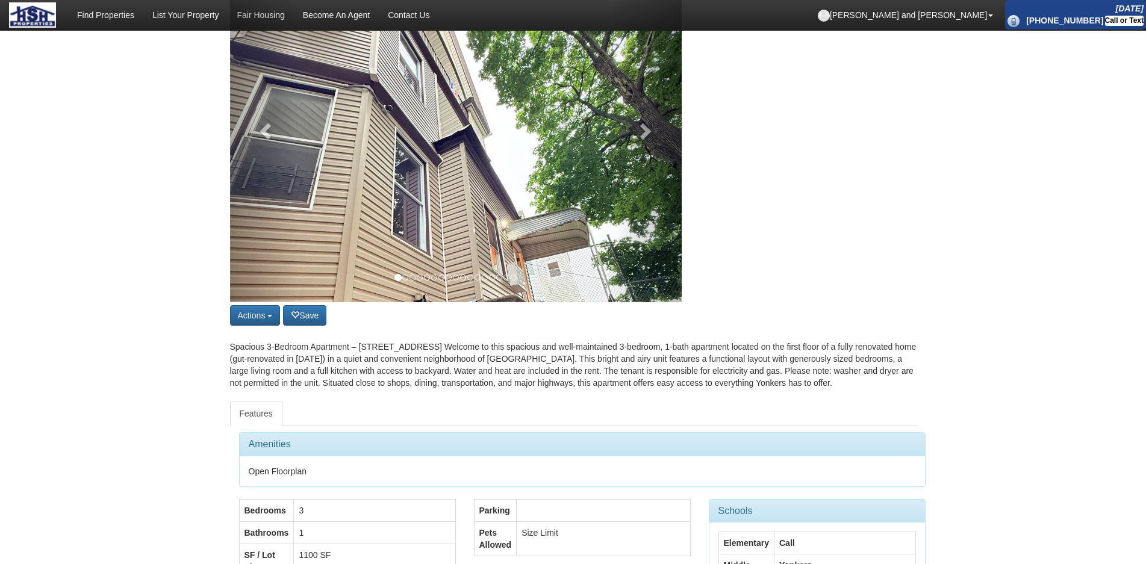
scroll to position [181, 0]
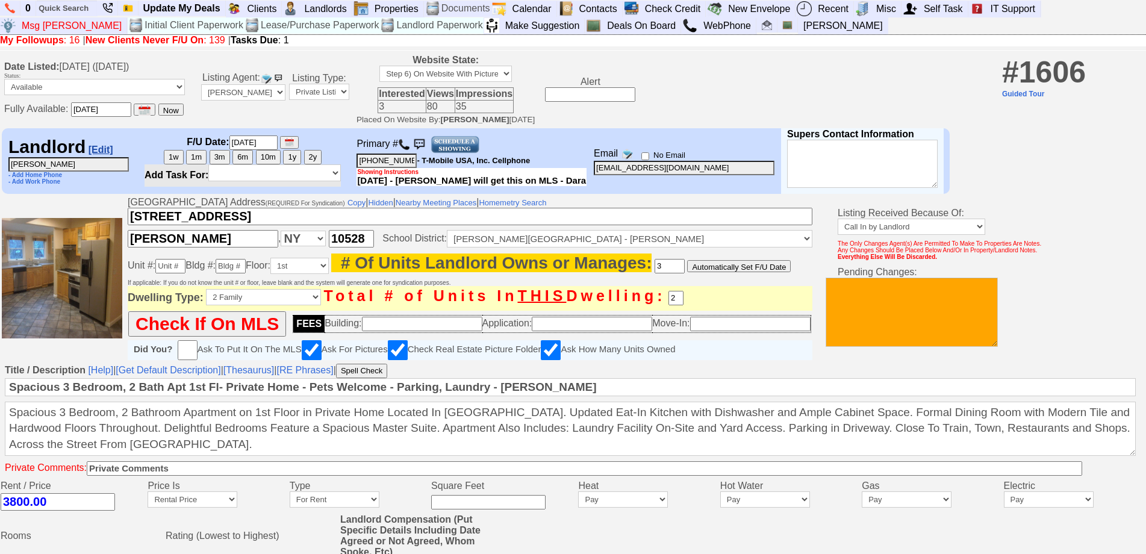
click at [93, 155] on link "[Edit]" at bounding box center [101, 149] width 25 height 10
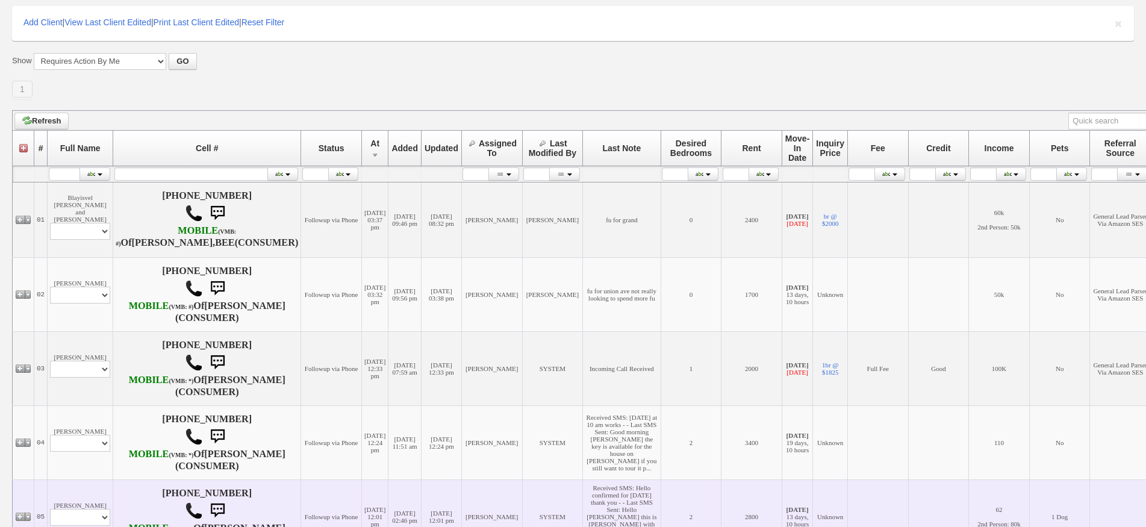
scroll to position [361, 0]
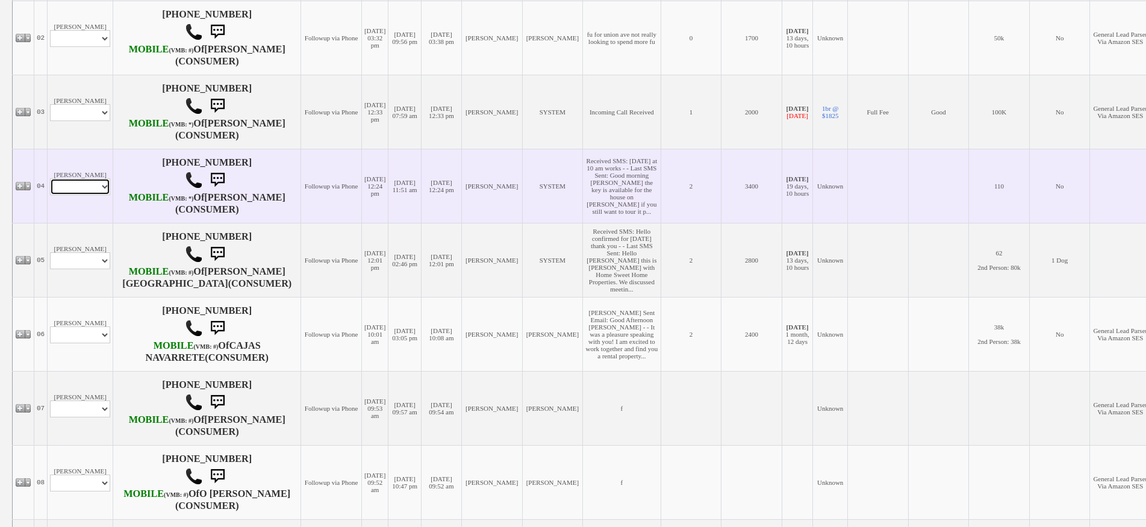
click at [93, 195] on select "Profile Edit Print Email Externally (Will Not Be Tracked In CRM) Closed Deals" at bounding box center [80, 186] width 60 height 17
select select "ChangeURL,/crm/custom/edit_client_form.php?redirect=%2Fcrm%2Fclients.php&id=165…"
click at [50, 195] on select "Profile Edit Print Email Externally (Will Not Be Tracked In CRM) Closed Deals" at bounding box center [80, 186] width 60 height 17
select select
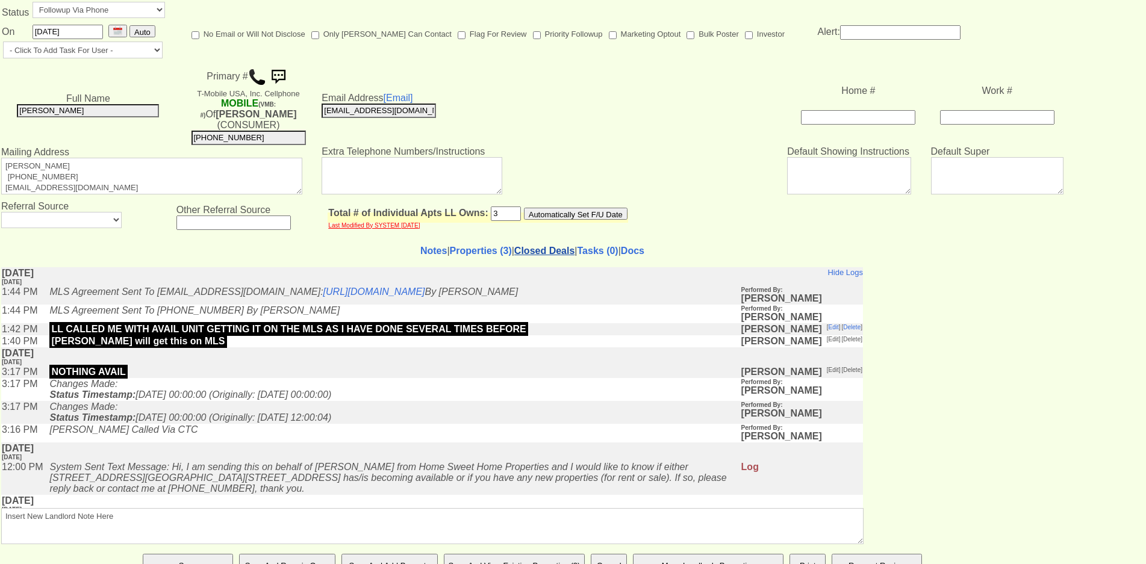
click at [532, 246] on link "Closed Deals" at bounding box center [544, 251] width 60 height 10
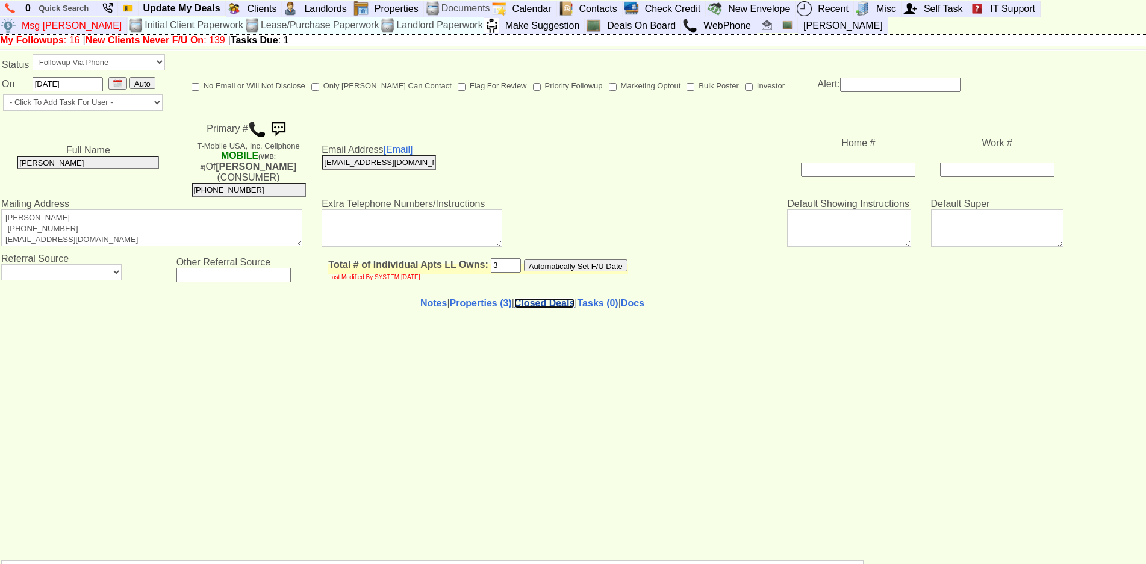
select select "50"
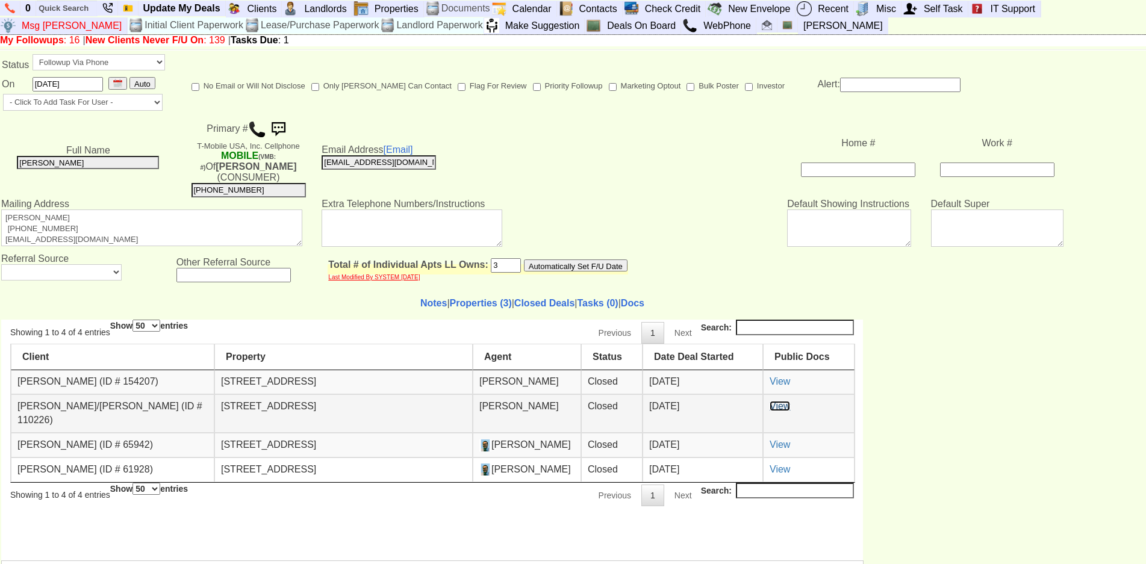
click at [770, 407] on link "View" at bounding box center [779, 405] width 20 height 10
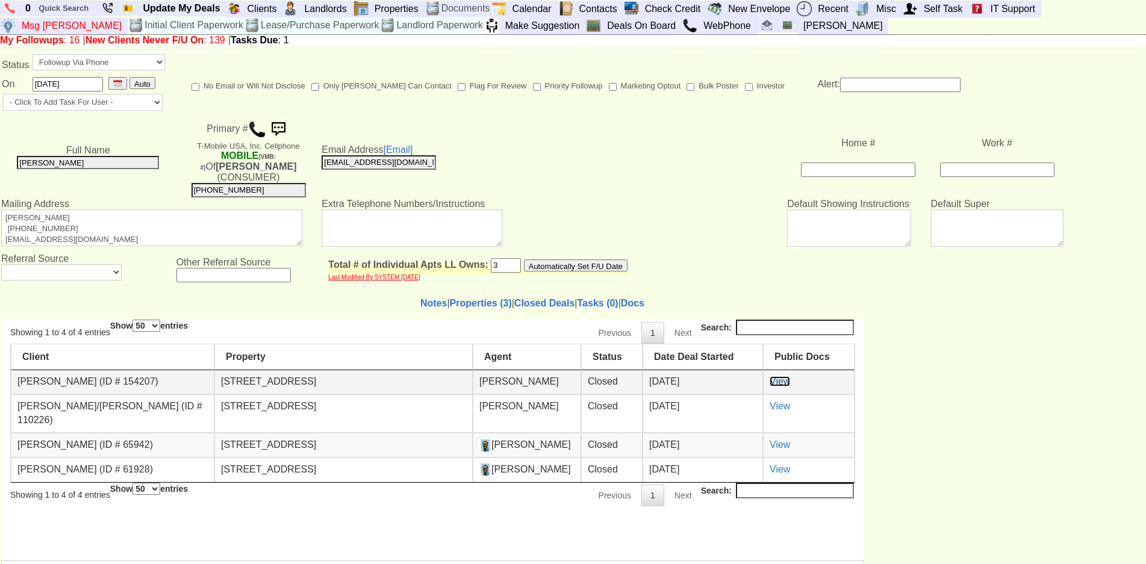
click at [787, 381] on link "View" at bounding box center [779, 381] width 20 height 10
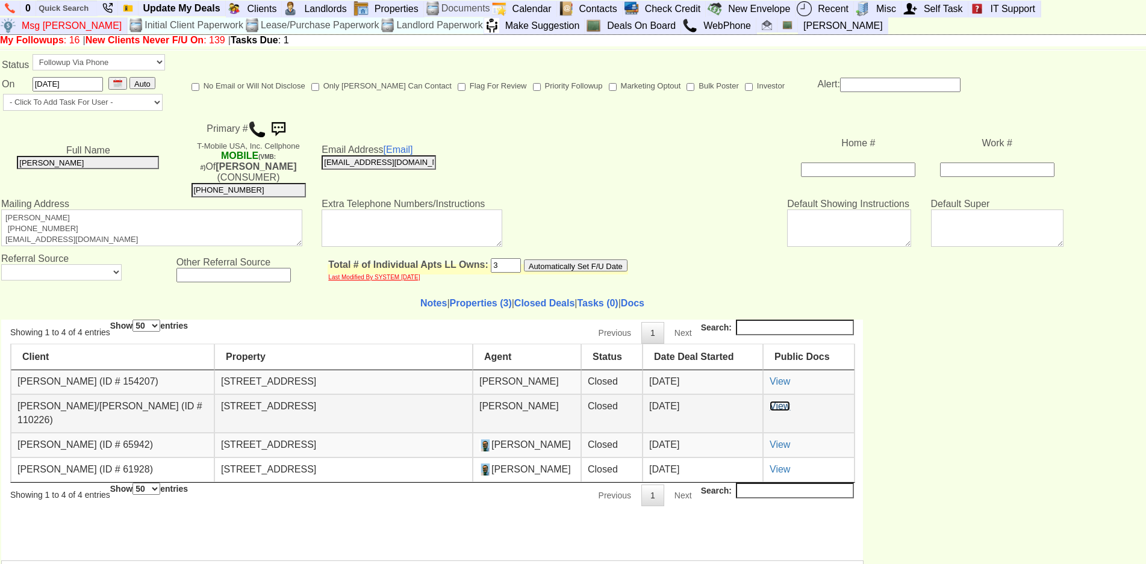
click at [778, 405] on link "View" at bounding box center [779, 405] width 20 height 10
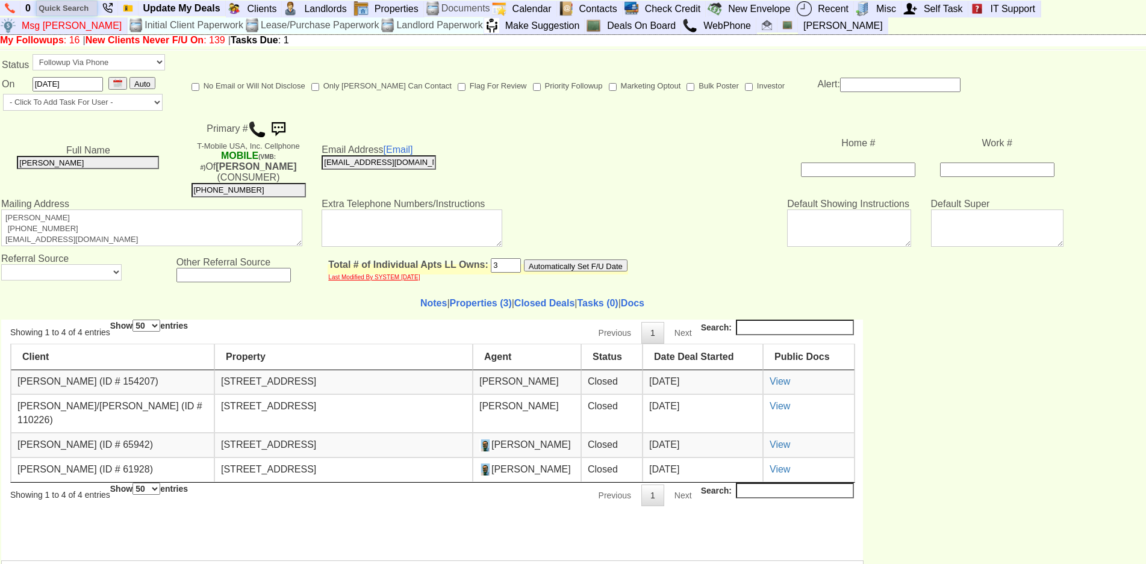
click at [81, 10] on input "text" at bounding box center [67, 8] width 60 height 15
click at [81, 10] on input "1035 old" at bounding box center [67, 8] width 60 height 15
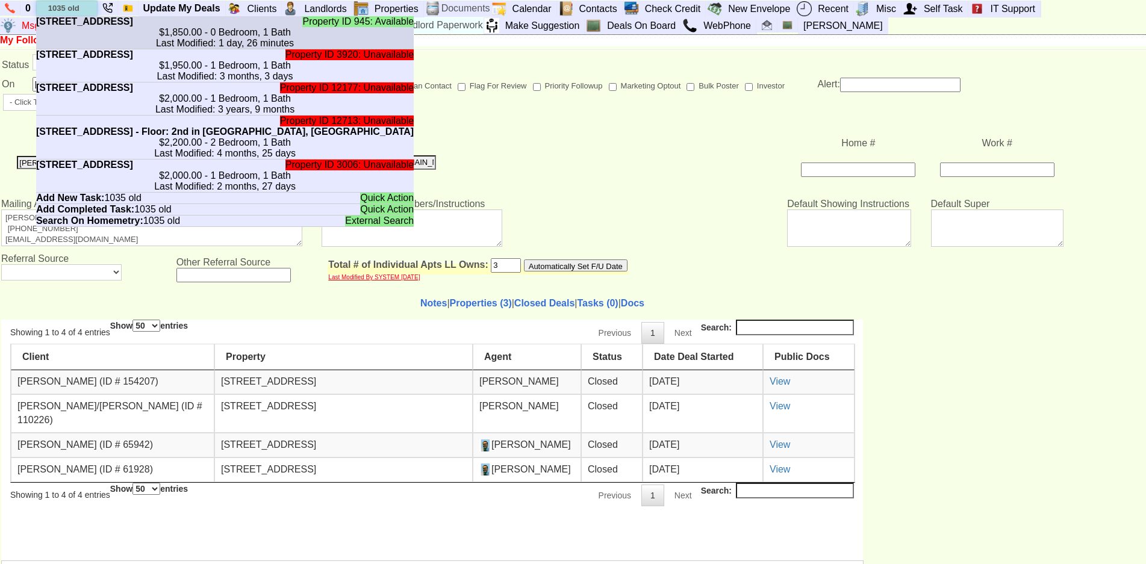
type input "1035 old"
click at [99, 26] on b "1035 Old Post Rd - Unit #2 - Floor: 2nd in Mamaroneck, NY" at bounding box center [84, 21] width 97 height 10
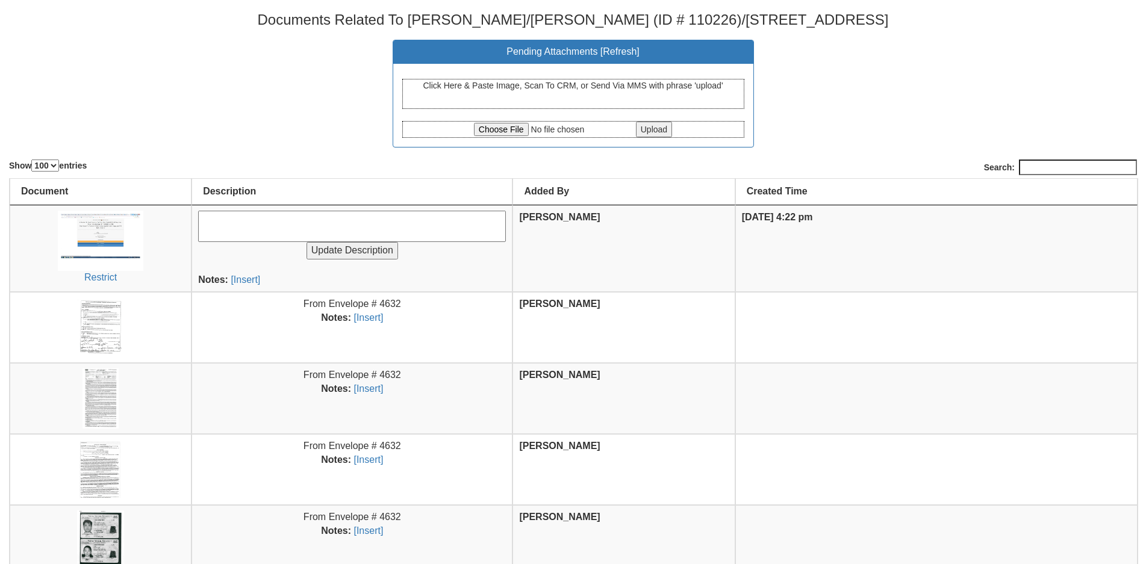
select select "100"
click at [111, 392] on img at bounding box center [100, 398] width 37 height 60
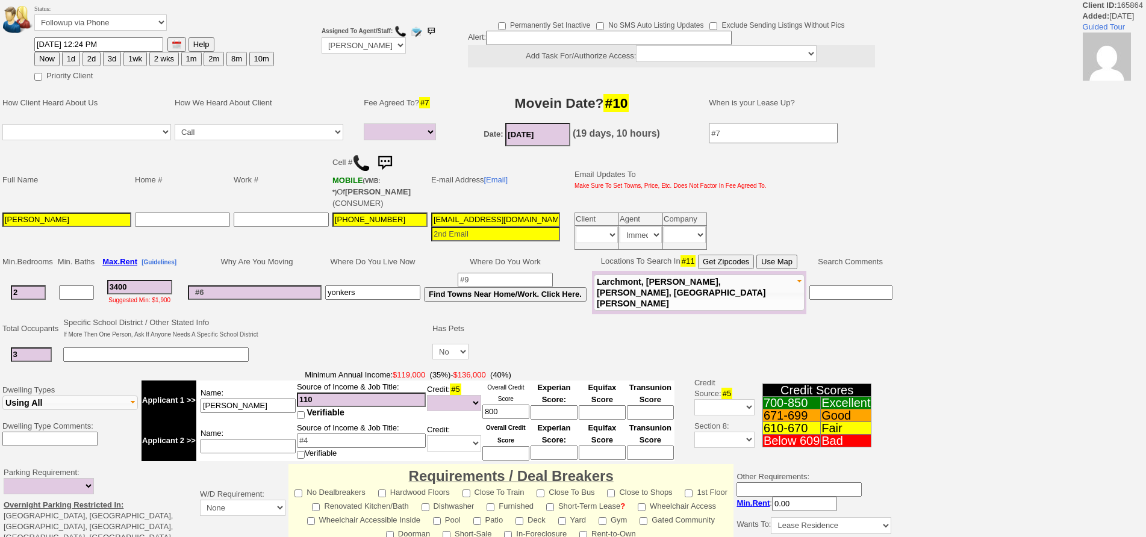
select select
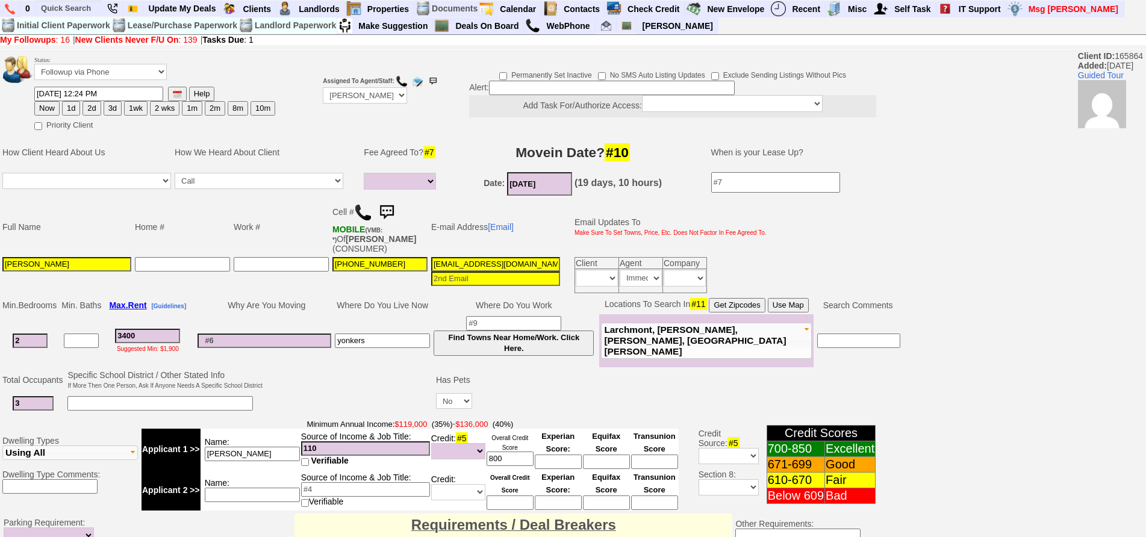
click at [397, 207] on img at bounding box center [386, 212] width 24 height 24
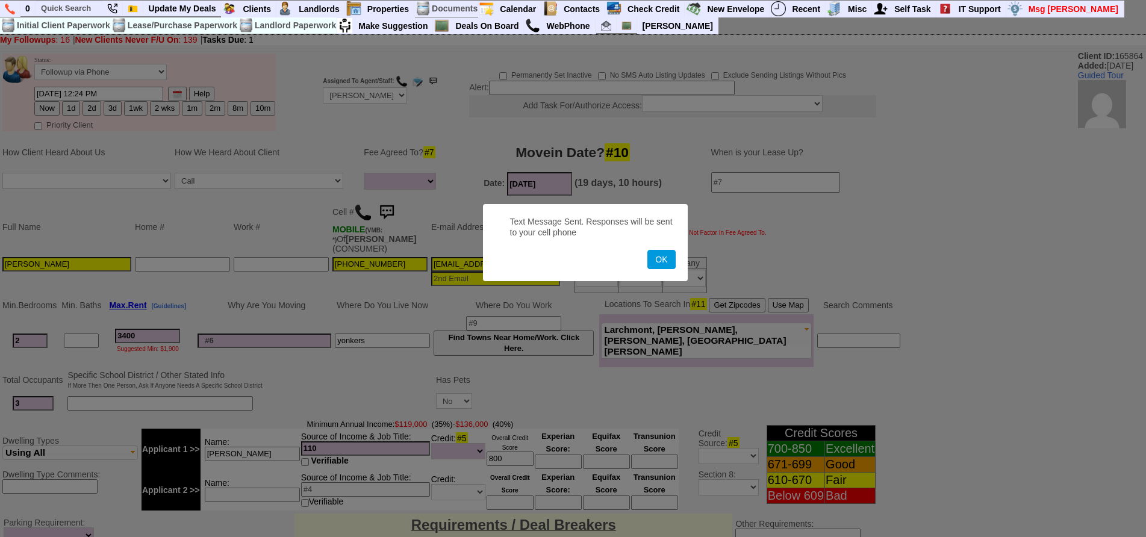
click at [647, 250] on button "OK" at bounding box center [661, 259] width 28 height 19
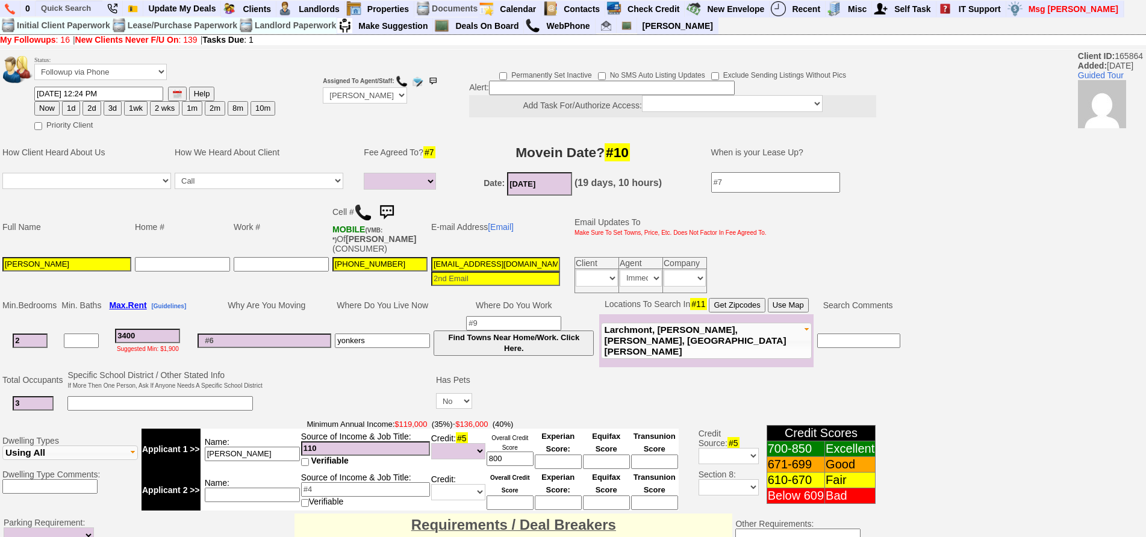
click at [72, 111] on button "1d" at bounding box center [71, 108] width 18 height 14
type input "[DATE] 01:27 PM"
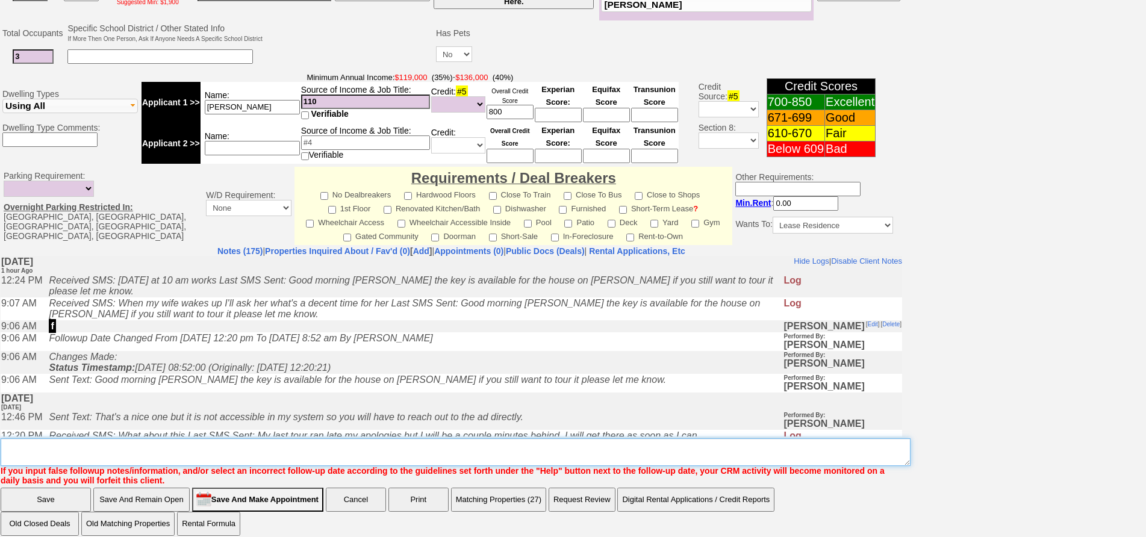
click at [538, 439] on textarea "Insert New Note Here" at bounding box center [456, 452] width 910 height 28
type textarea "f"
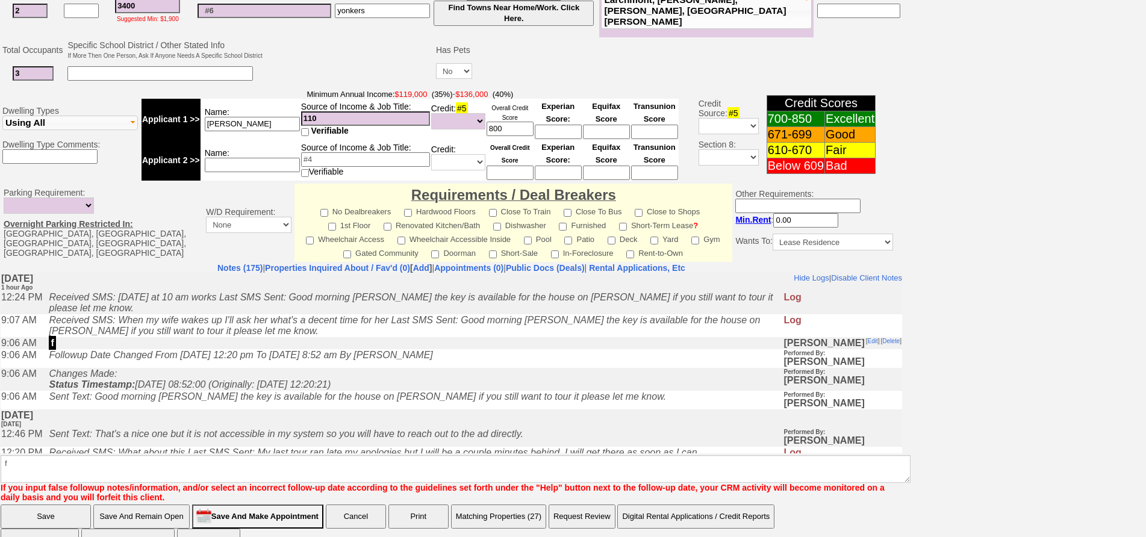
click input "Save" at bounding box center [46, 517] width 90 height 24
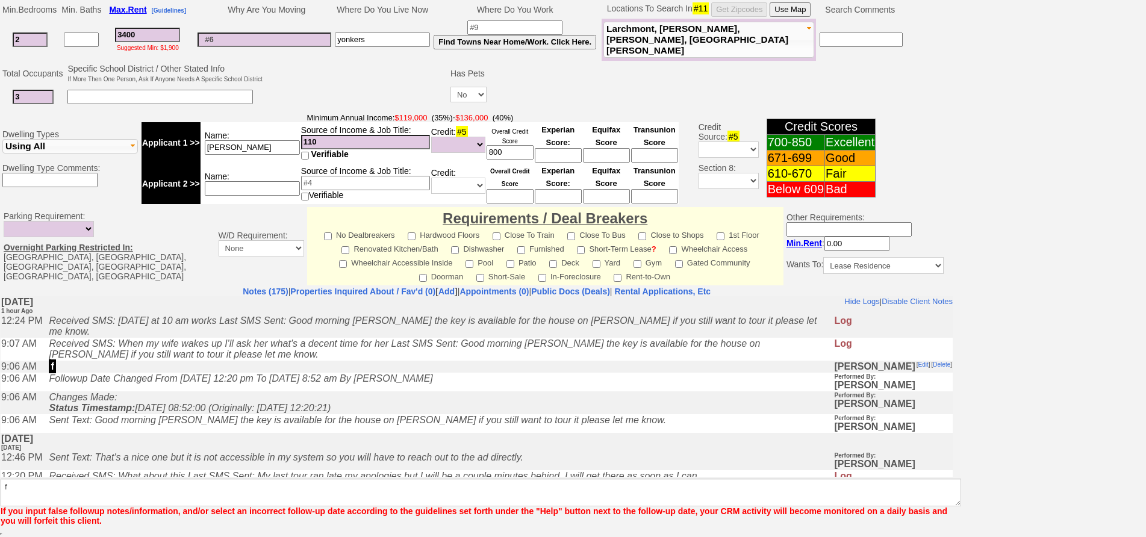
scroll to position [287, 0]
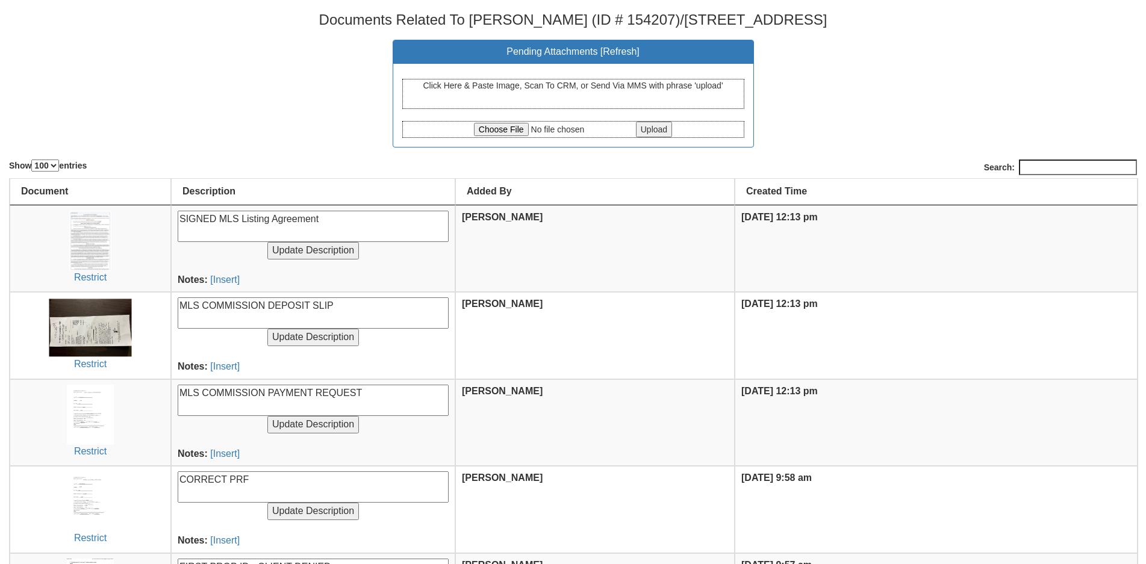
select select "100"
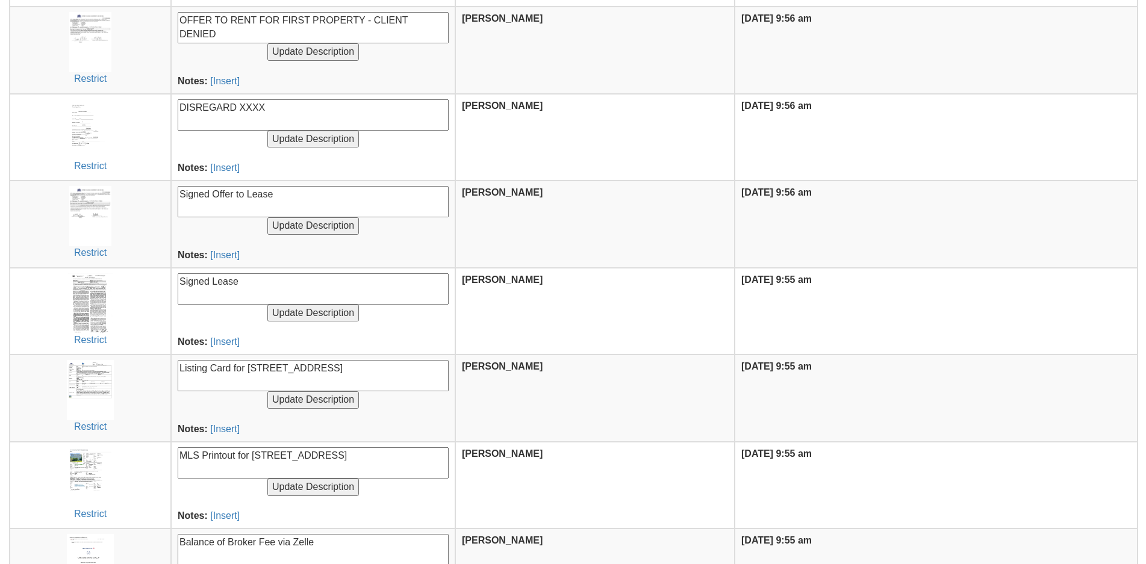
scroll to position [722, 0]
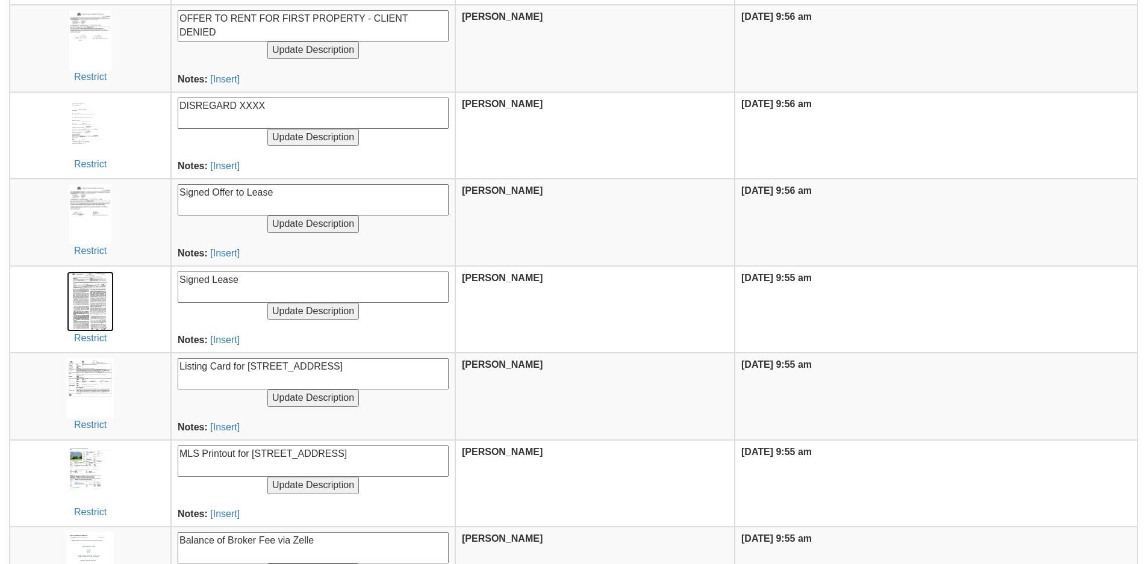
click at [85, 311] on img at bounding box center [90, 302] width 46 height 60
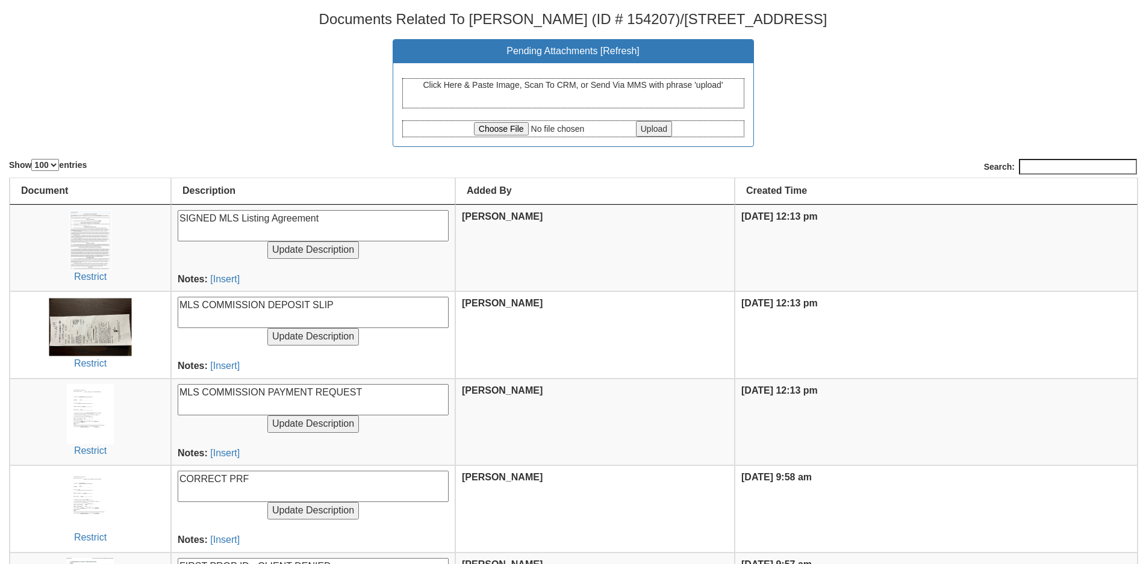
scroll to position [0, 0]
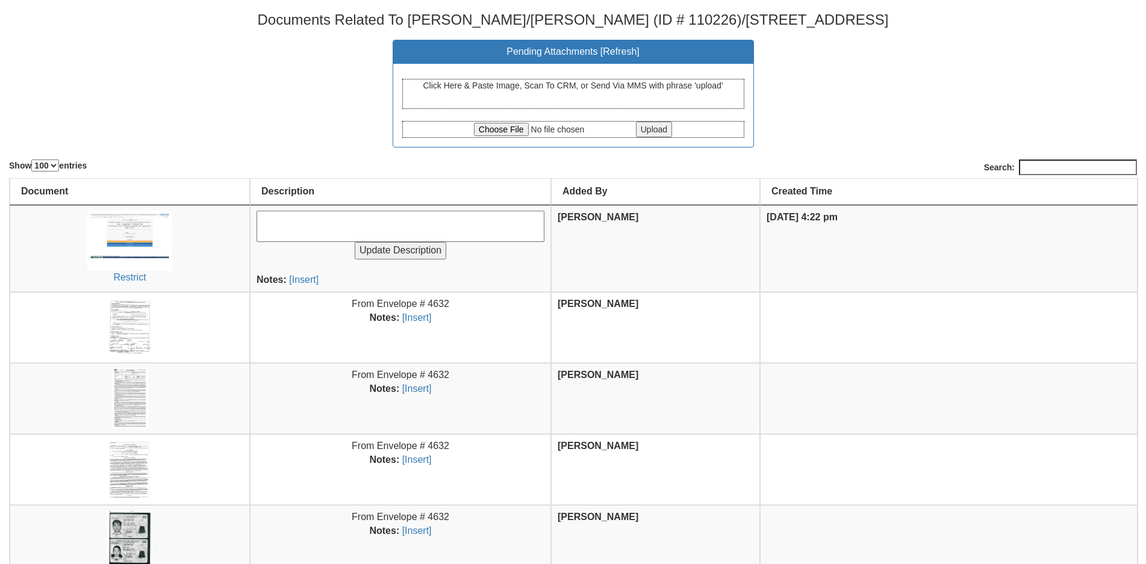
select select "100"
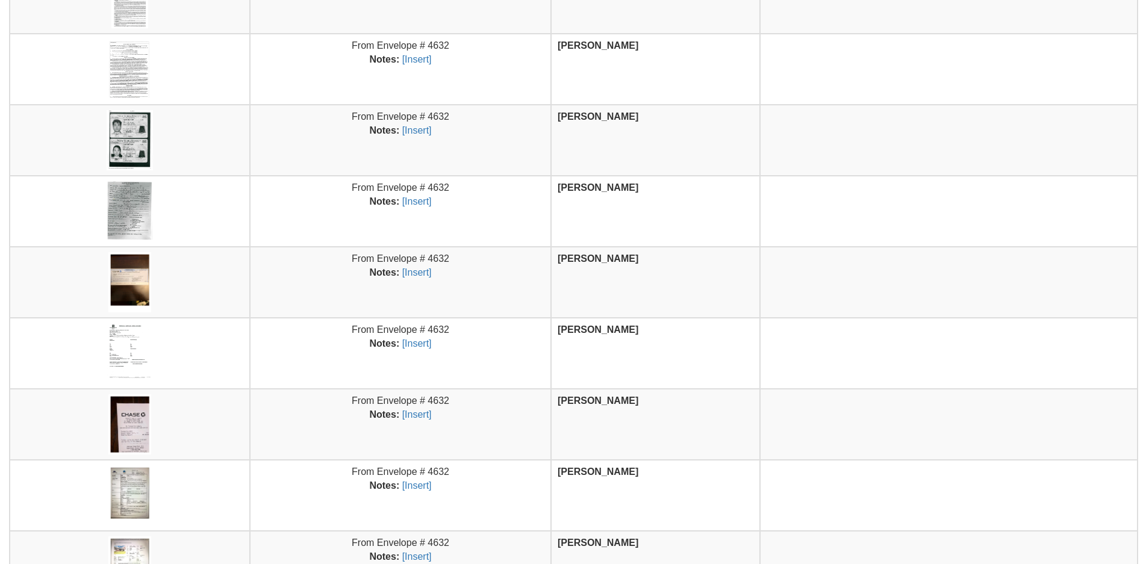
scroll to position [421, 0]
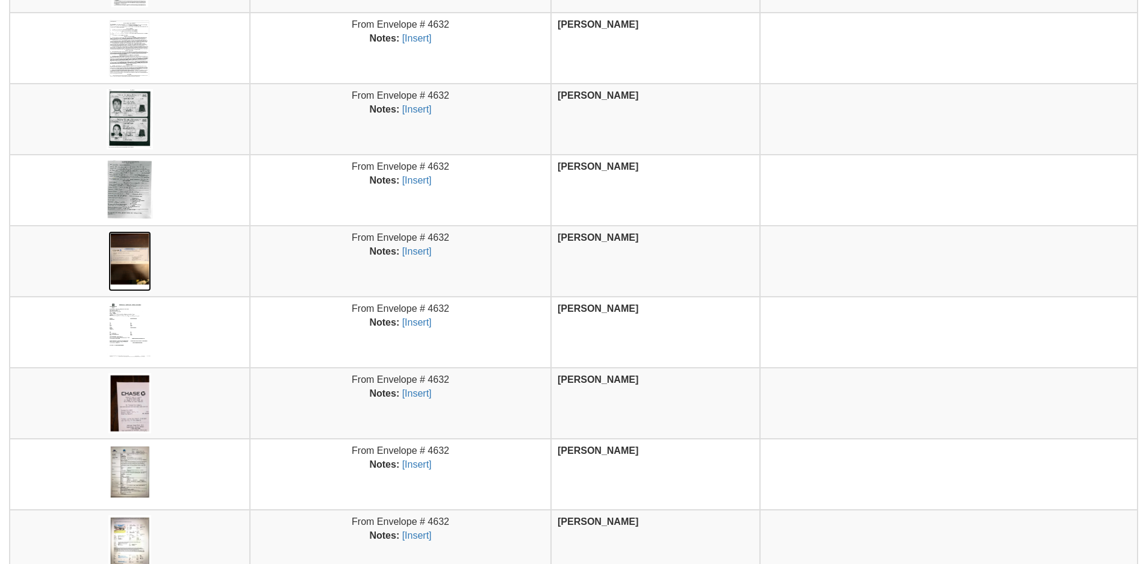
click at [138, 262] on img at bounding box center [129, 261] width 43 height 60
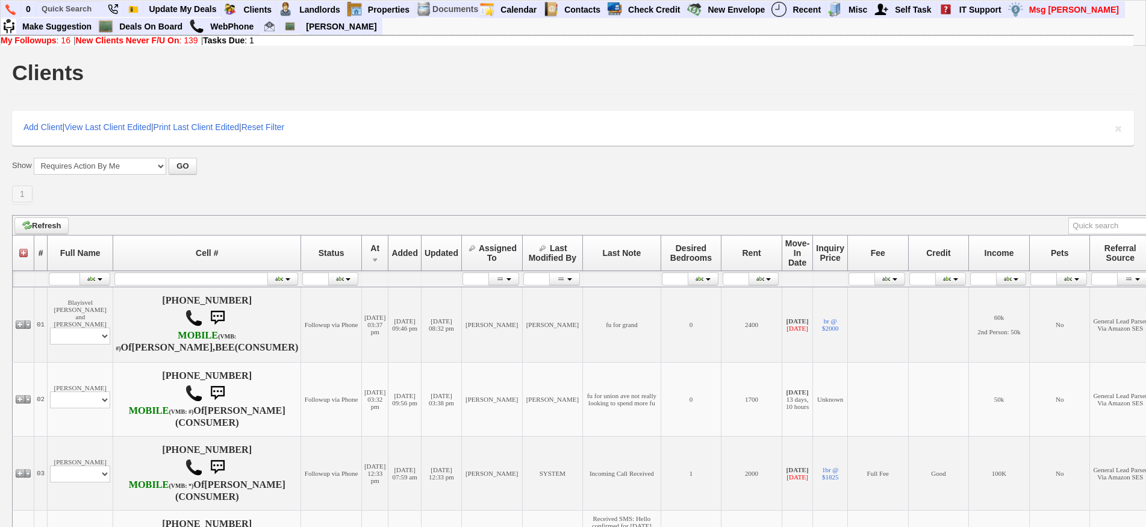
scroll to position [301, 0]
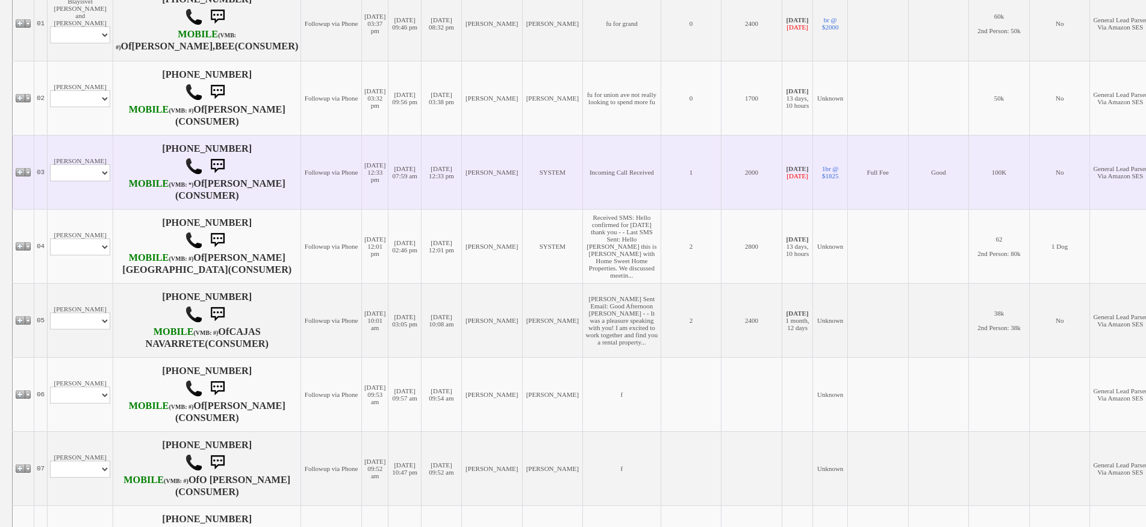
click at [74, 209] on td "[PERSON_NAME] Profile Edit Print Email Externally (Will Not Be Tracked In CRM) …" at bounding box center [81, 172] width 66 height 74
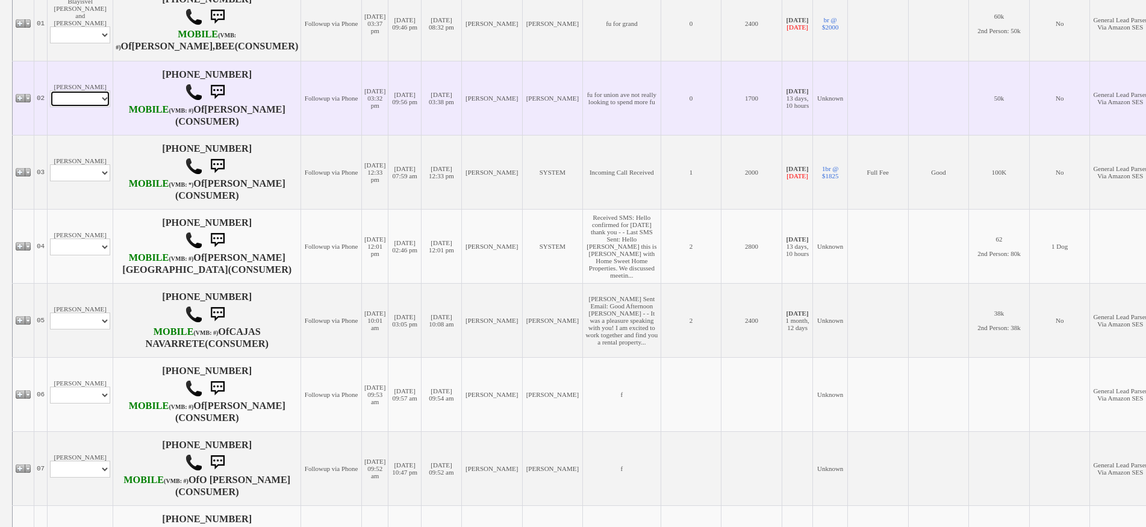
click at [92, 107] on select "Profile Edit Print Email Externally (Will Not Be Tracked In CRM) Closed Deals" at bounding box center [80, 98] width 60 height 17
select select "ChangeURL,/crm/custom/edit_client_form.php?redirect=%2Fcrm%2Fclients.php&id=166…"
click at [50, 105] on select "Profile Edit Print Email Externally (Will Not Be Tracked In CRM) Closed Deals" at bounding box center [80, 98] width 60 height 17
select select
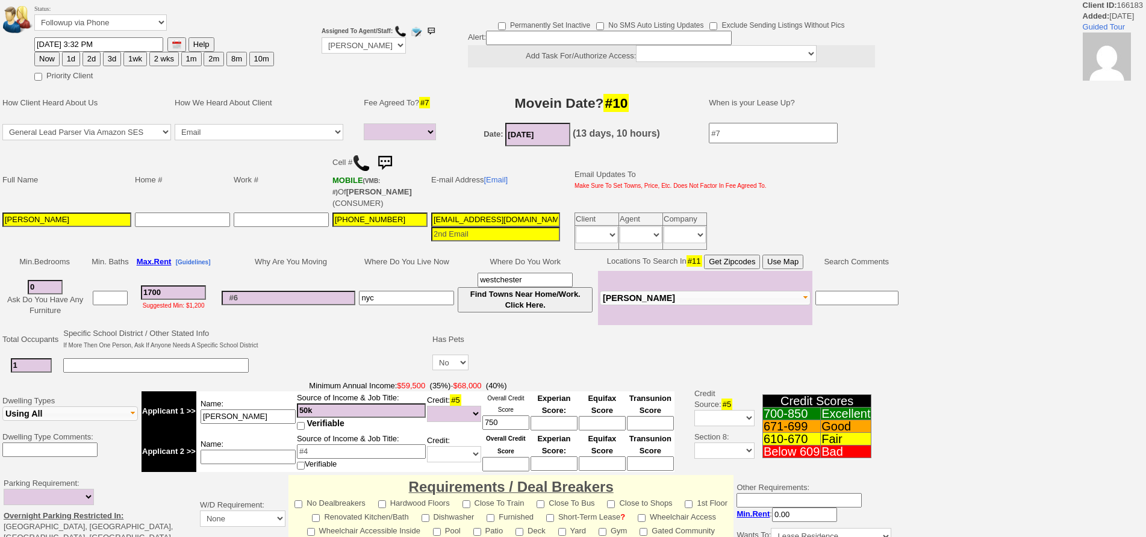
select select
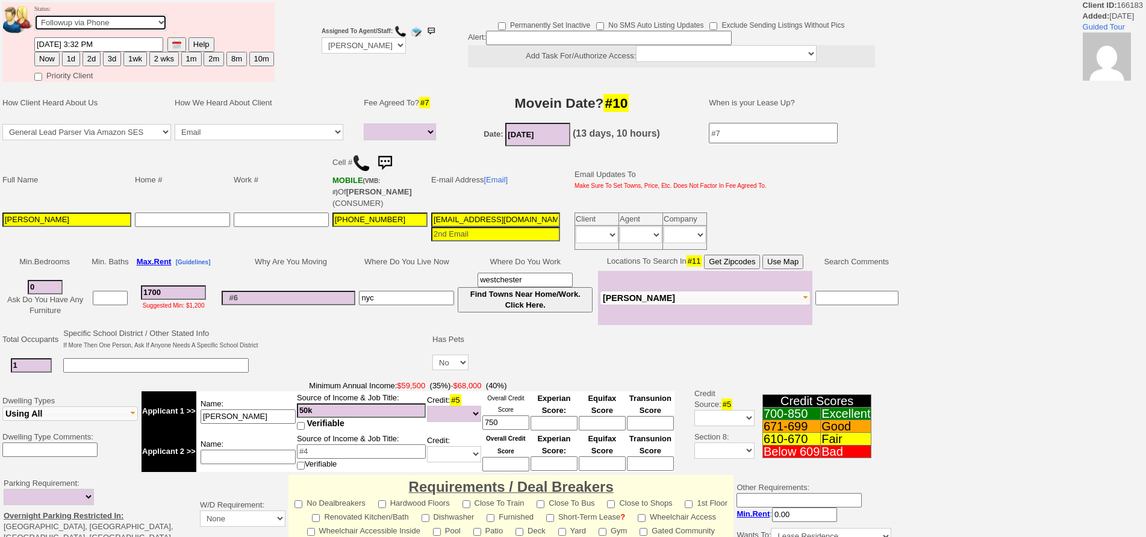
click at [101, 22] on select "Followup via Phone Followup via Email Followup When Section 8 Property Found De…" at bounding box center [100, 22] width 132 height 16
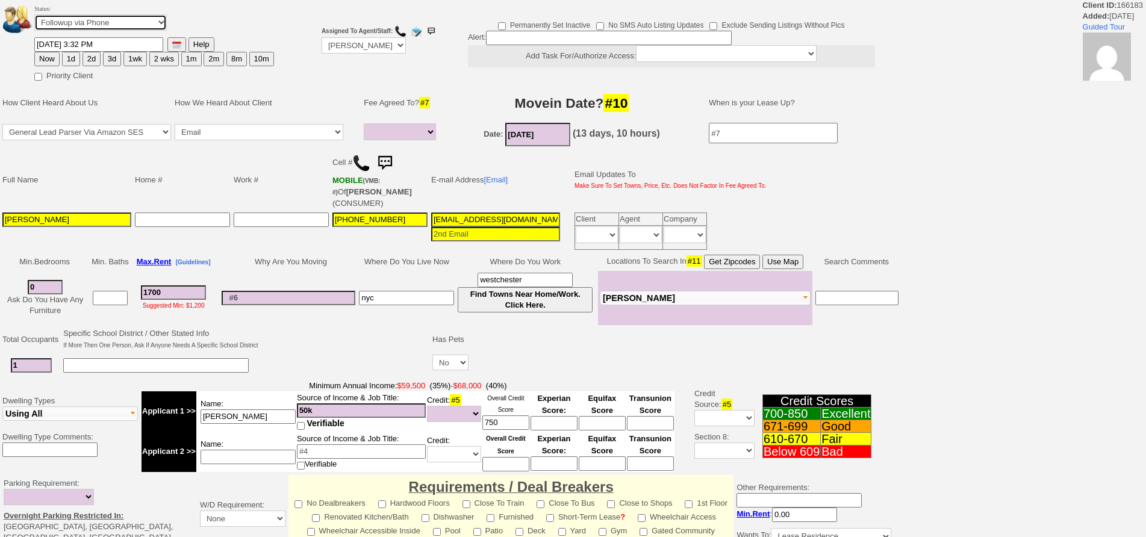
select select "Inactive"
click at [34, 14] on select "Followup via Phone Followup via Email Followup When Section 8 Property Found De…" at bounding box center [100, 22] width 132 height 16
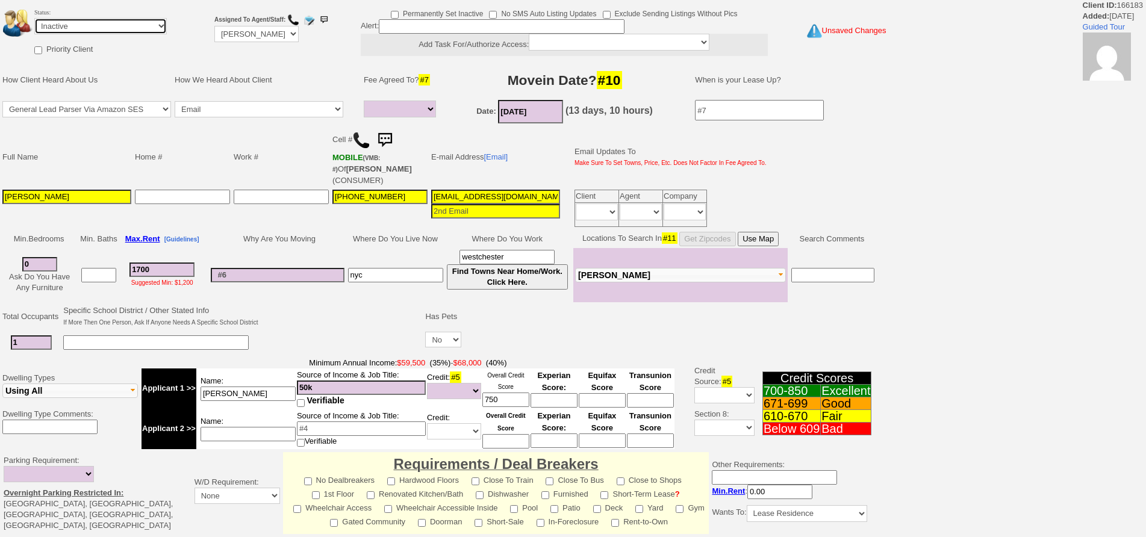
scroll to position [299, 0]
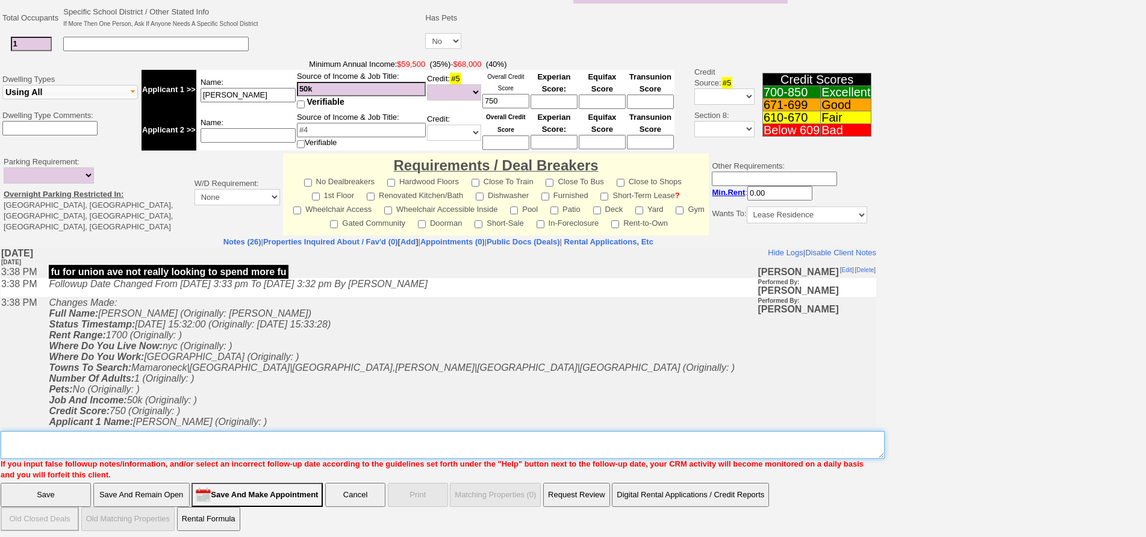
click at [534, 438] on textarea "Insert New Note Here" at bounding box center [443, 445] width 884 height 28
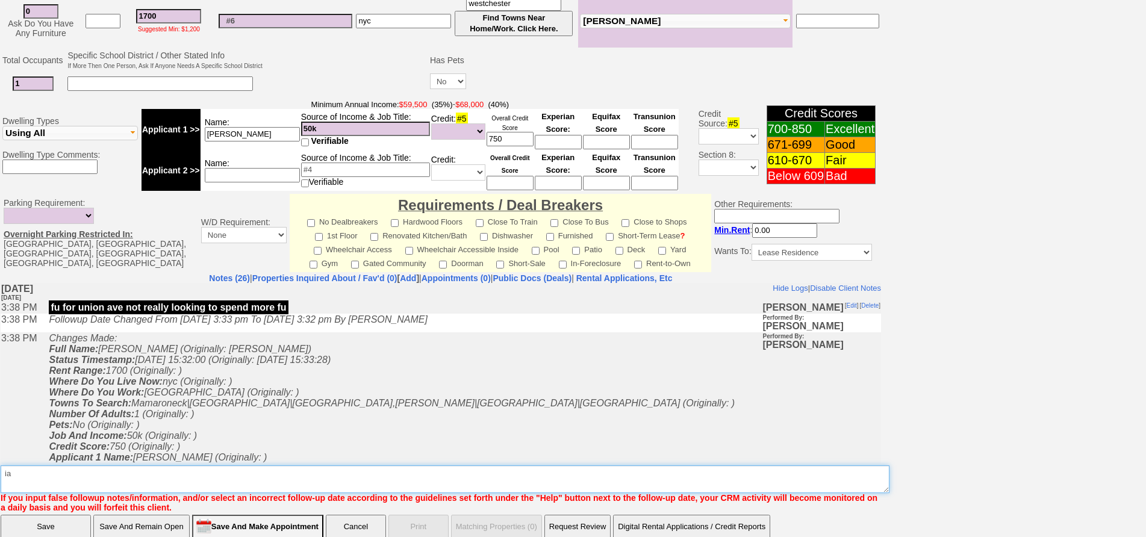
scroll to position [335, 0]
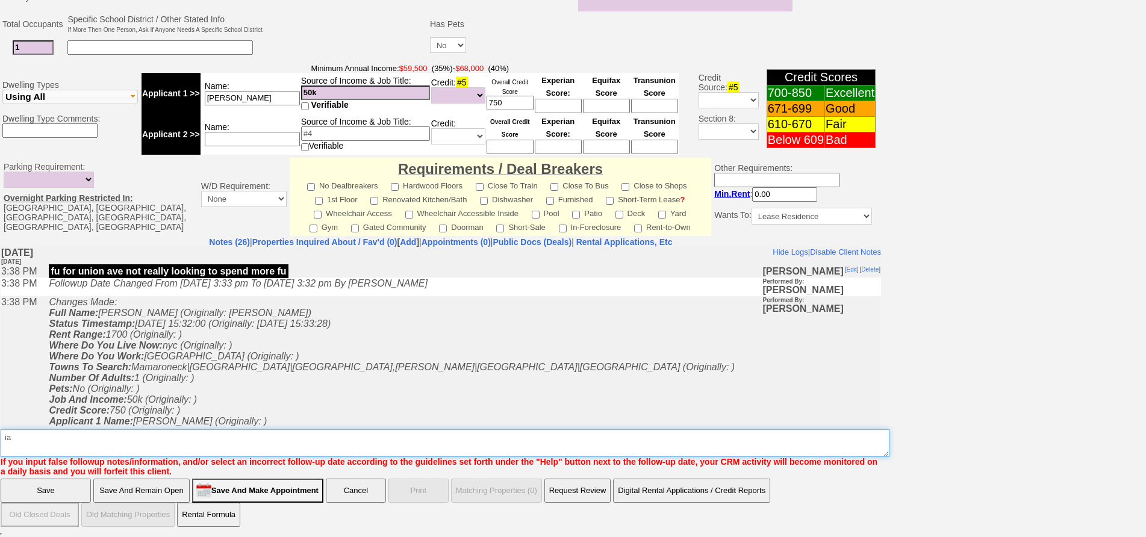
type textarea "ia"
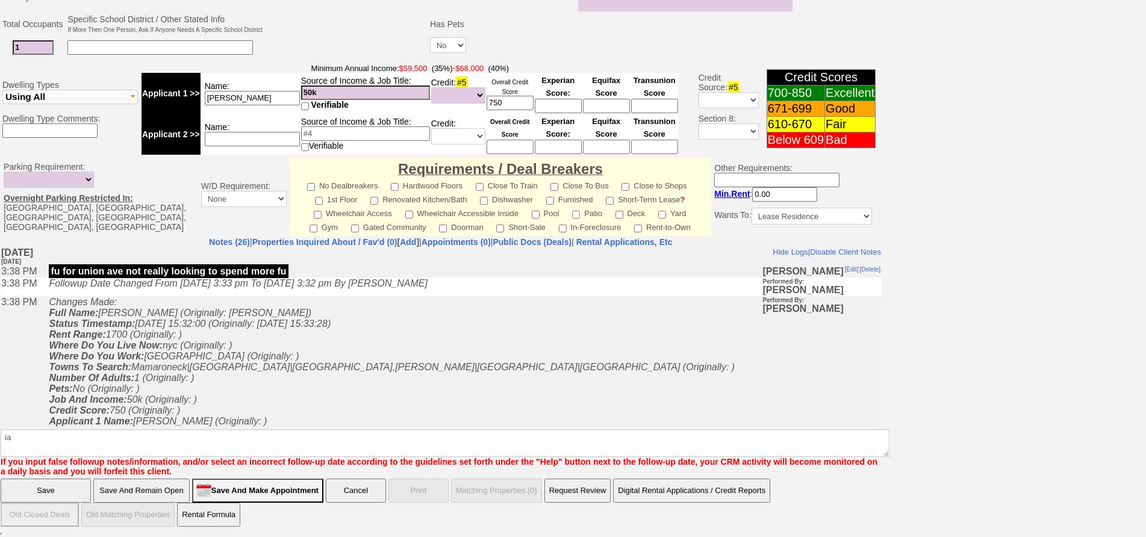
click input "Save" at bounding box center [46, 491] width 90 height 24
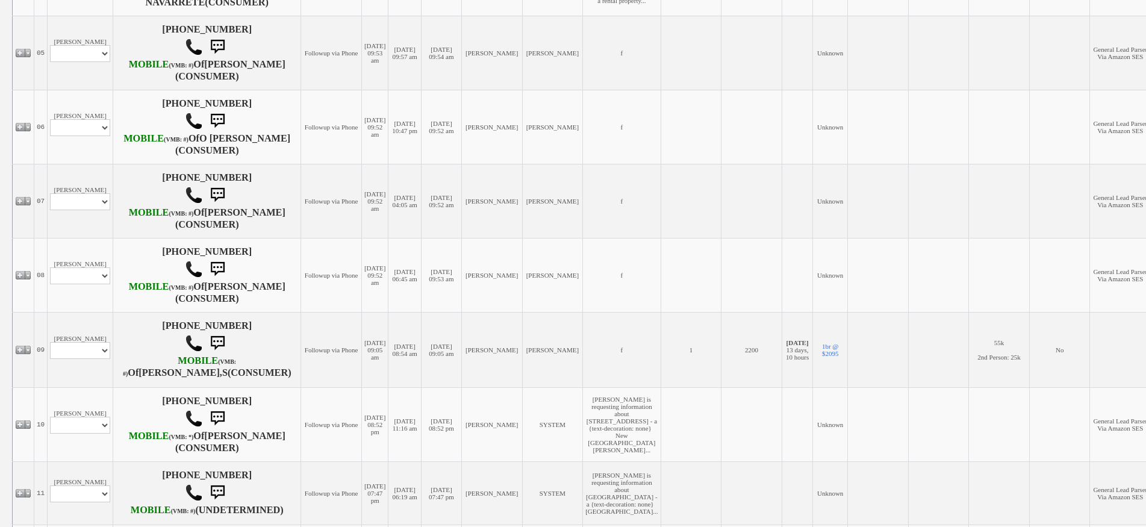
scroll to position [602, 0]
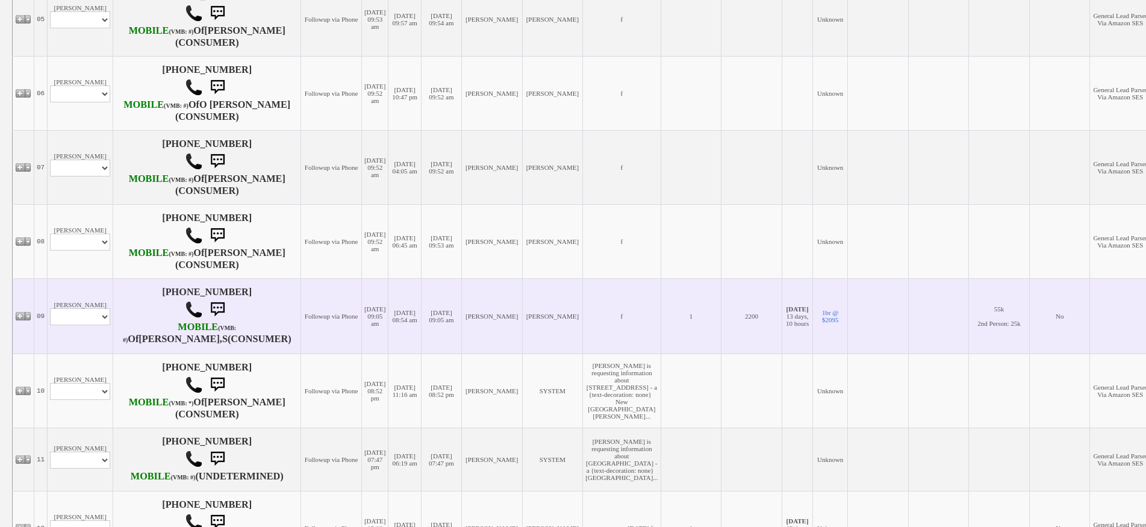
click at [388, 353] on td "[DATE] 08:54 am" at bounding box center [404, 315] width 33 height 75
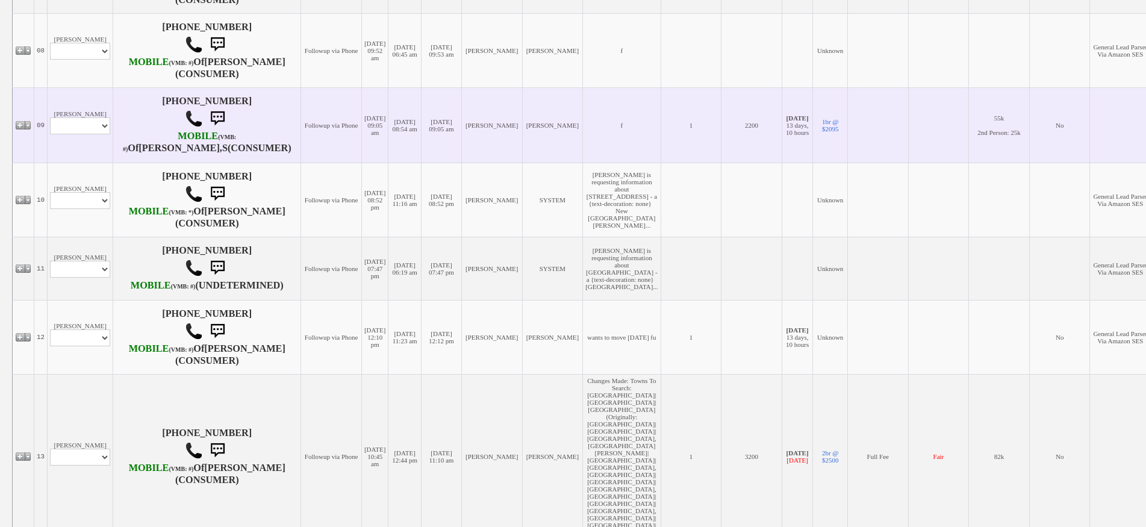
scroll to position [676, 0]
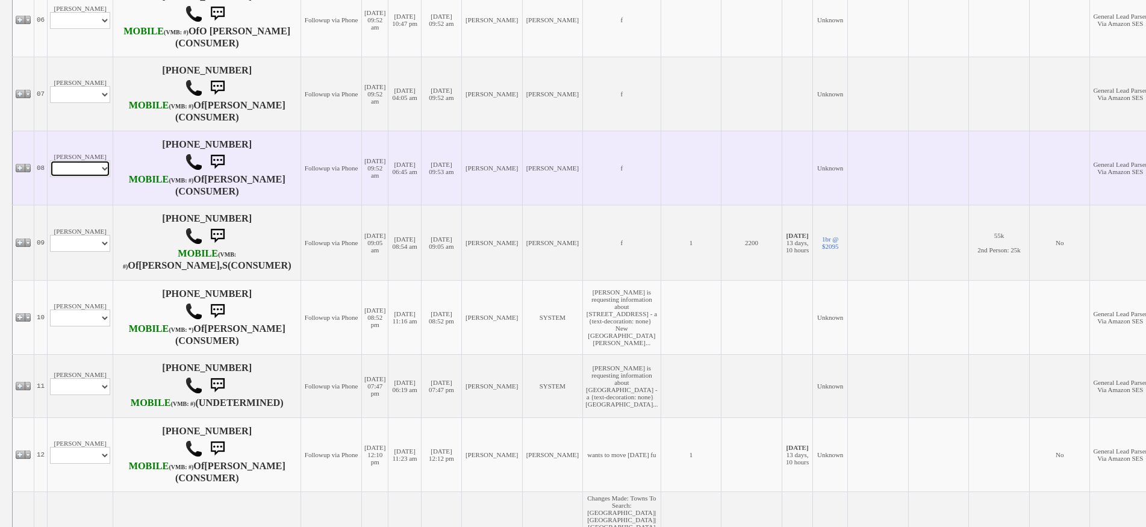
click at [102, 177] on select "Profile Edit Print Email Externally (Will Not Be Tracked In CRM) Closed Deals" at bounding box center [80, 168] width 60 height 17
select select "ChangeURL,/crm/custom/edit_client_form.php?redirect=%2Fcrm%2Fclients.php&id=167…"
click at [50, 177] on select "Profile Edit Print Email Externally (Will Not Be Tracked In CRM) Closed Deals" at bounding box center [80, 168] width 60 height 17
select select
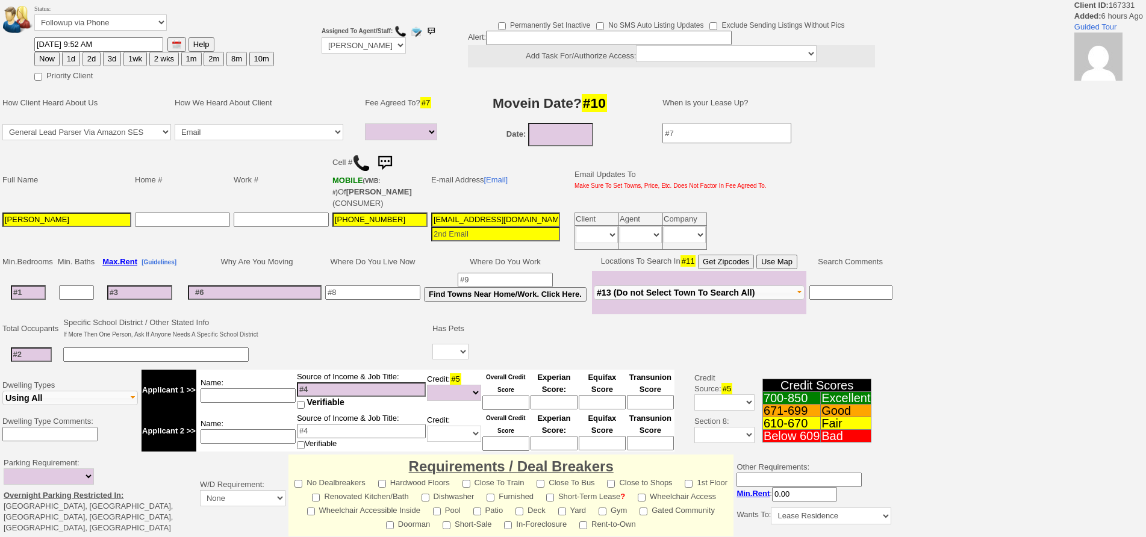
select select
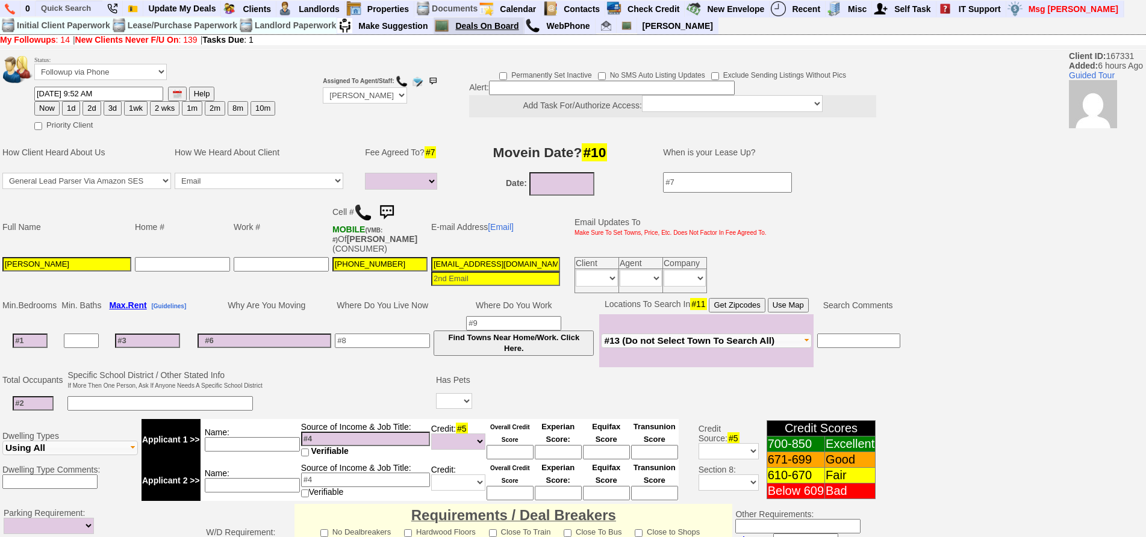
click at [487, 25] on link "Deals On Board" at bounding box center [486, 26] width 73 height 16
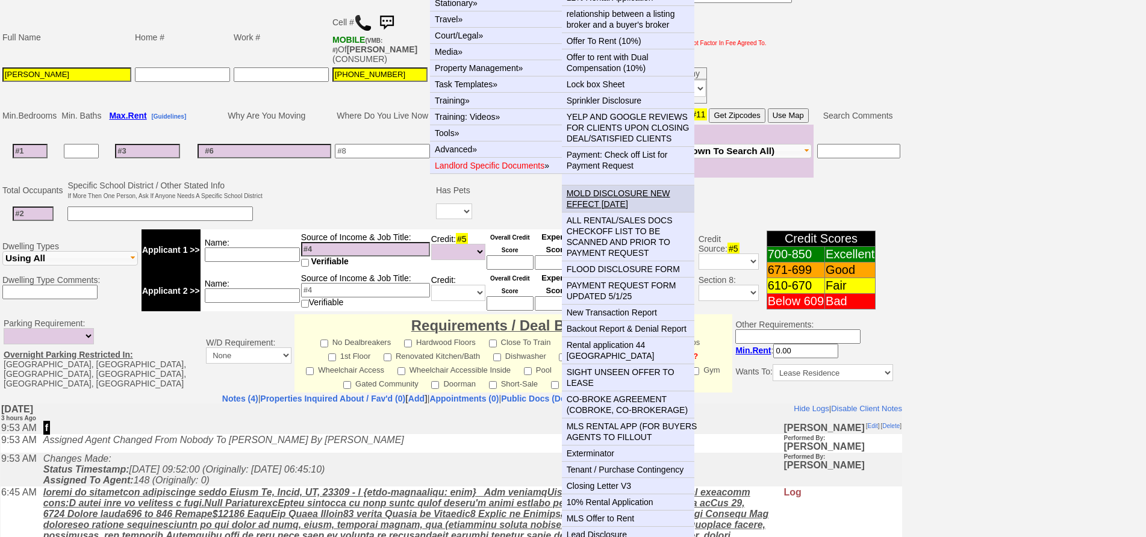
scroll to position [241, 0]
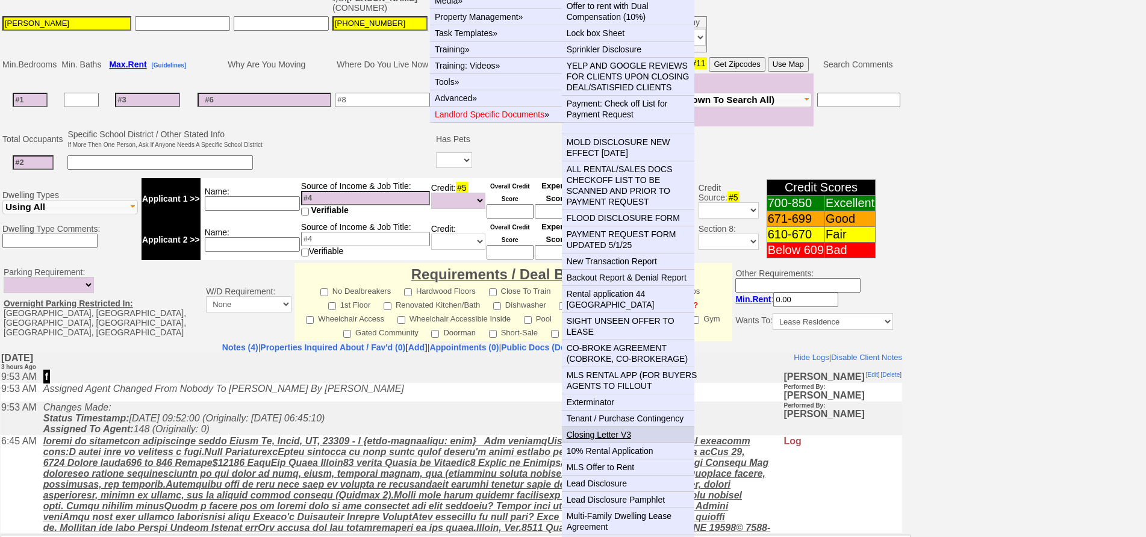
click at [608, 427] on link "Closing Letter V3" at bounding box center [633, 435] width 142 height 16
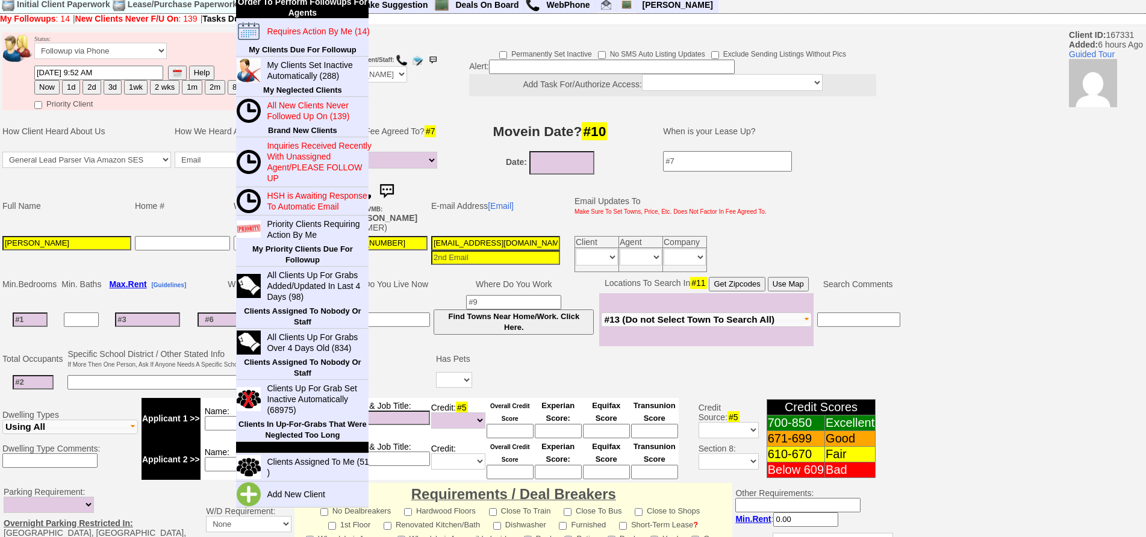
scroll to position [0, 0]
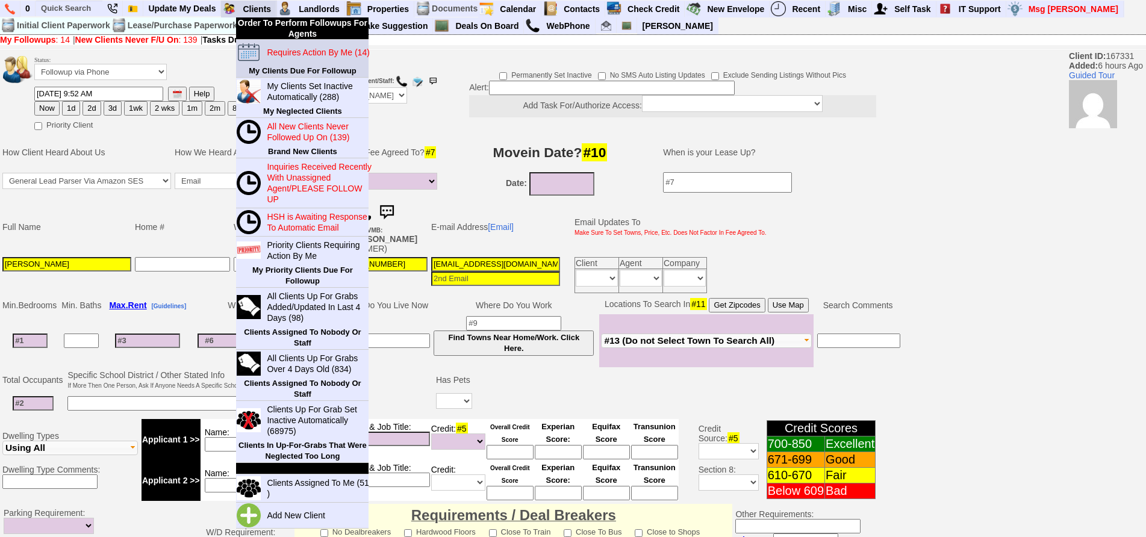
click at [288, 48] on blink "Requires Action By Me (14)" at bounding box center [318, 53] width 102 height 10
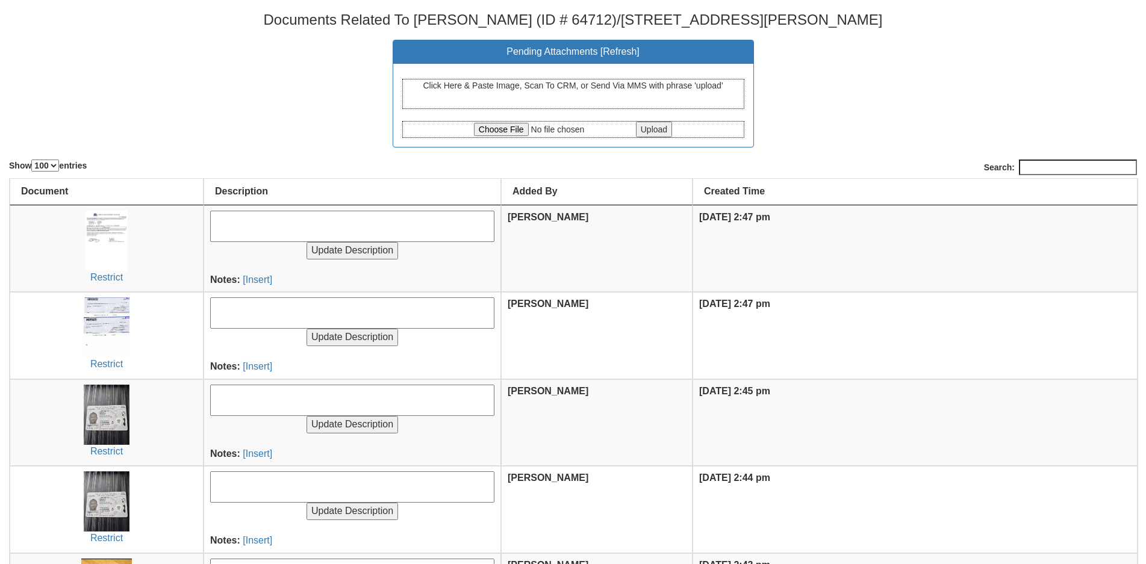
select select "100"
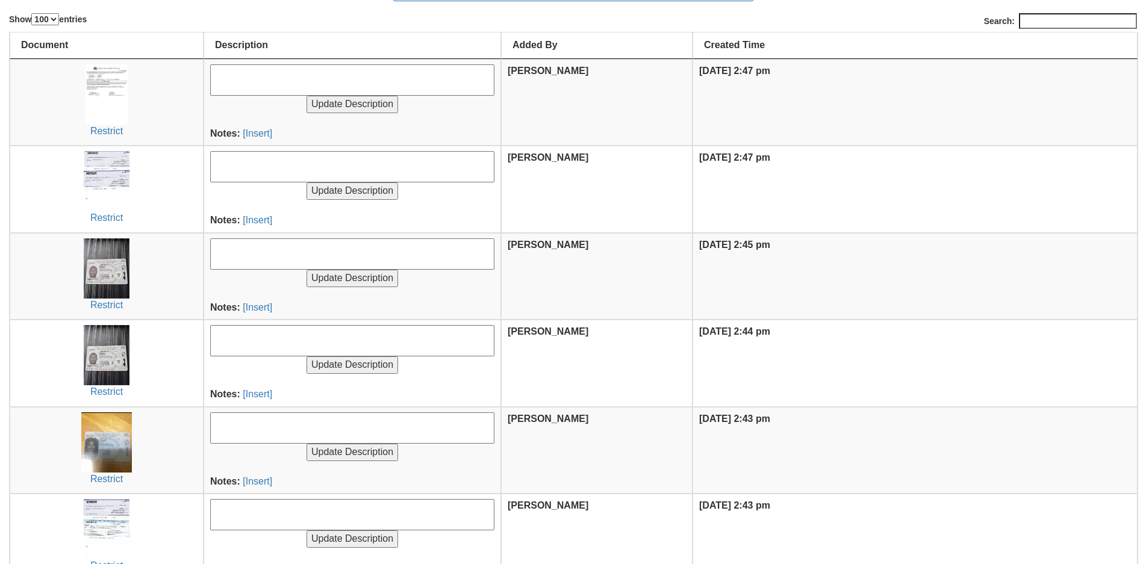
scroll to position [109, 0]
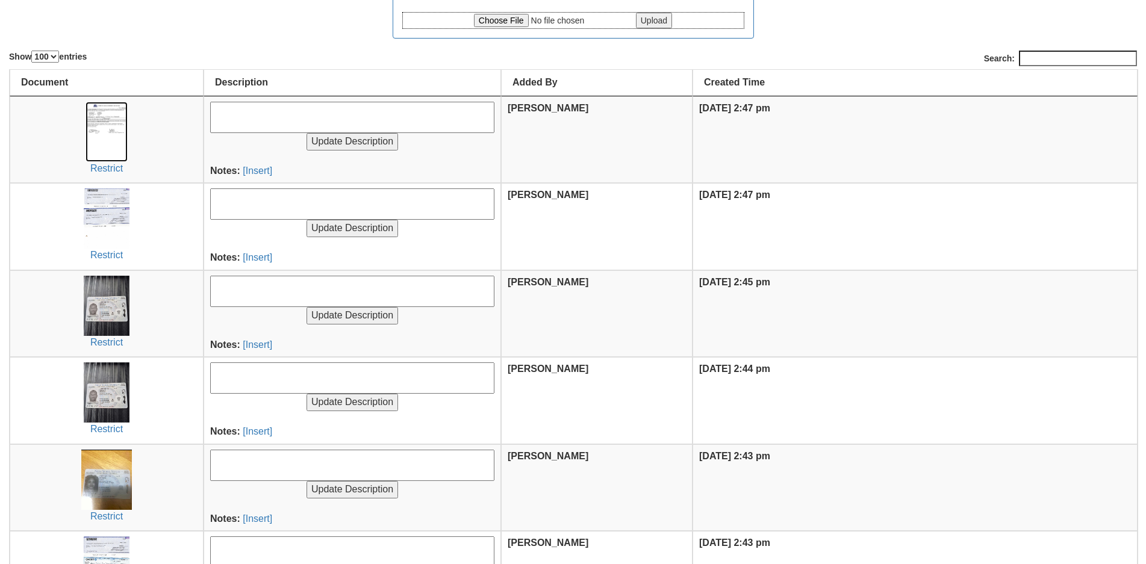
click at [101, 133] on img at bounding box center [106, 132] width 43 height 60
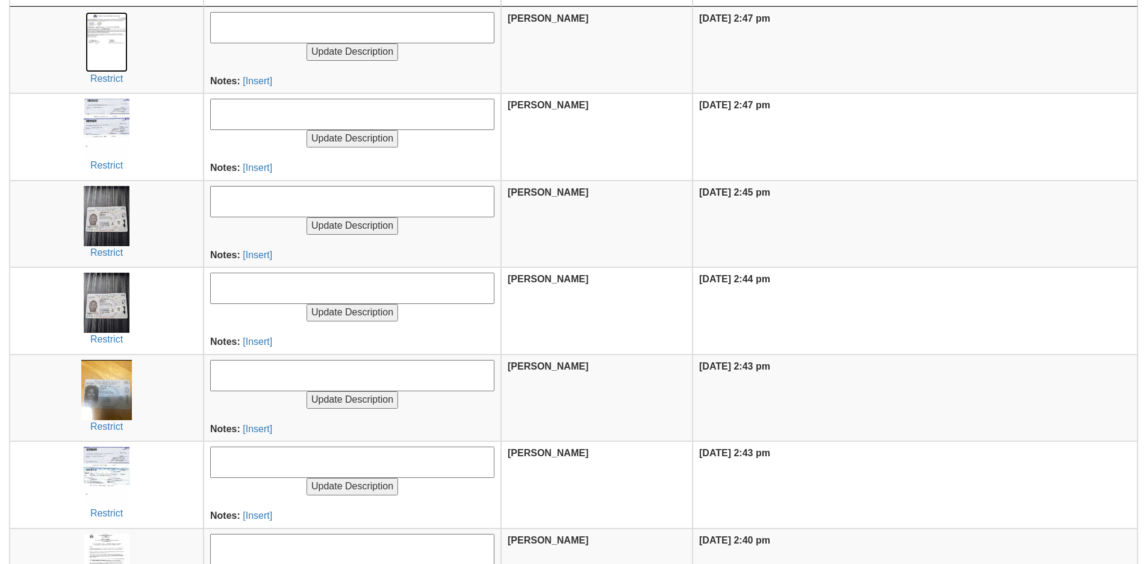
scroll to position [350, 0]
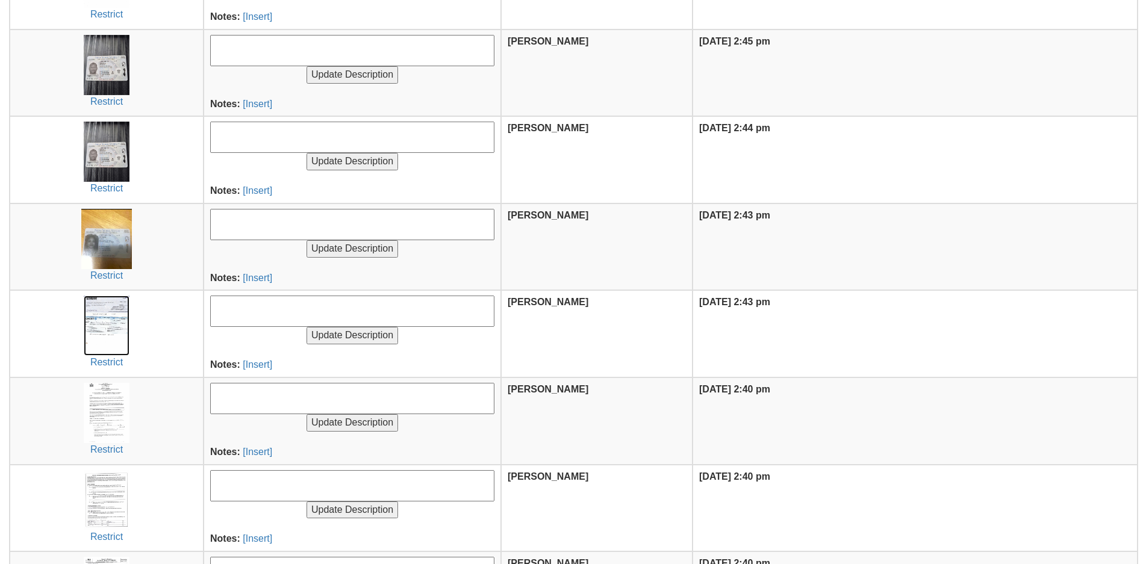
click at [110, 323] on img at bounding box center [107, 326] width 46 height 60
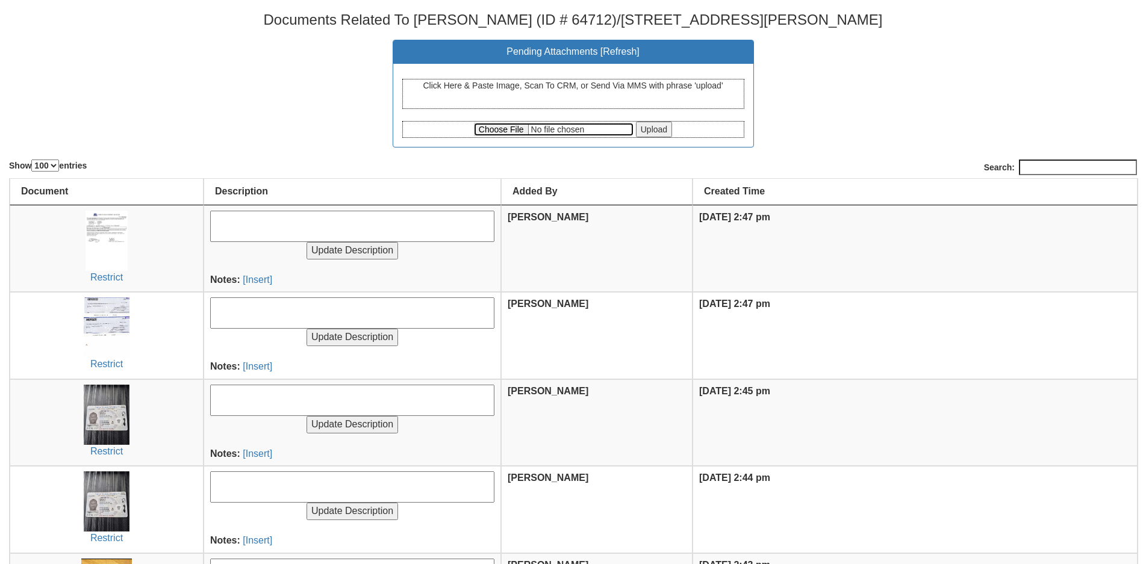
click at [504, 126] on input "file" at bounding box center [554, 129] width 160 height 13
type input "C:\fakepath\126278272.pdf"
click at [660, 125] on input "Upload" at bounding box center [654, 130] width 36 height 16
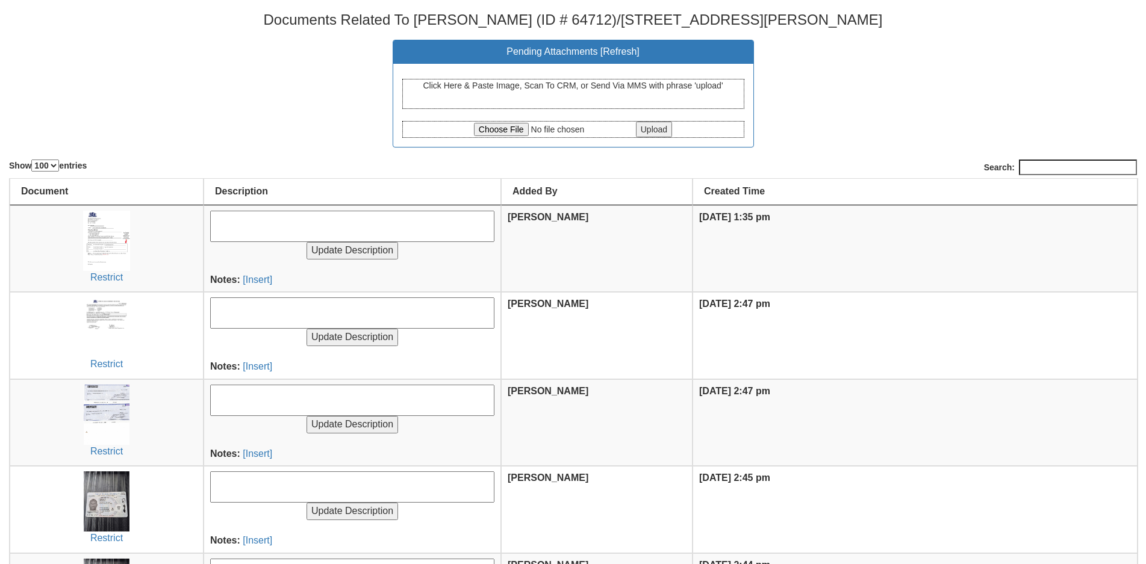
select select "100"
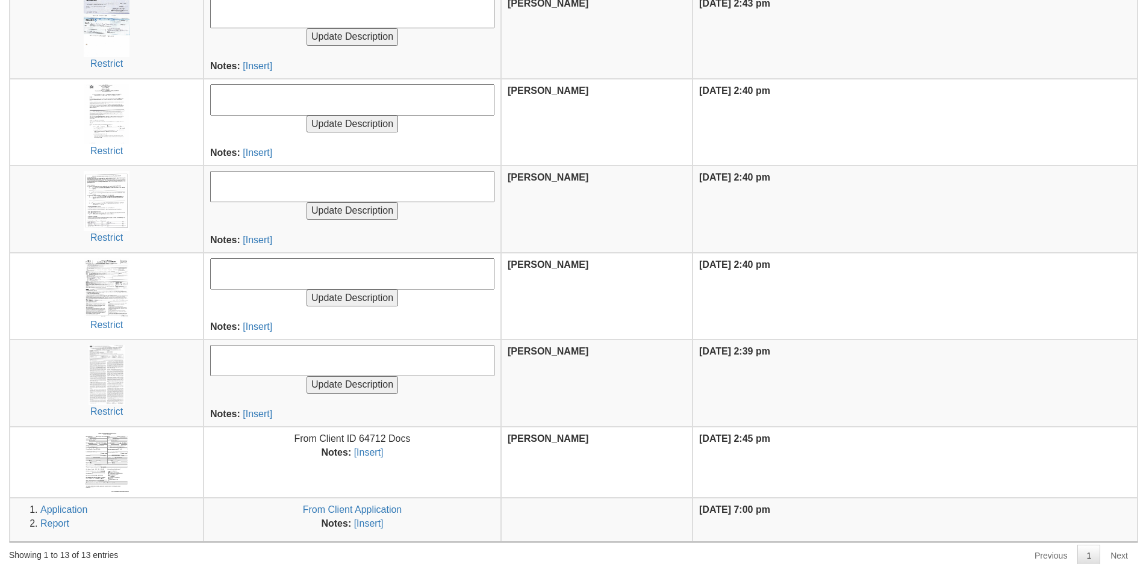
scroll to position [738, 0]
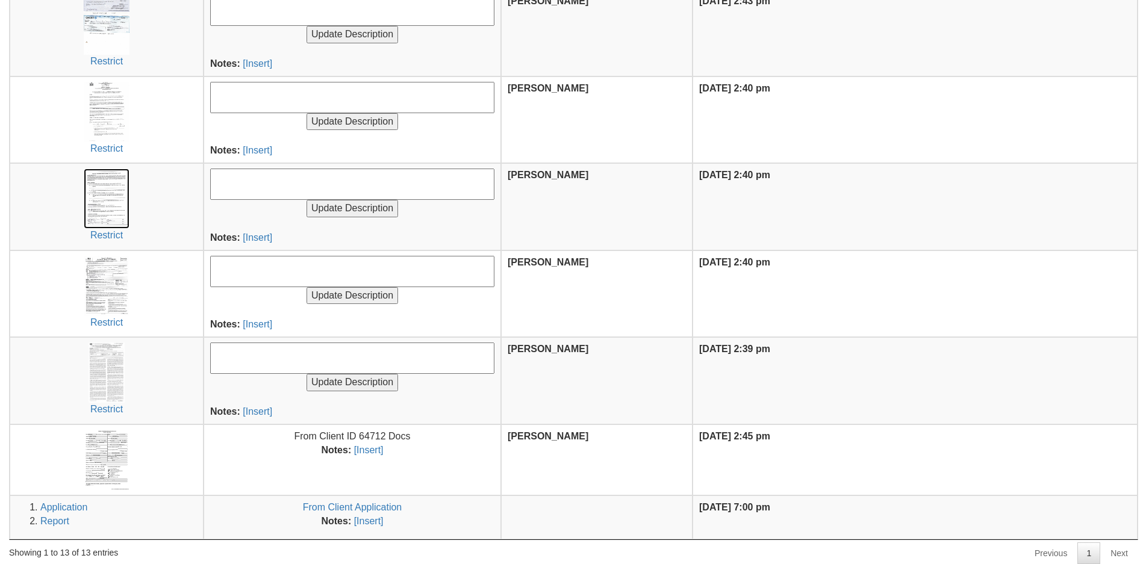
click at [111, 209] on img at bounding box center [107, 199] width 46 height 60
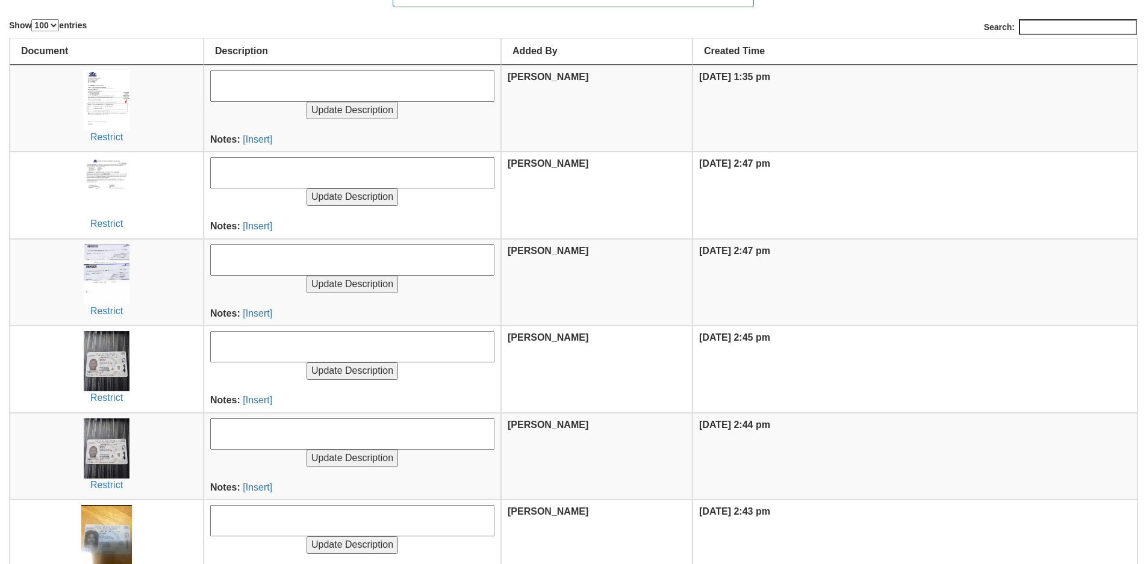
scroll to position [0, 0]
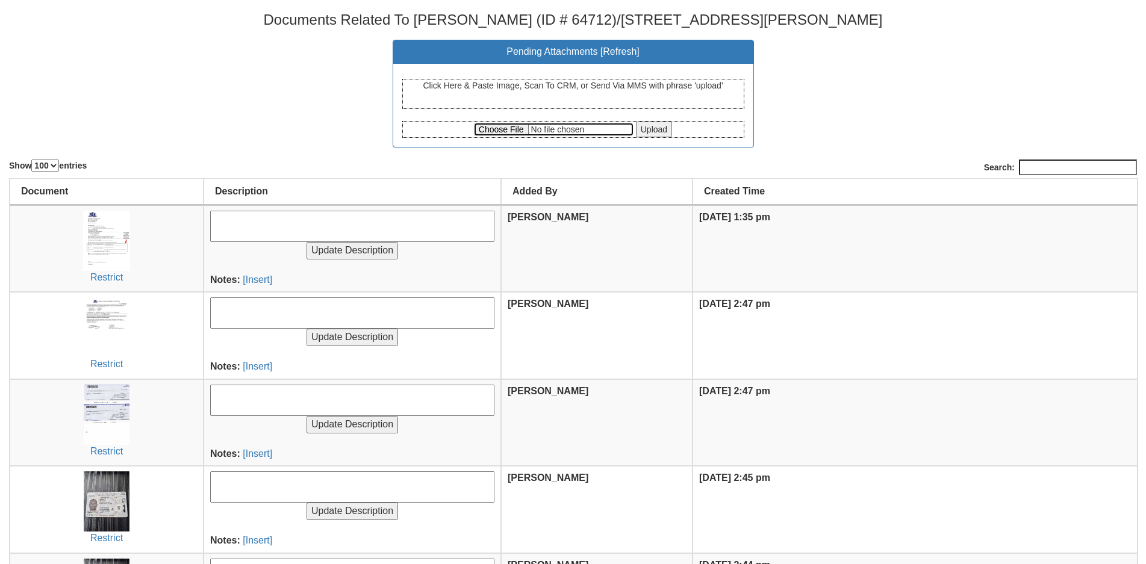
click at [494, 131] on input "file" at bounding box center [554, 129] width 160 height 13
type input "C:\fakepath\Home Sweet Home [DOMAIN_NAME] Mail - Fwd_ [PERSON_NAME] sent you $6…"
click at [653, 124] on input "Upload" at bounding box center [654, 130] width 36 height 16
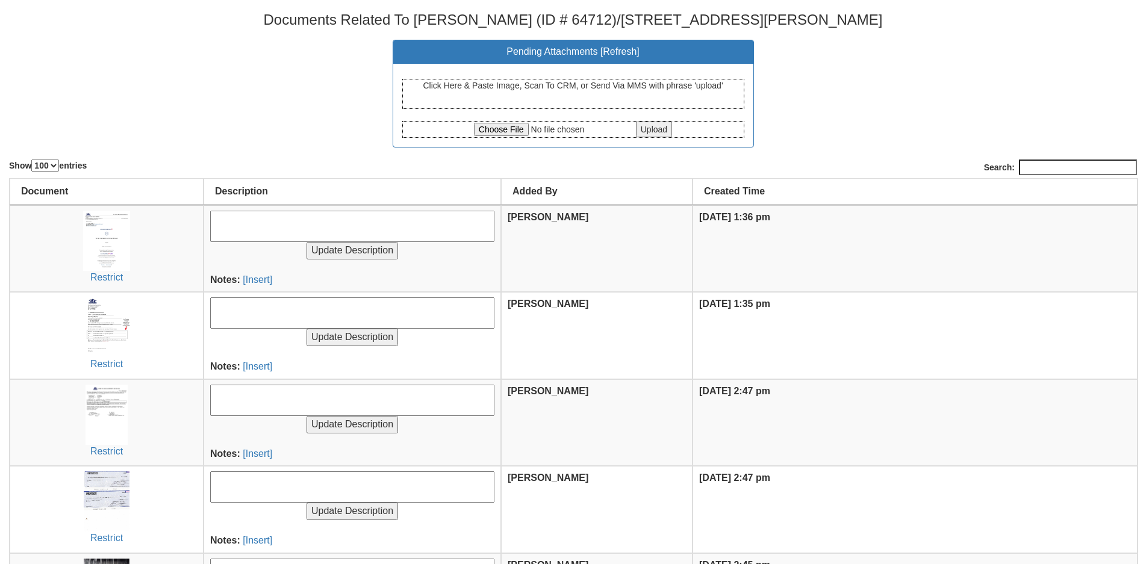
select select "100"
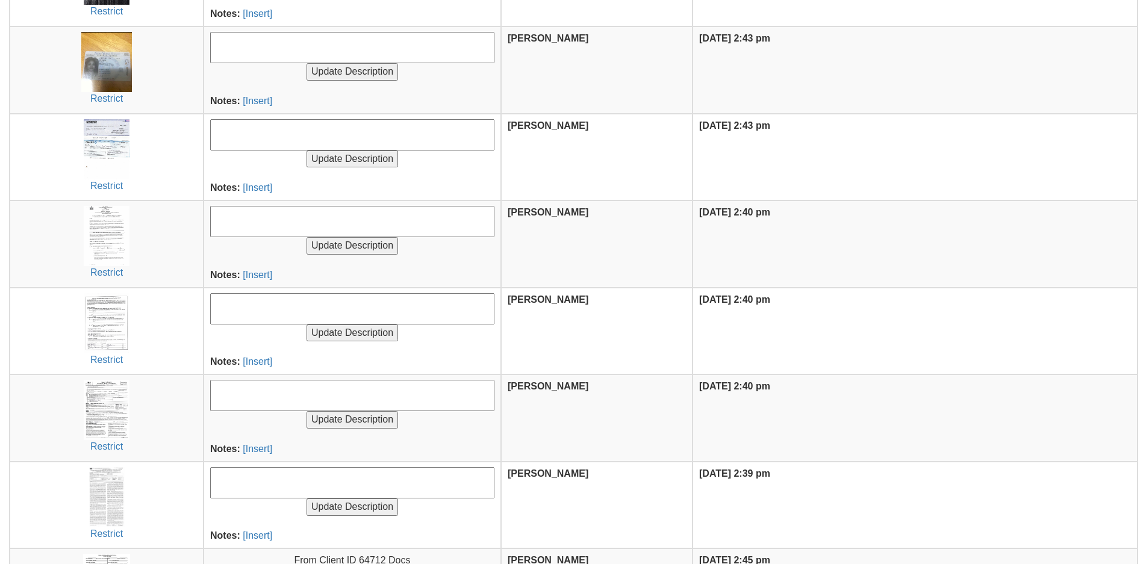
scroll to position [825, 0]
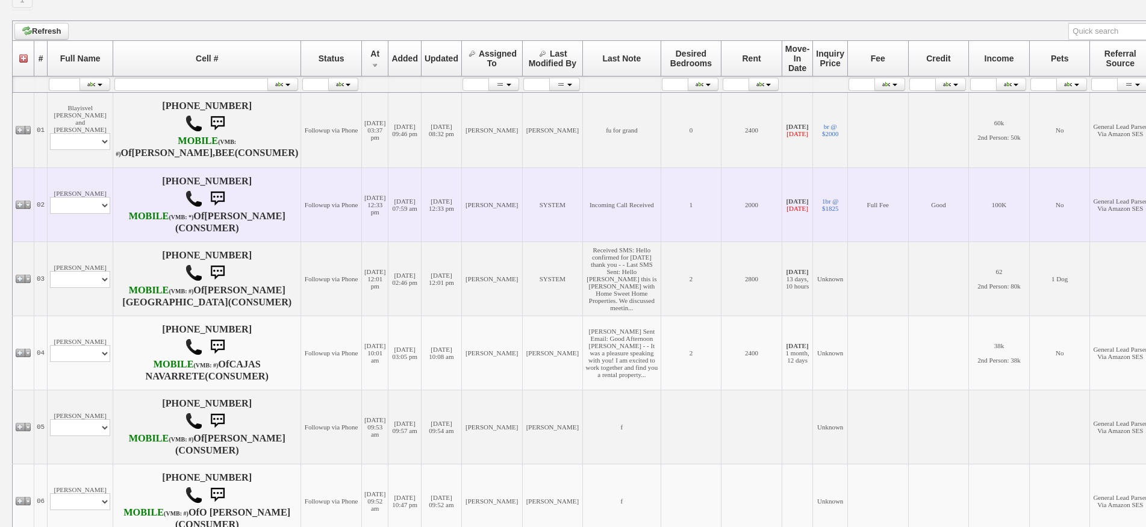
scroll to position [241, 0]
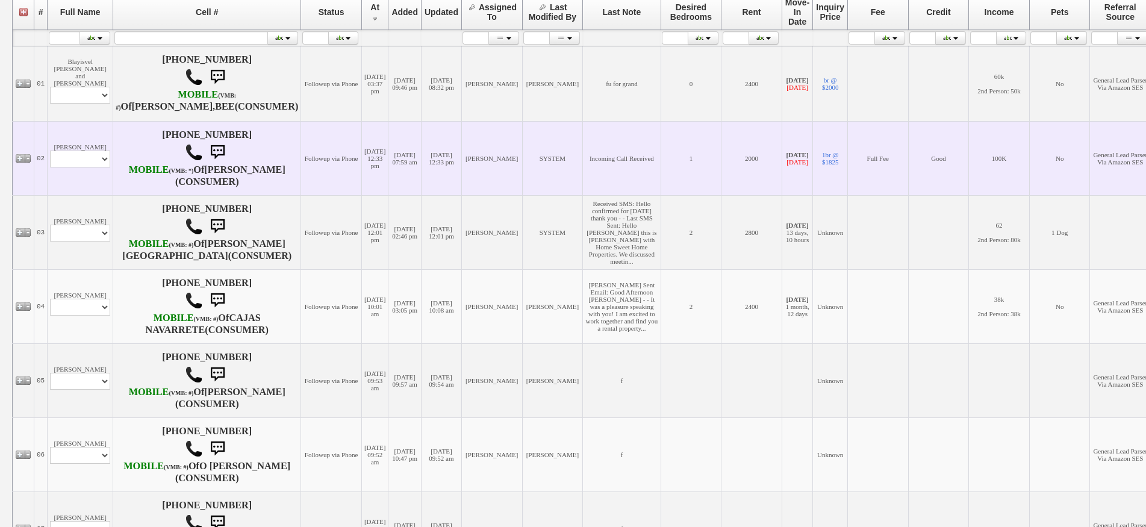
click at [421, 417] on td "[DATE] 09:54 am" at bounding box center [441, 380] width 40 height 74
